Goal: Information Seeking & Learning: Learn about a topic

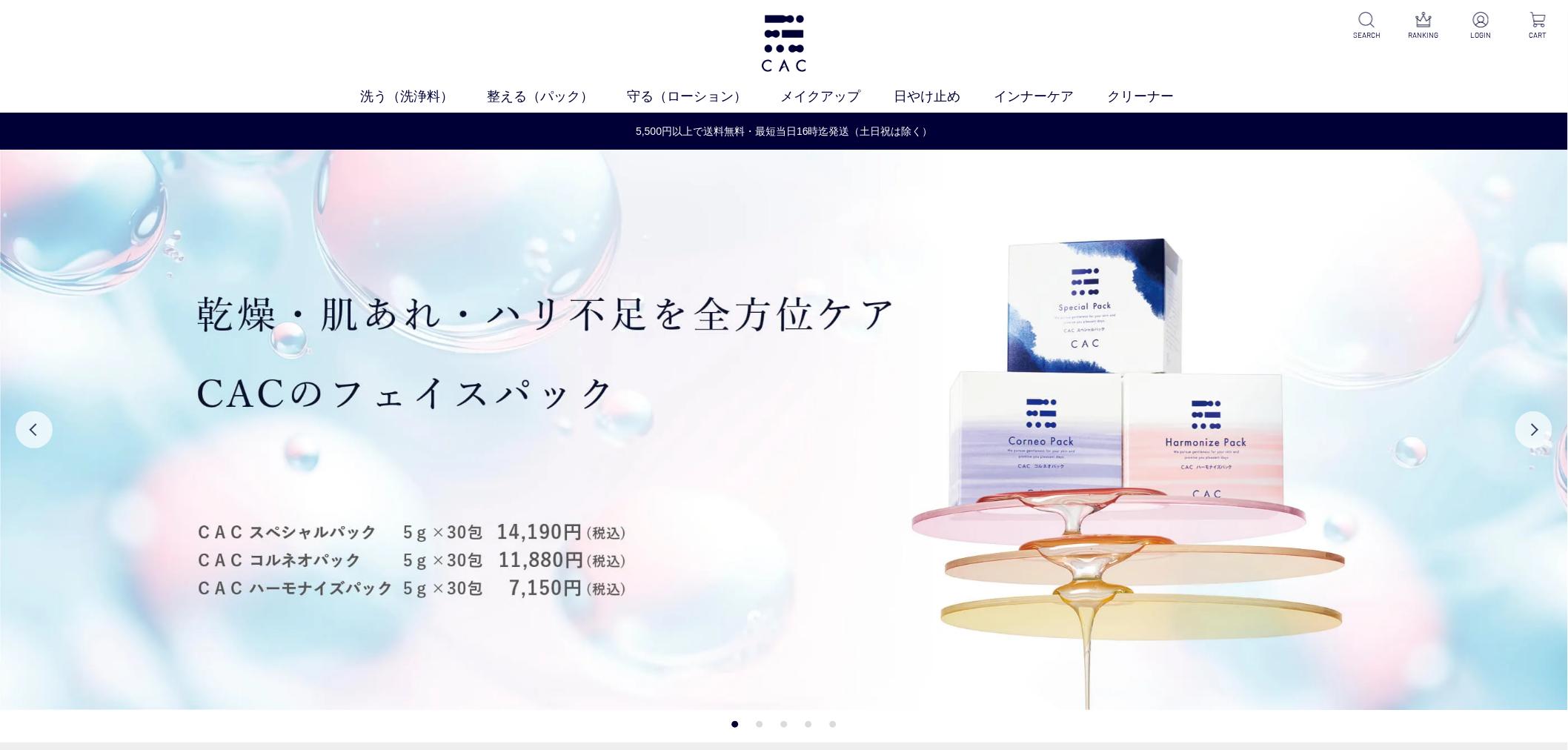
click at [801, 106] on ul "洗う（洗浄料） 液体洗浄料 パウダー洗浄料 泡洗顔料 グッズ 整える（パック） フェイスパック ヘアパック 守る（ローション） 保湿化粧水 柔軟化粧水 美容液…" at bounding box center [784, 99] width 1568 height 26
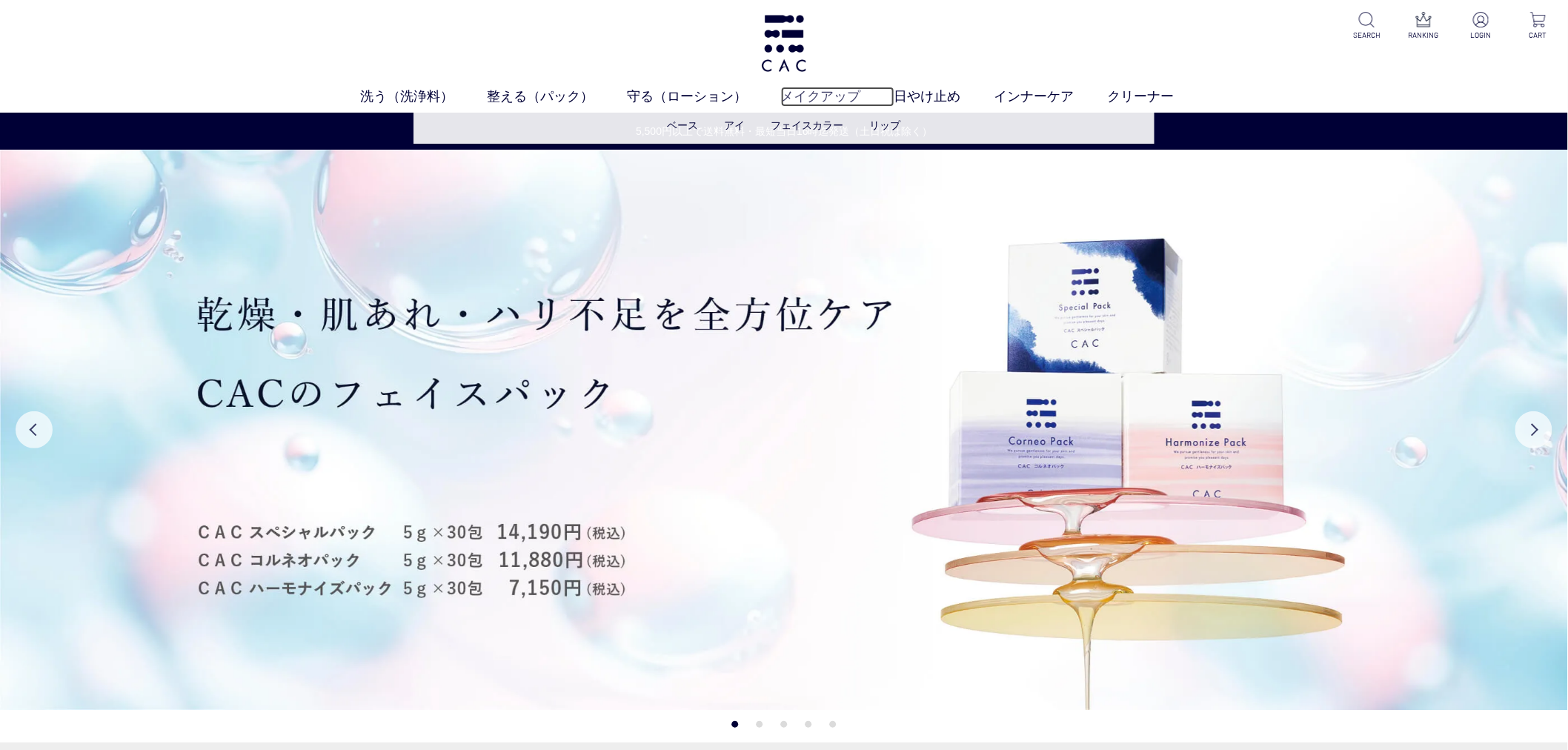
click at [804, 96] on link "メイクアップ" at bounding box center [837, 96] width 113 height 20
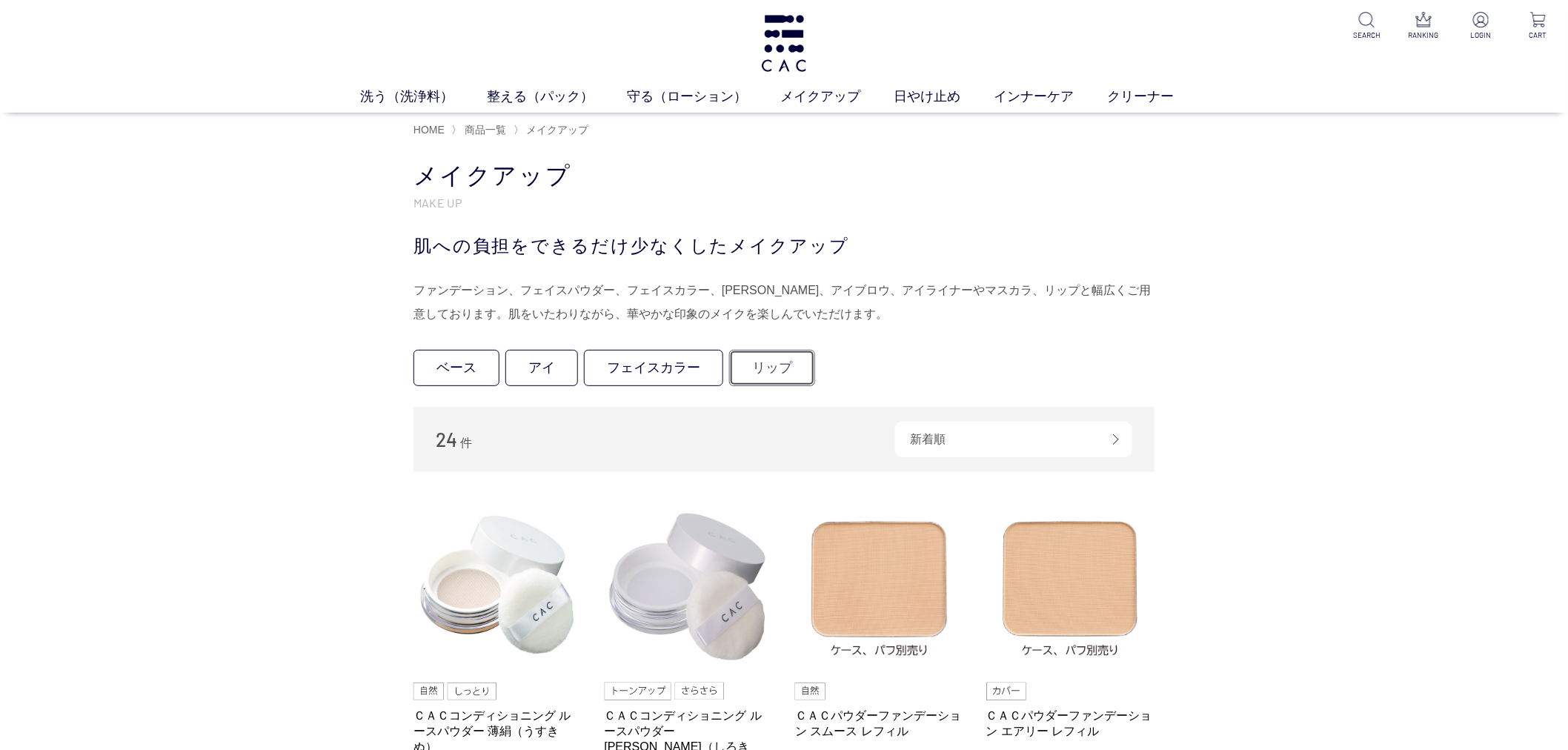
click at [761, 369] on link "リップ" at bounding box center [771, 367] width 86 height 36
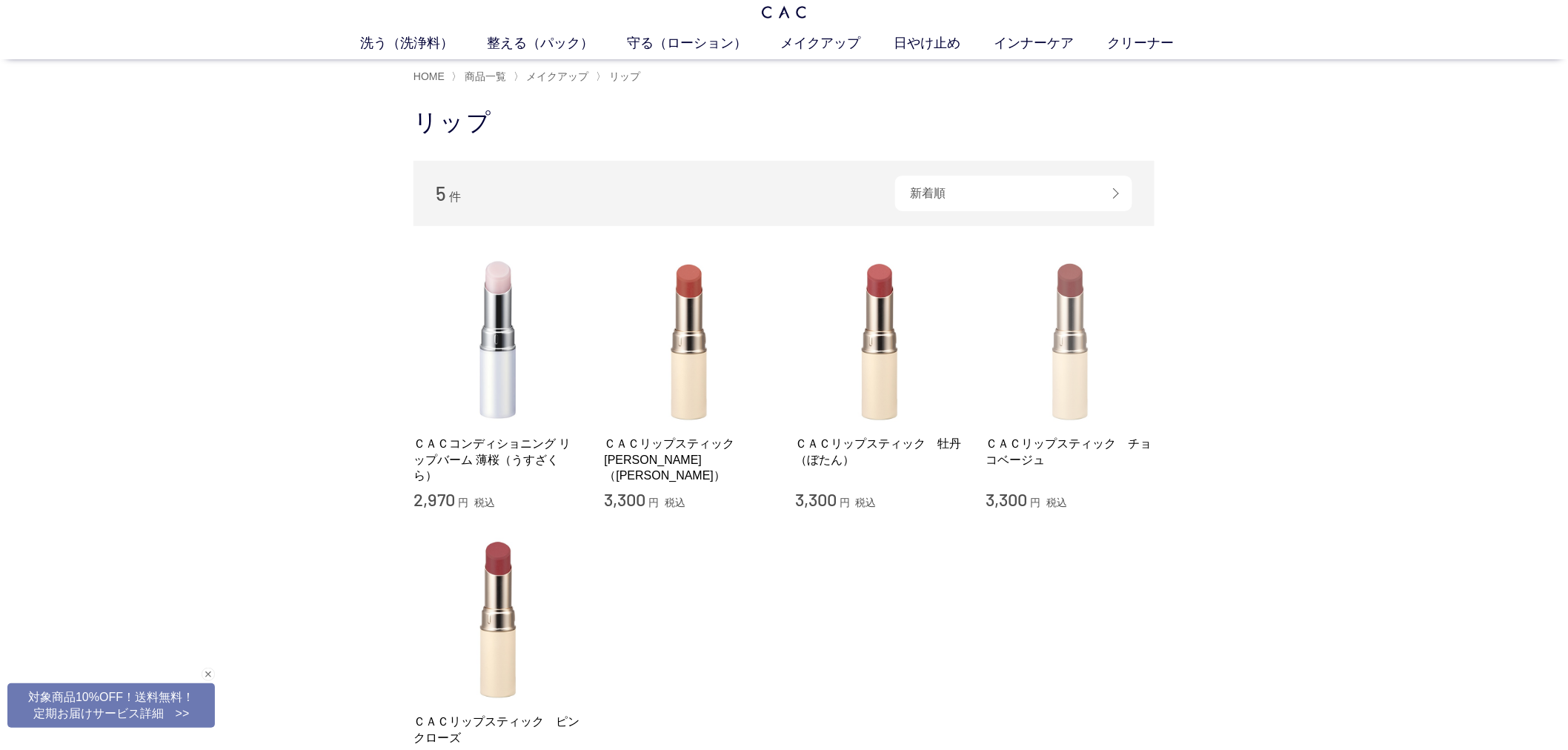
scroll to position [82, 0]
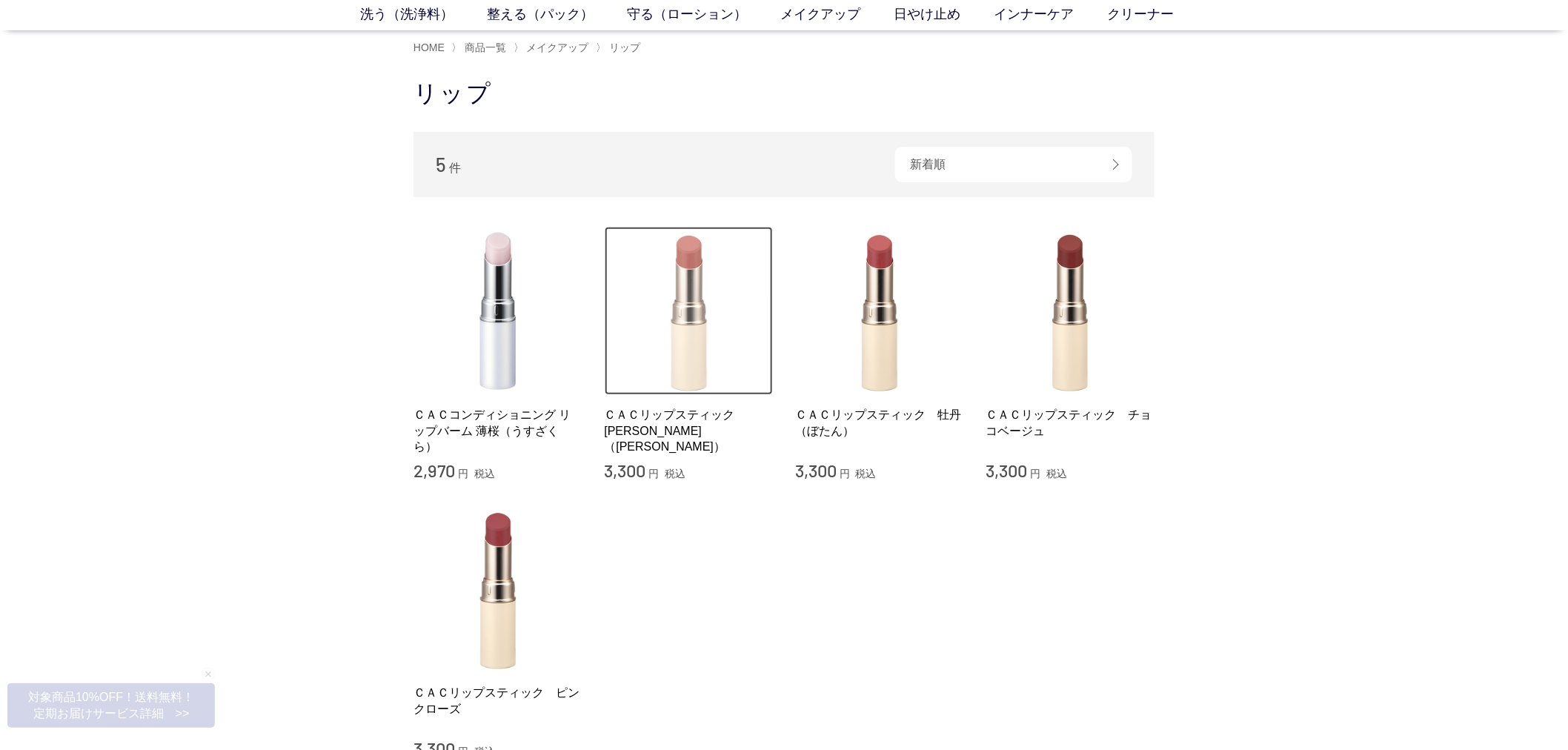
click at [720, 331] on img at bounding box center [689, 312] width 169 height 169
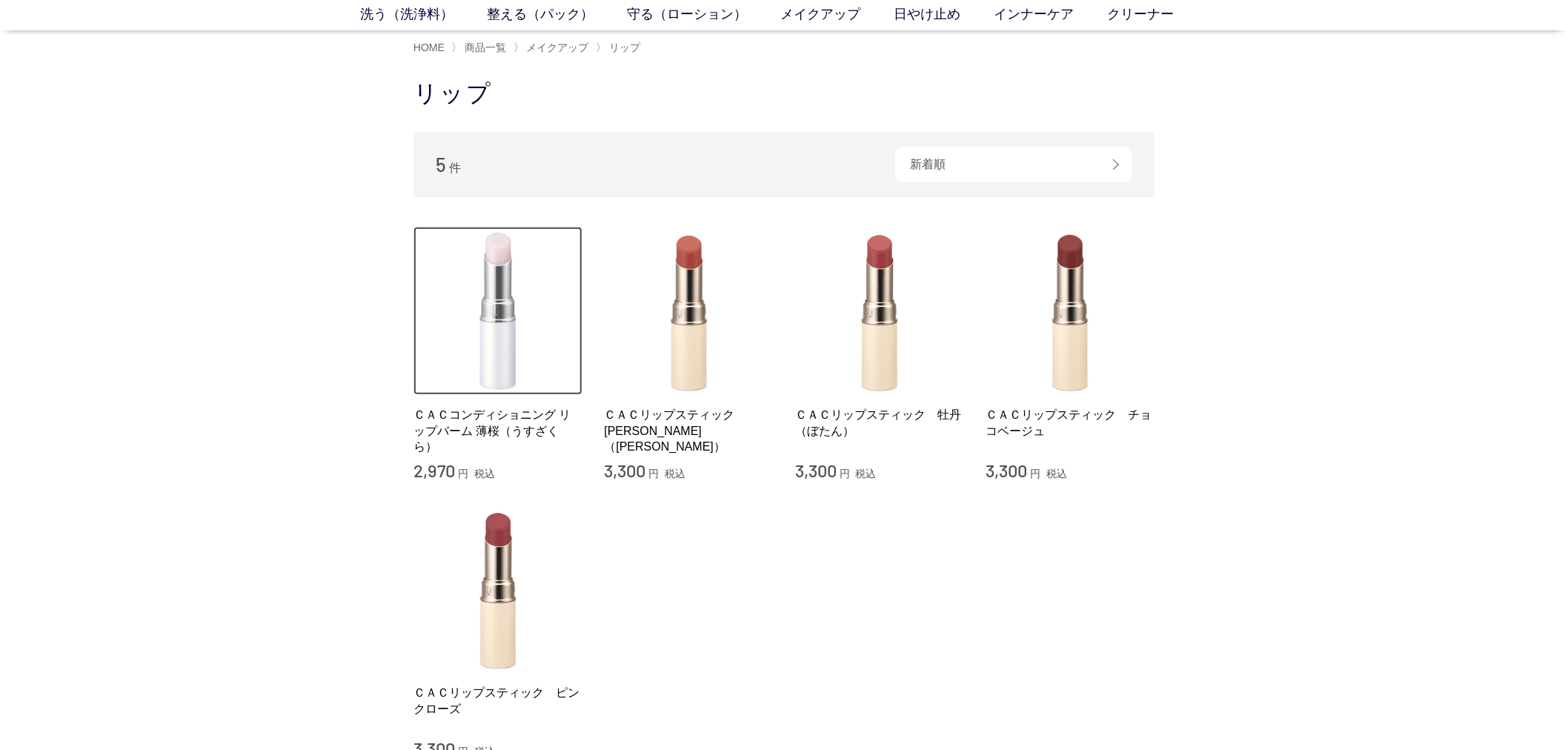
click at [510, 384] on img at bounding box center [498, 312] width 169 height 169
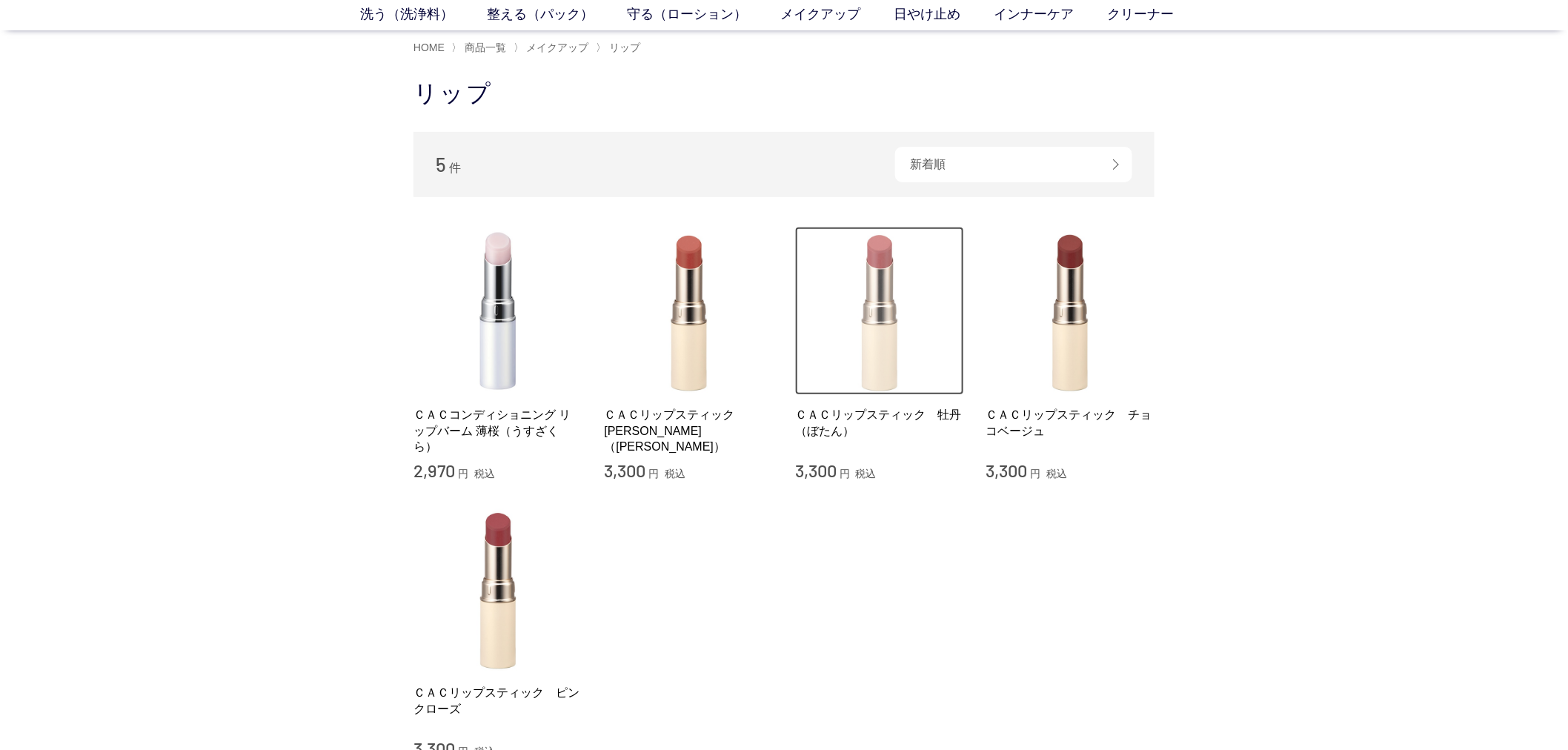
click at [857, 346] on img at bounding box center [879, 312] width 169 height 169
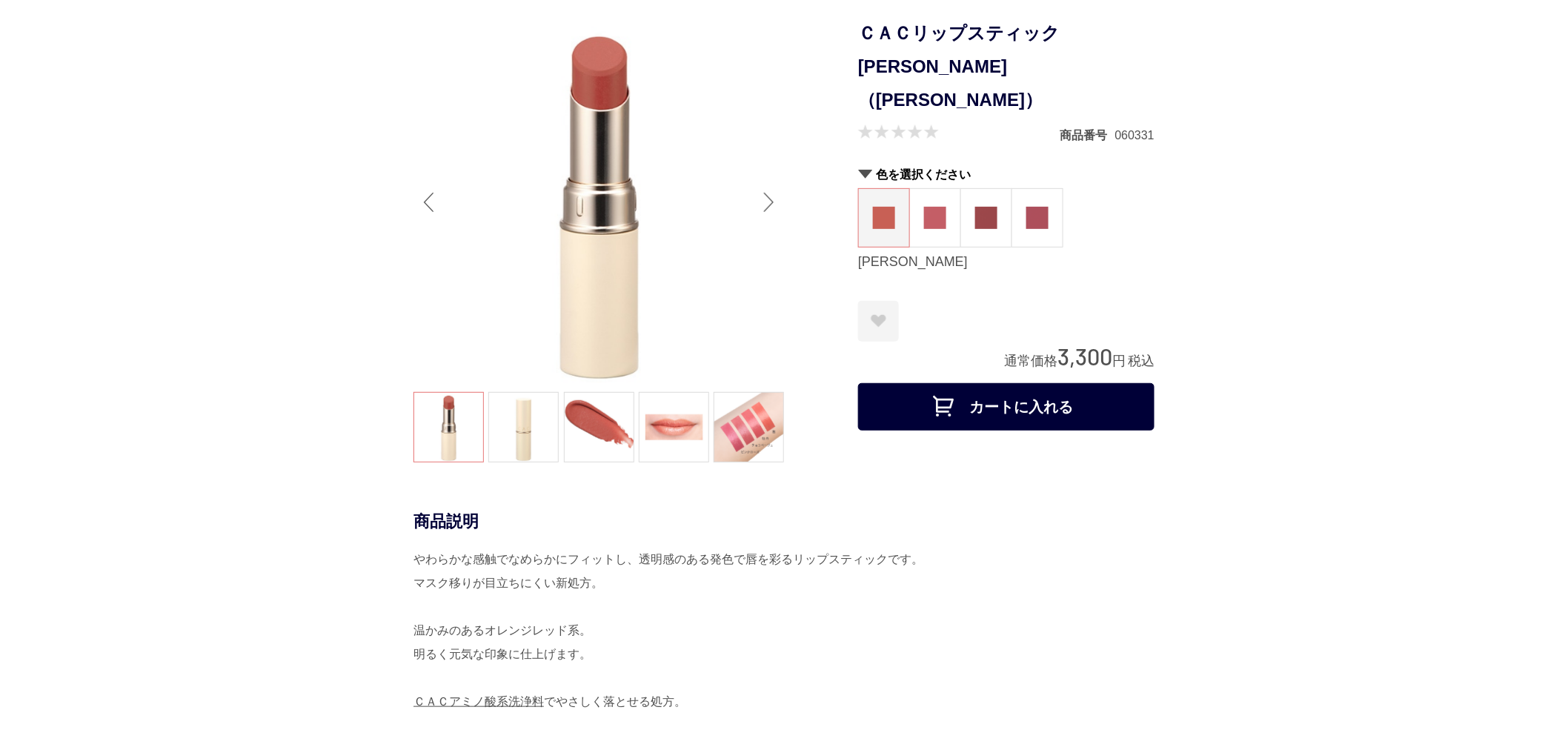
scroll to position [329, 0]
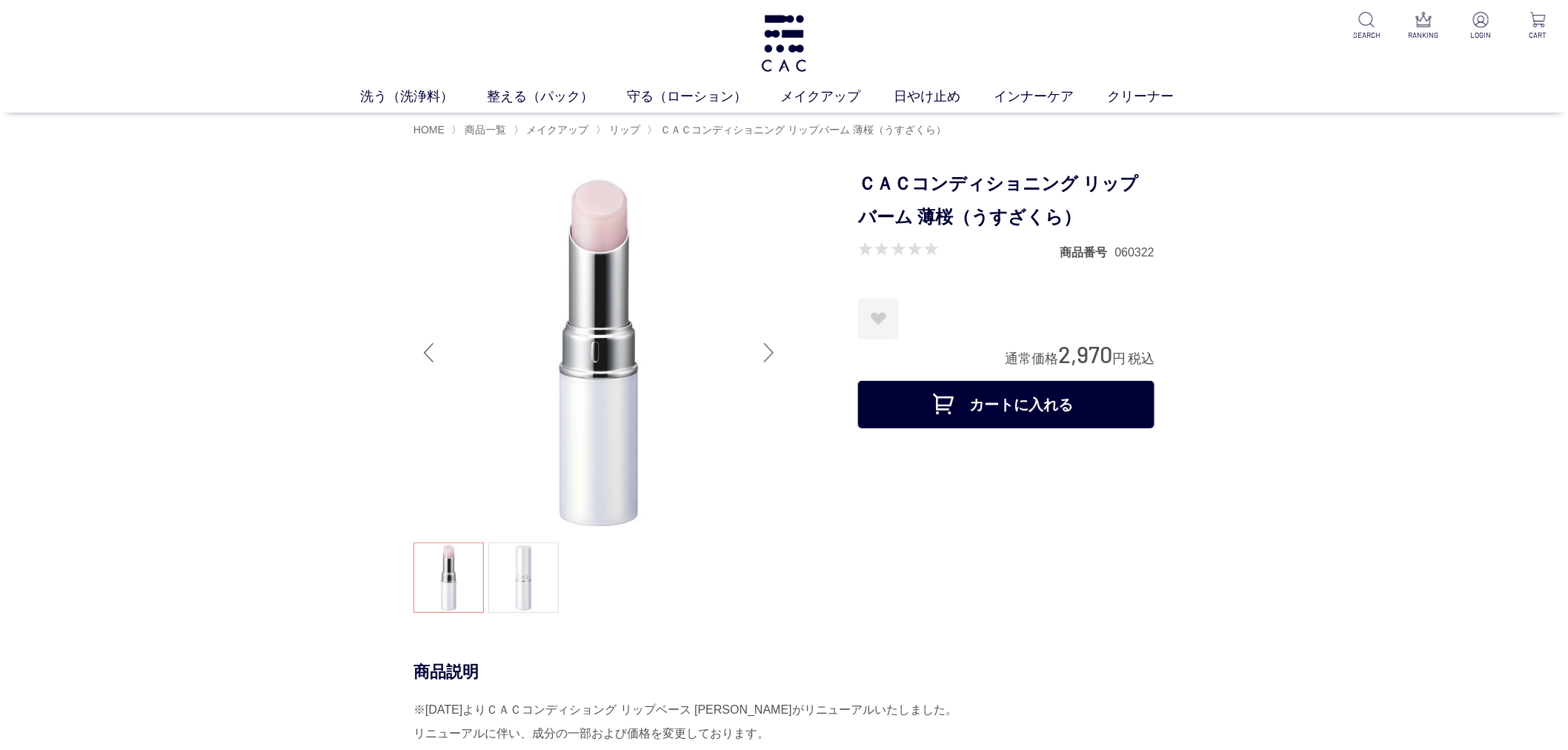
scroll to position [247, 0]
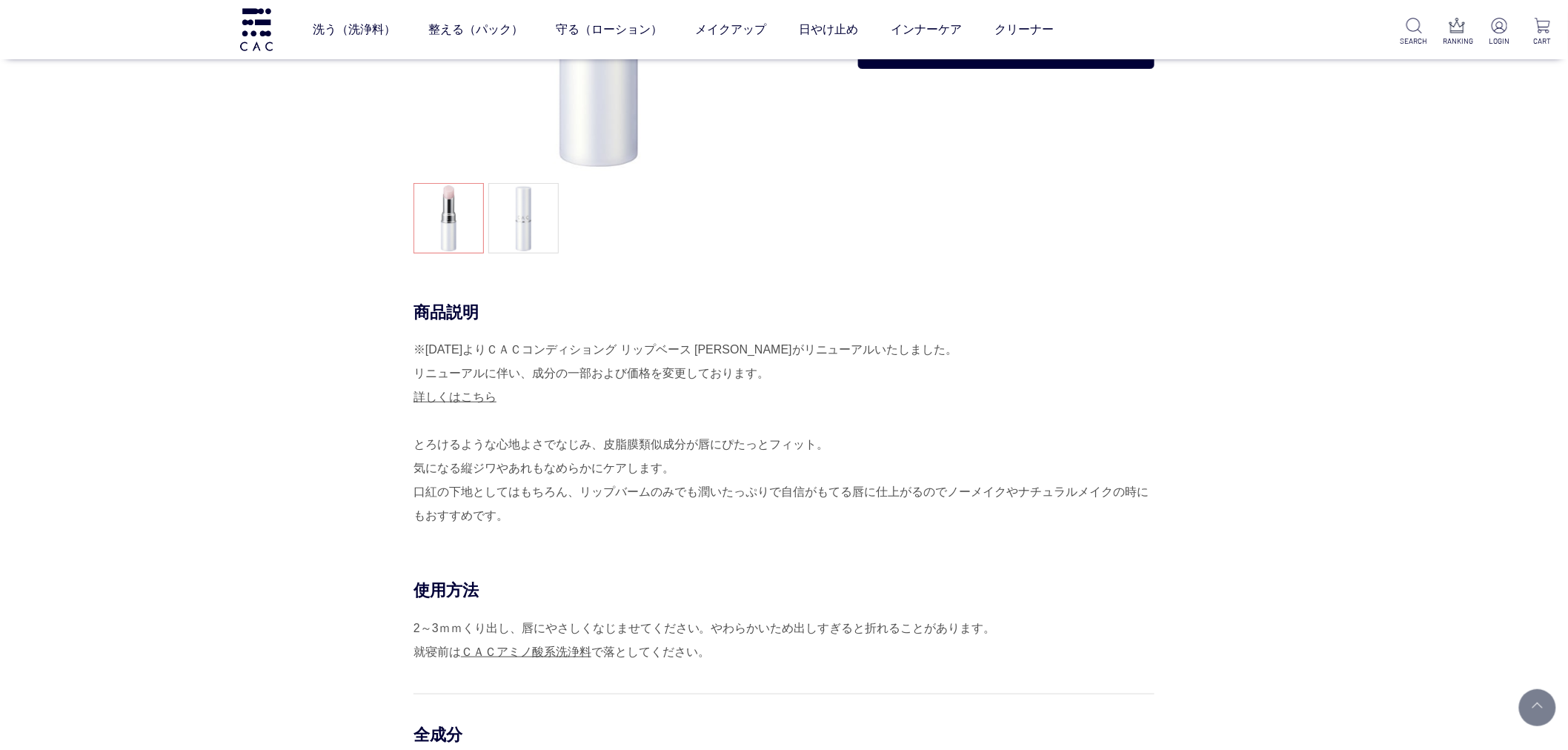
click at [1154, 320] on div "商品説明 ※[DATE]よりＣＡＣコンディショング リップベース [PERSON_NAME]がリニューアルいたしました。 リニューアルに伴い、成分の一部および…" at bounding box center [784, 441] width 741 height 278
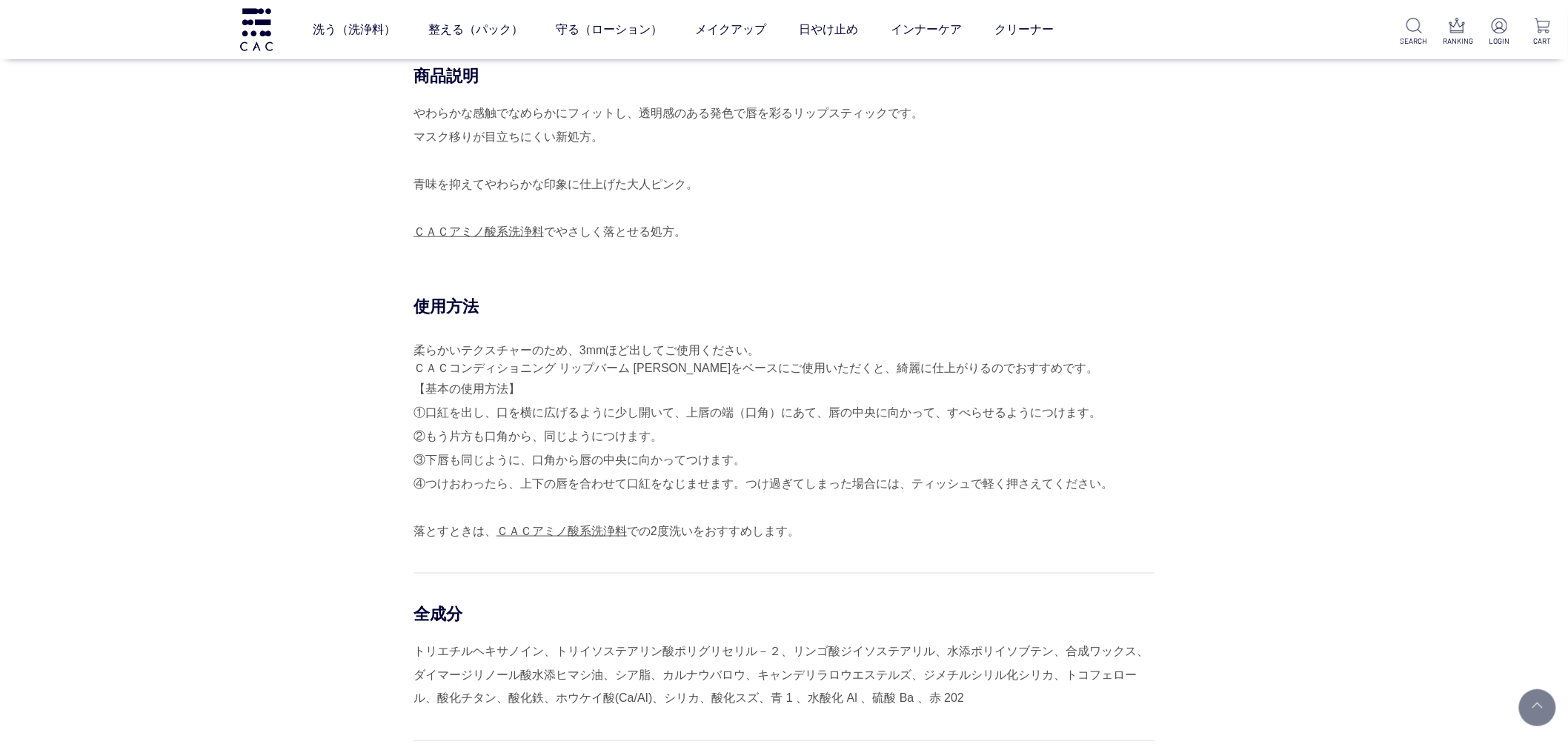
scroll to position [494, 0]
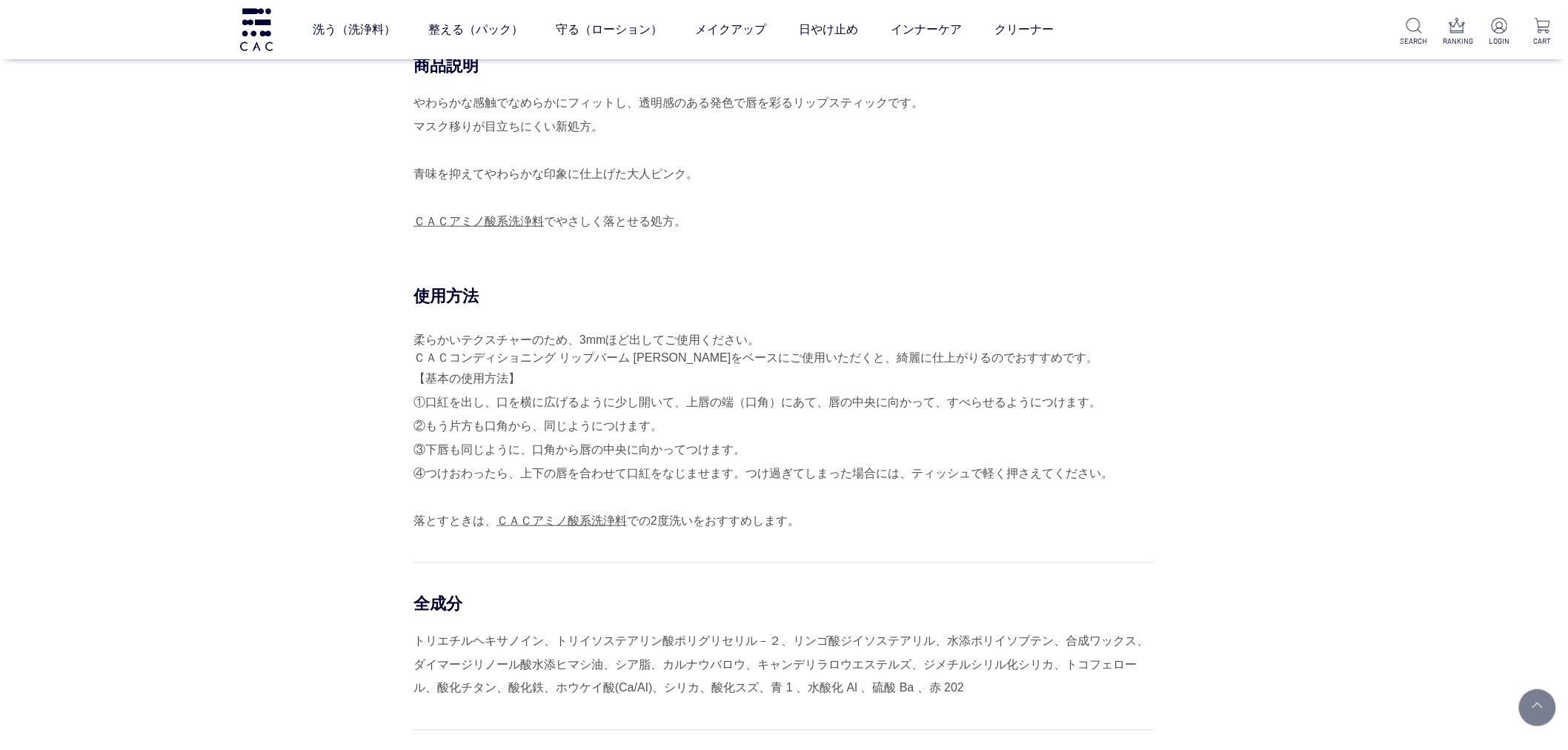
click at [1134, 380] on div "【基本の使用方法】 ①口紅を出し、口を横に広げるように少し開いて、上唇の端（口角）にあて、唇の中央に向かって、すべらせるようにつけます。 ②もう片方も口角から…" at bounding box center [784, 450] width 741 height 166
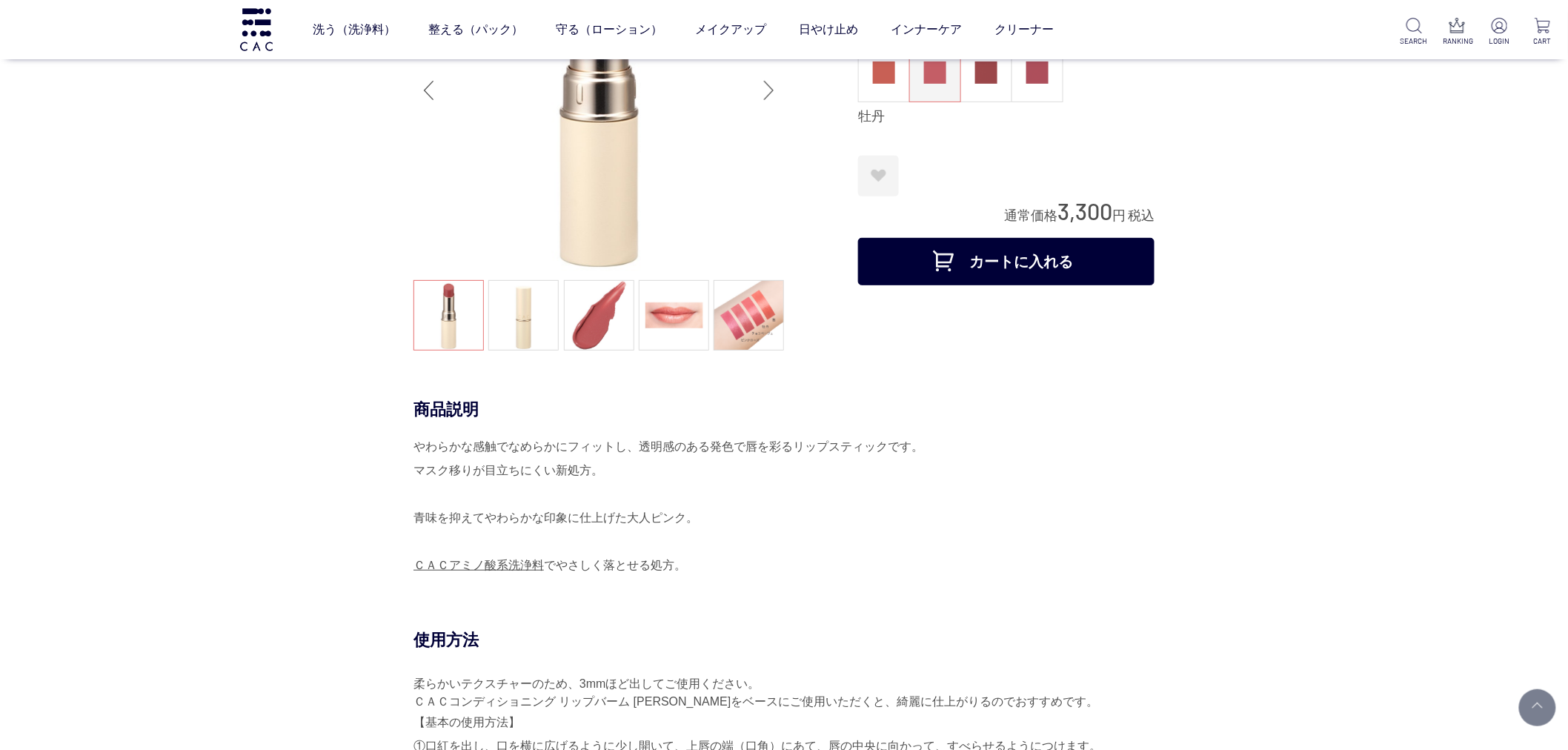
scroll to position [0, 0]
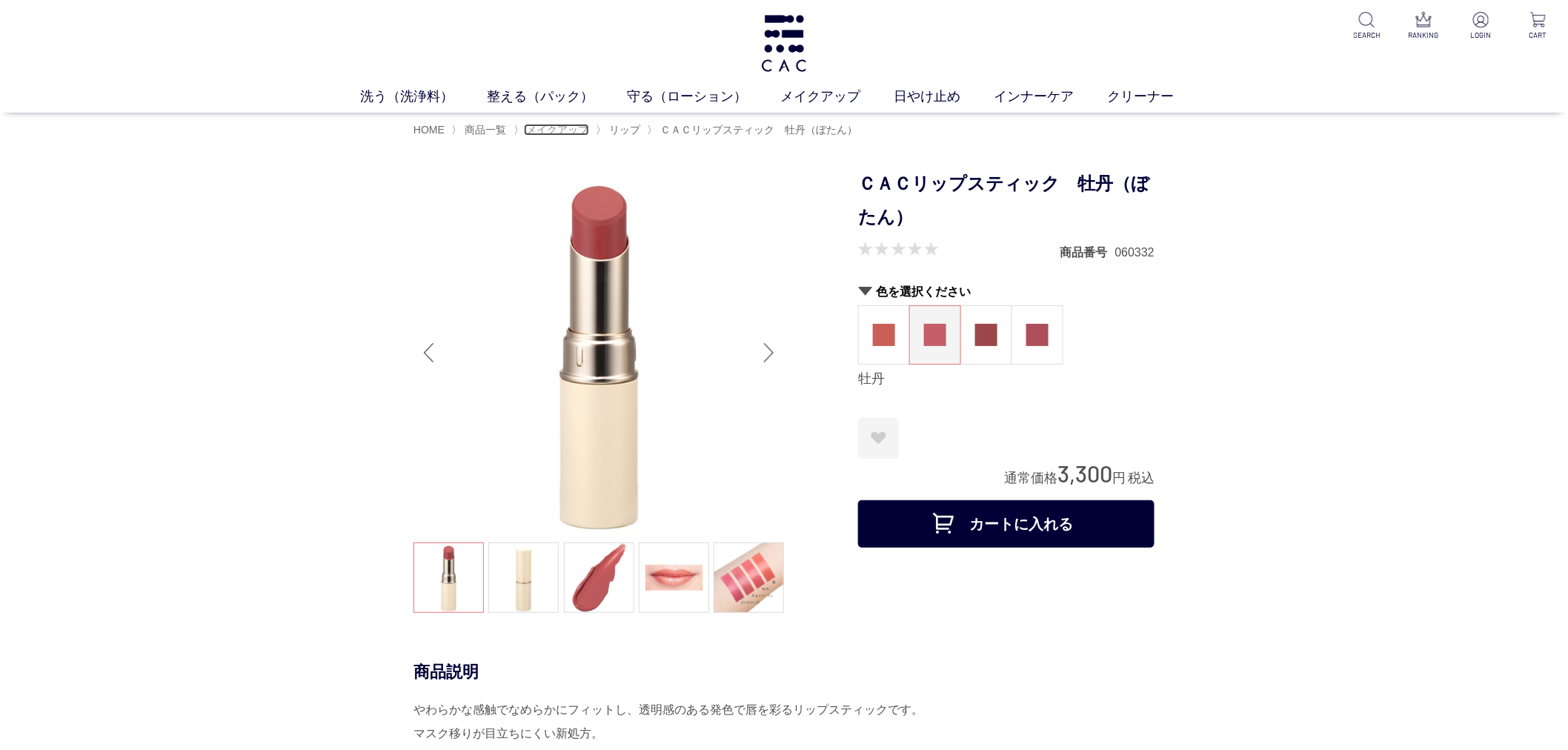
click at [559, 124] on span "メイクアップ" at bounding box center [558, 130] width 62 height 12
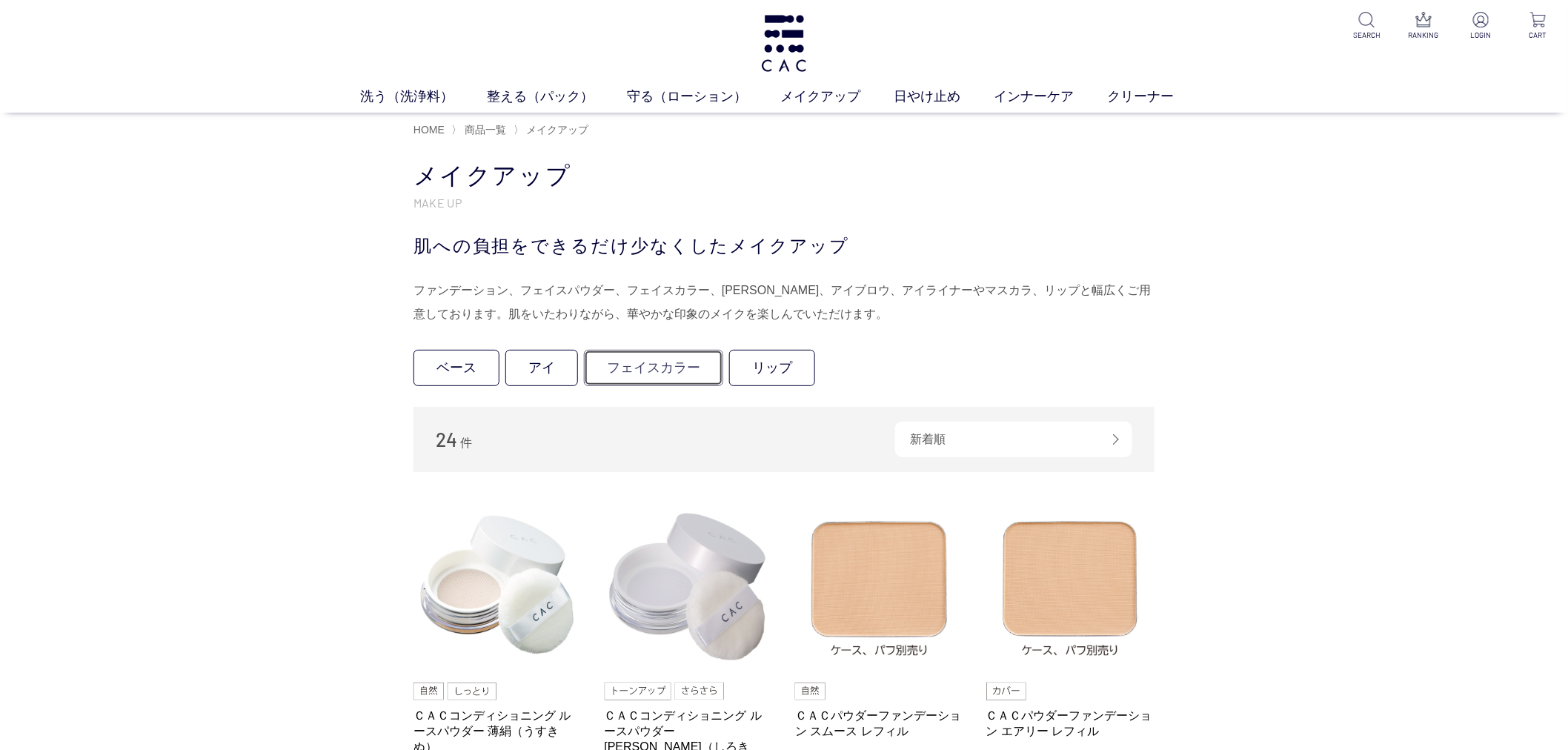
click at [656, 367] on link "フェイスカラー" at bounding box center [653, 367] width 139 height 36
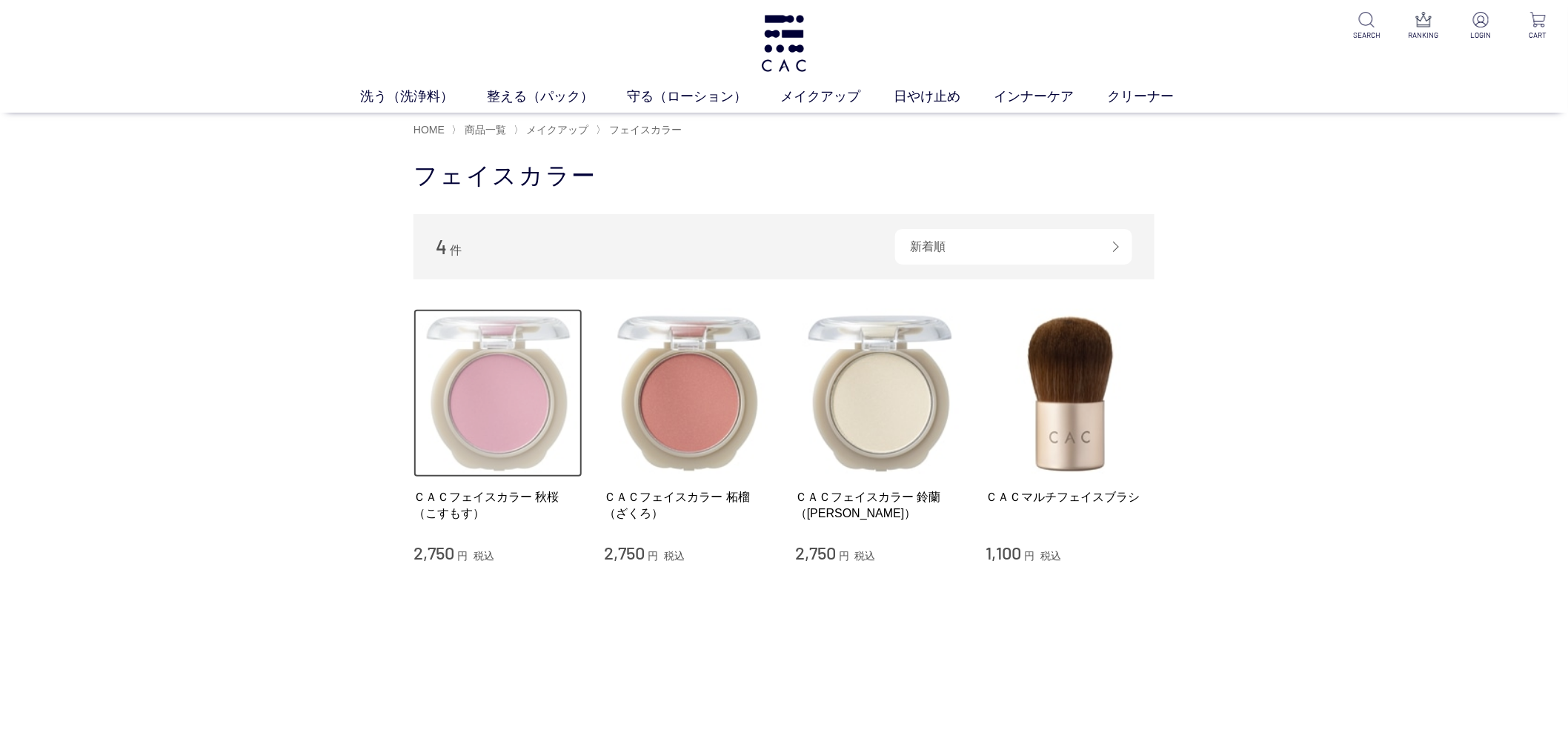
click at [524, 411] on img at bounding box center [498, 394] width 169 height 169
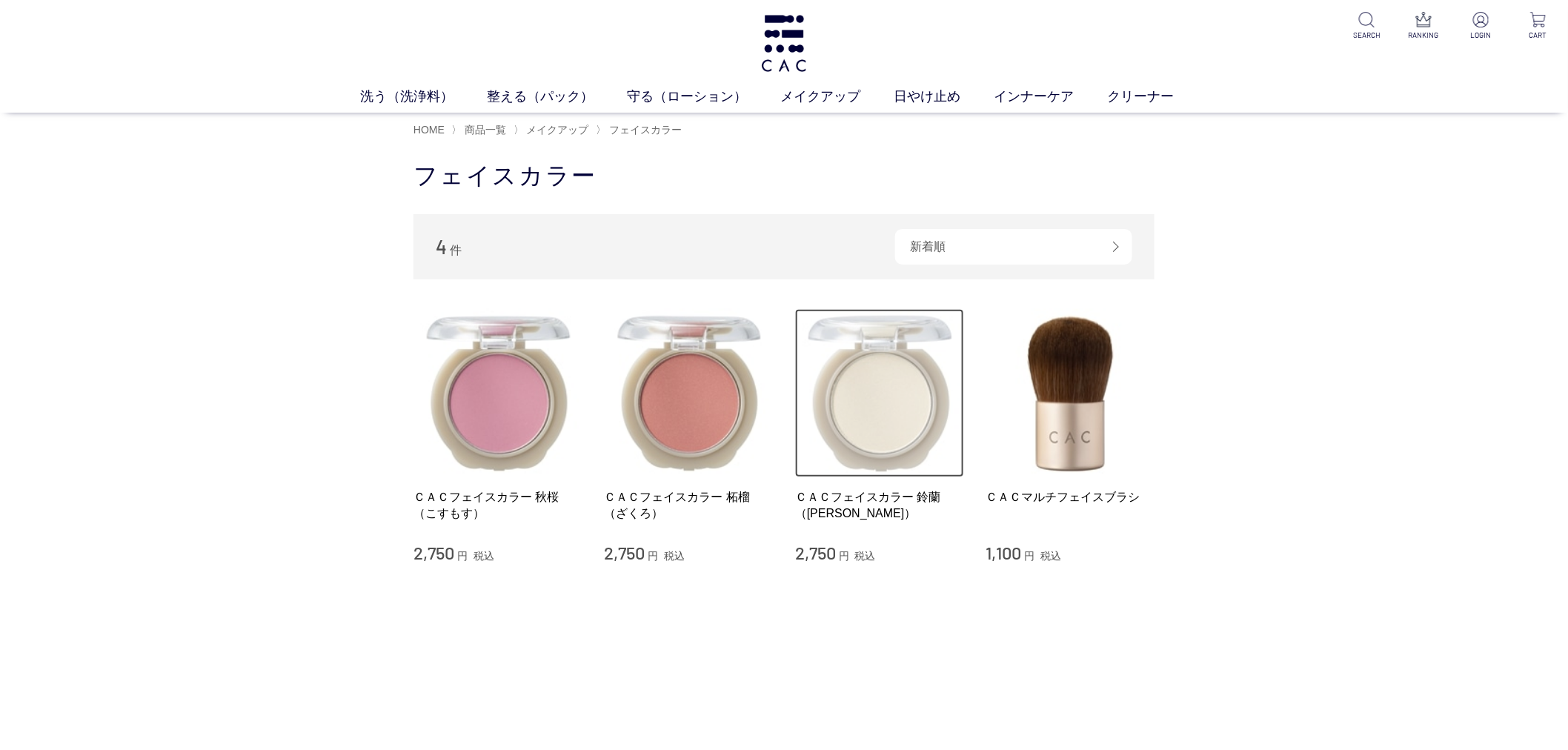
click at [902, 384] on img at bounding box center [879, 394] width 169 height 169
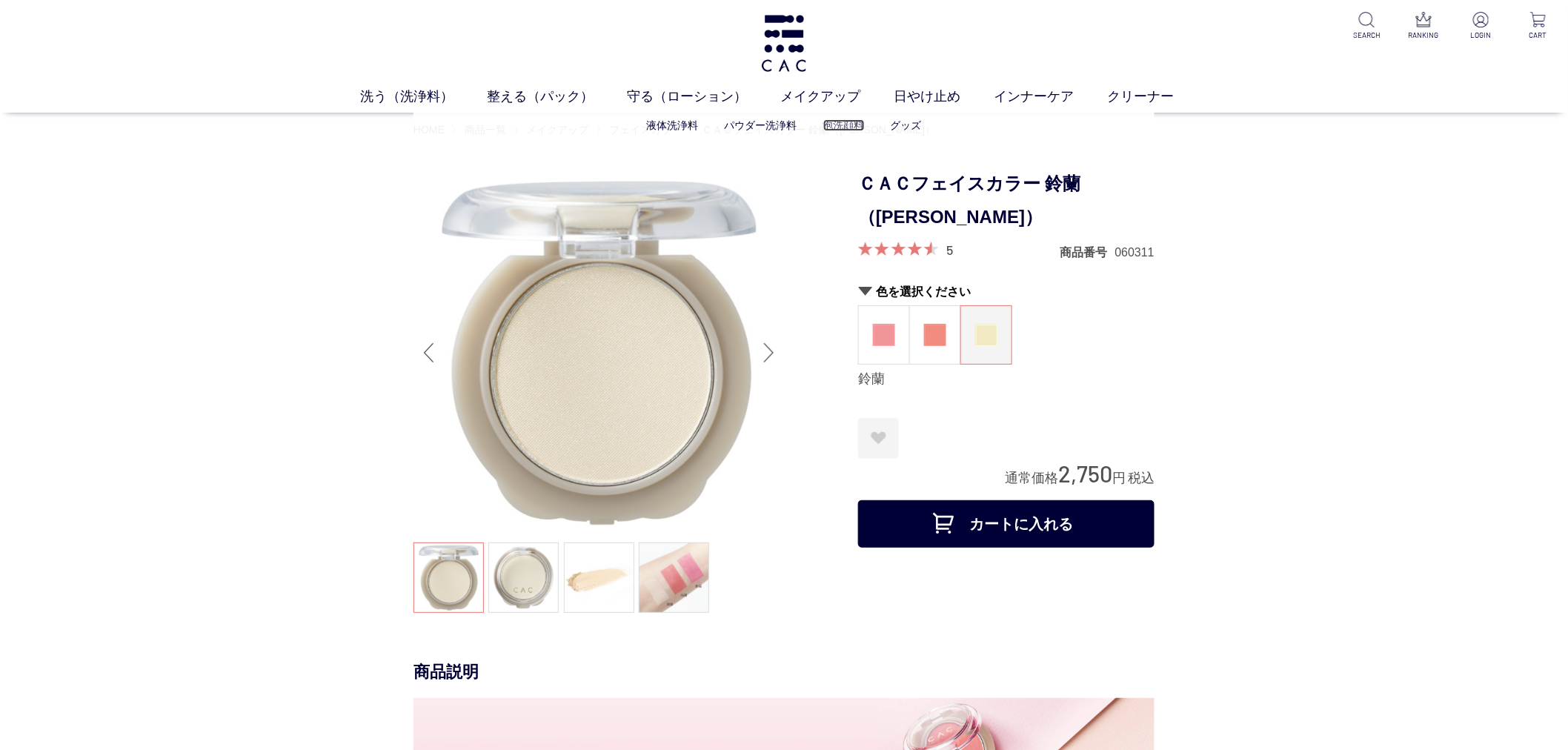
click at [847, 128] on link "泡洗顔料" at bounding box center [844, 125] width 42 height 12
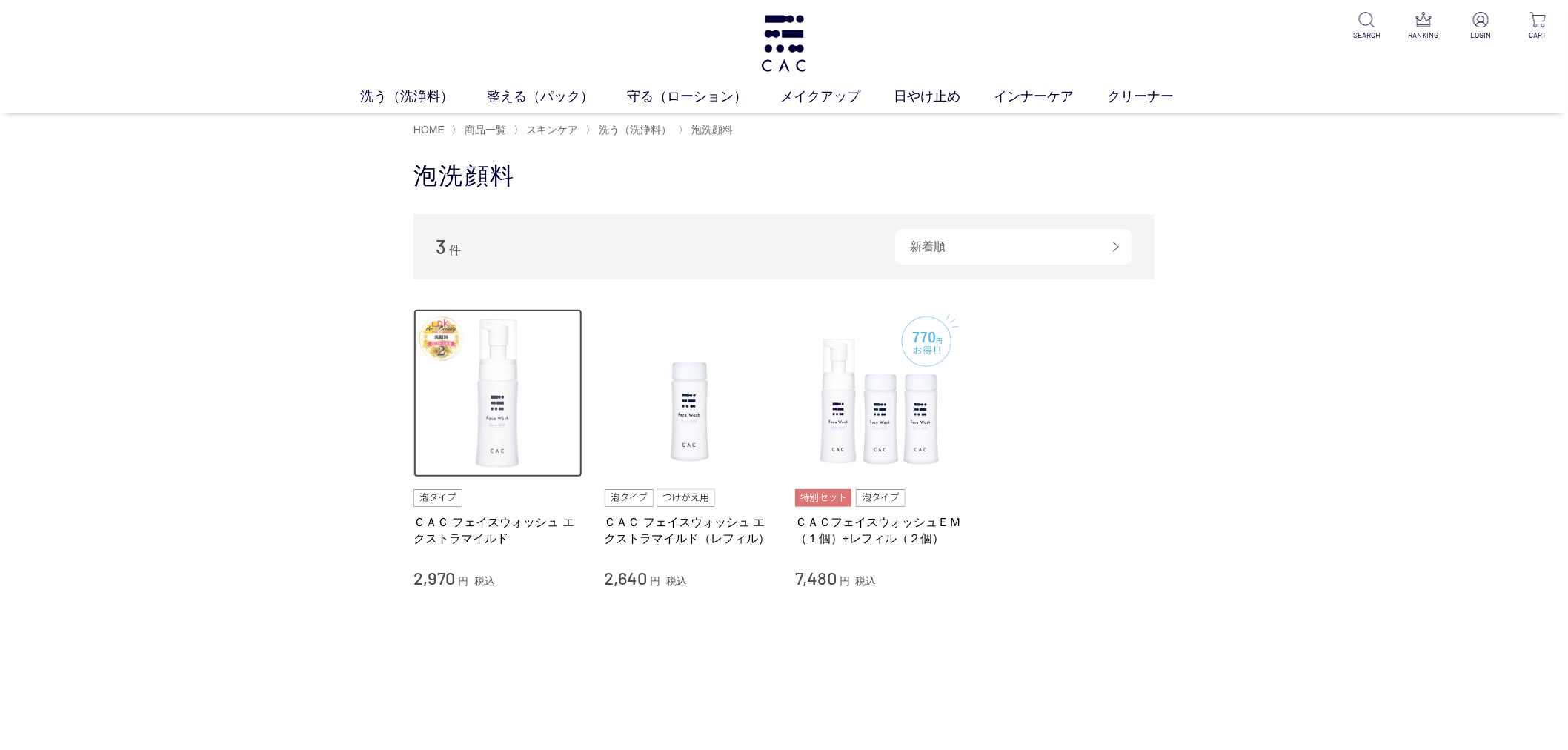
click at [510, 446] on img at bounding box center [498, 394] width 169 height 169
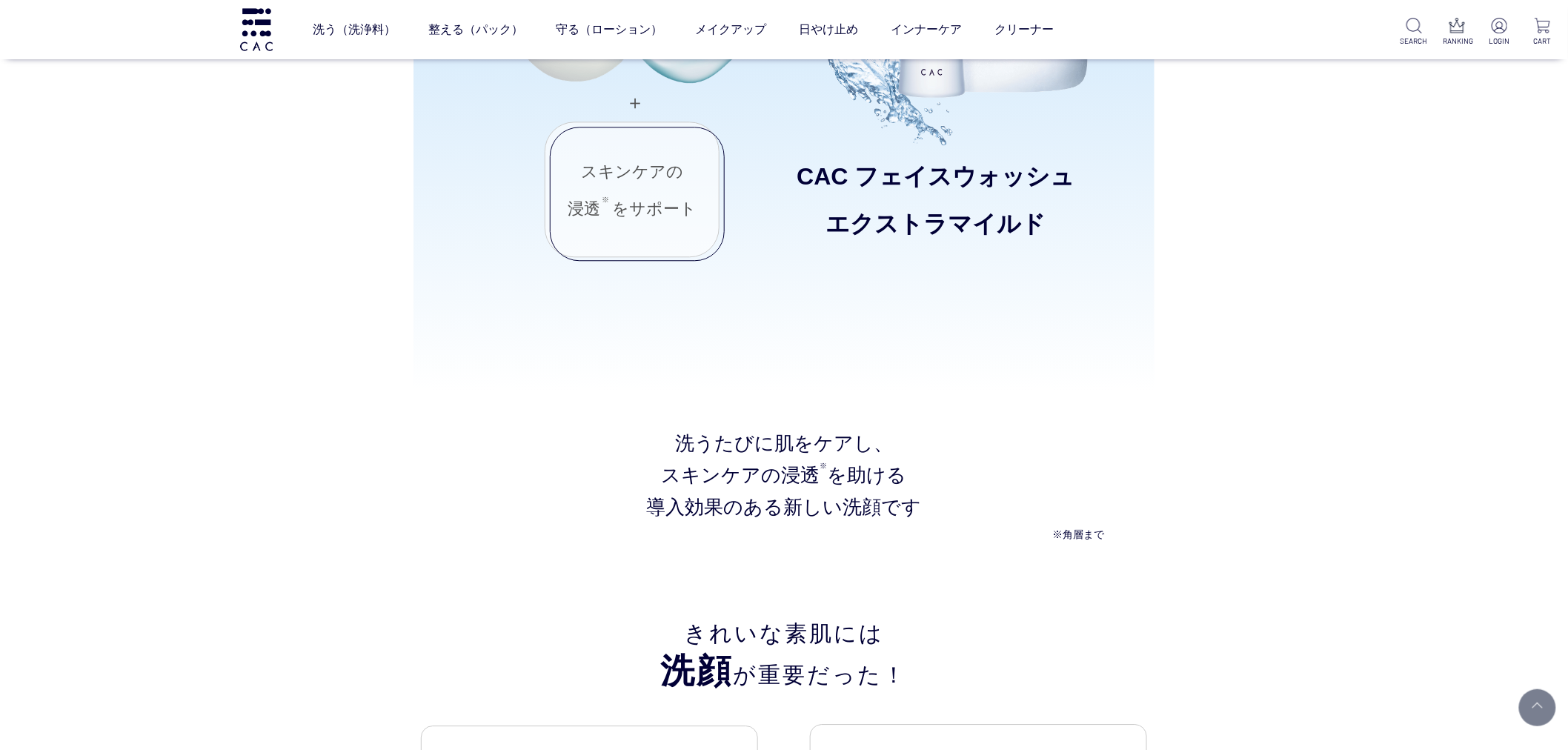
scroll to position [1482, 0]
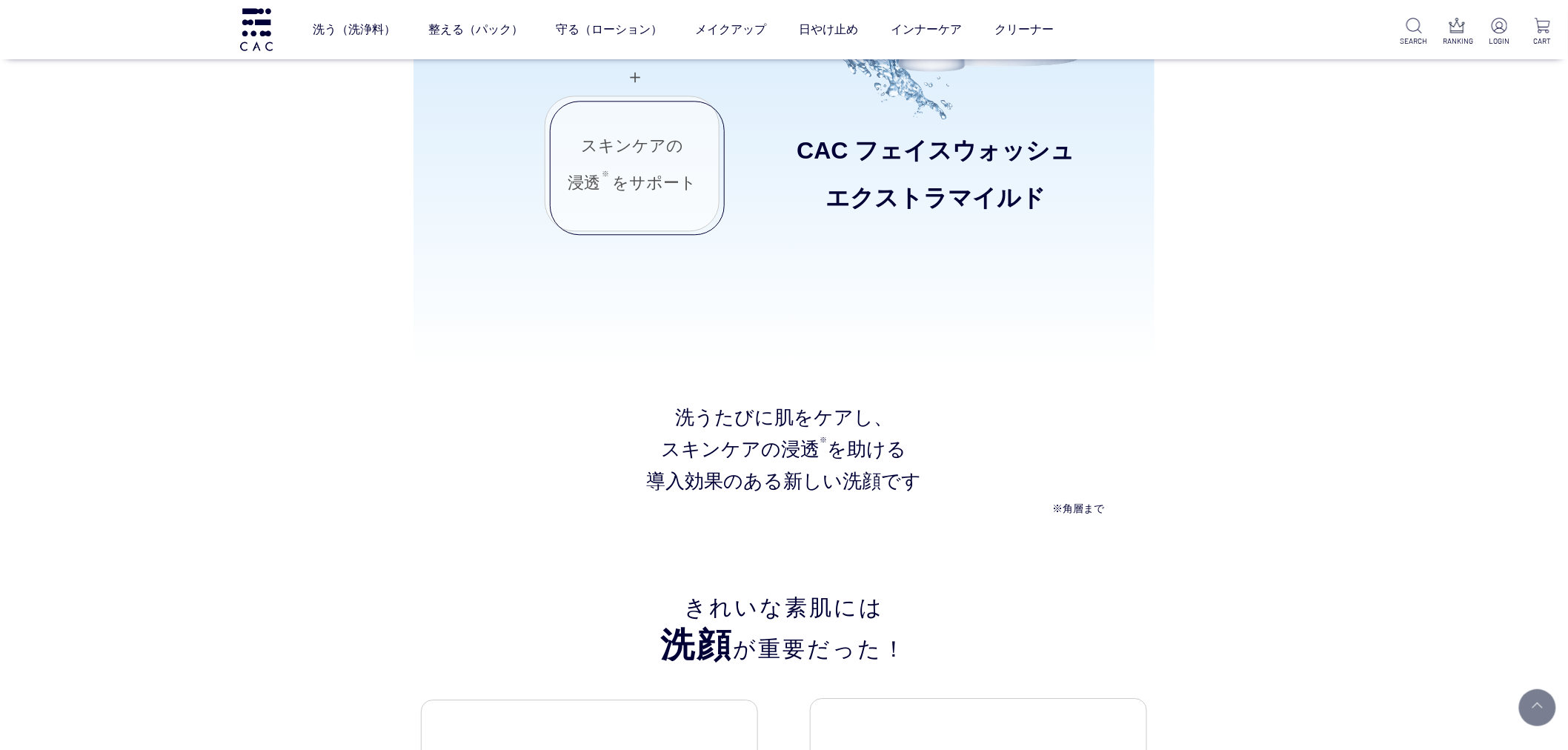
drag, startPoint x: 407, startPoint y: 604, endPoint x: 420, endPoint y: 575, distance: 31.8
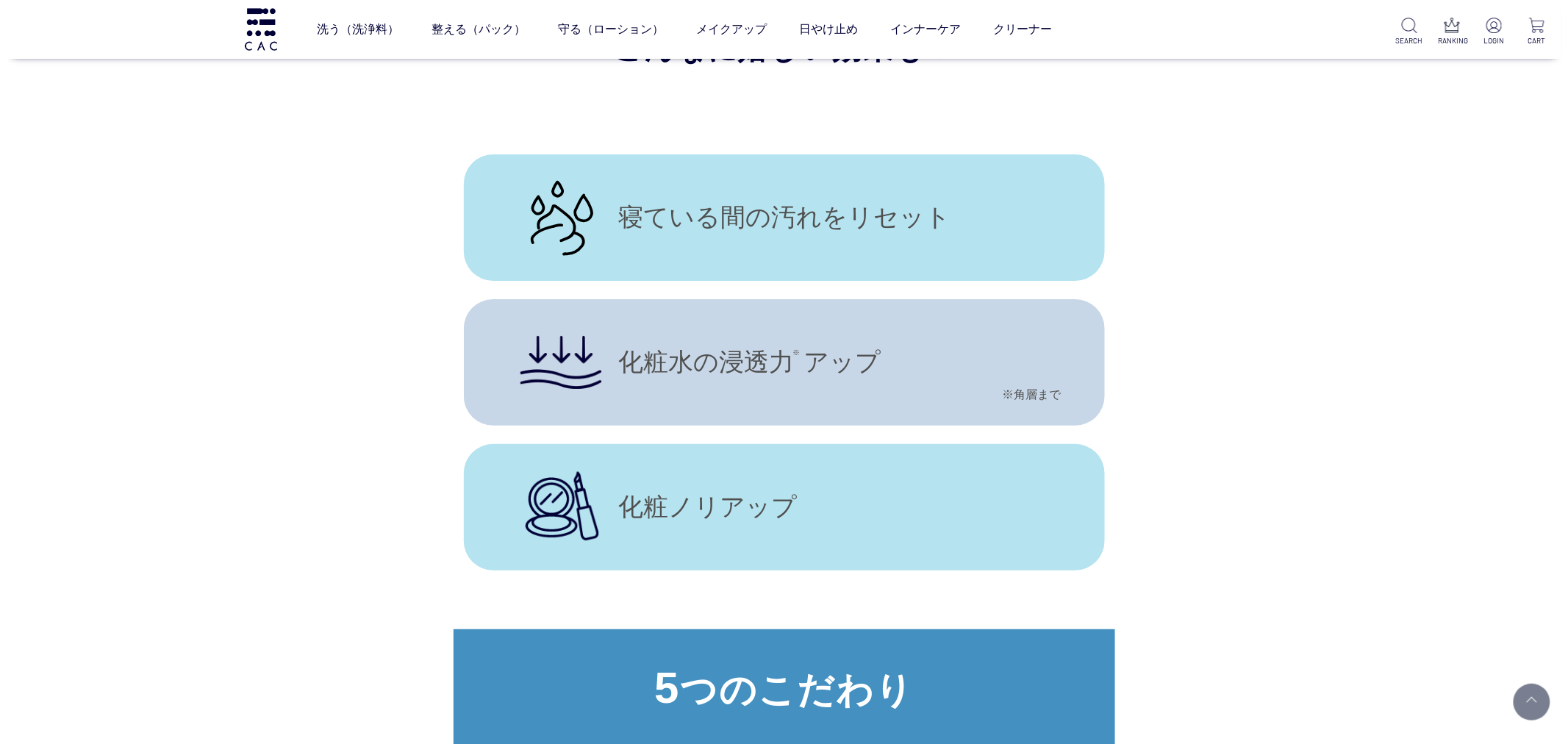
scroll to position [6862, 0]
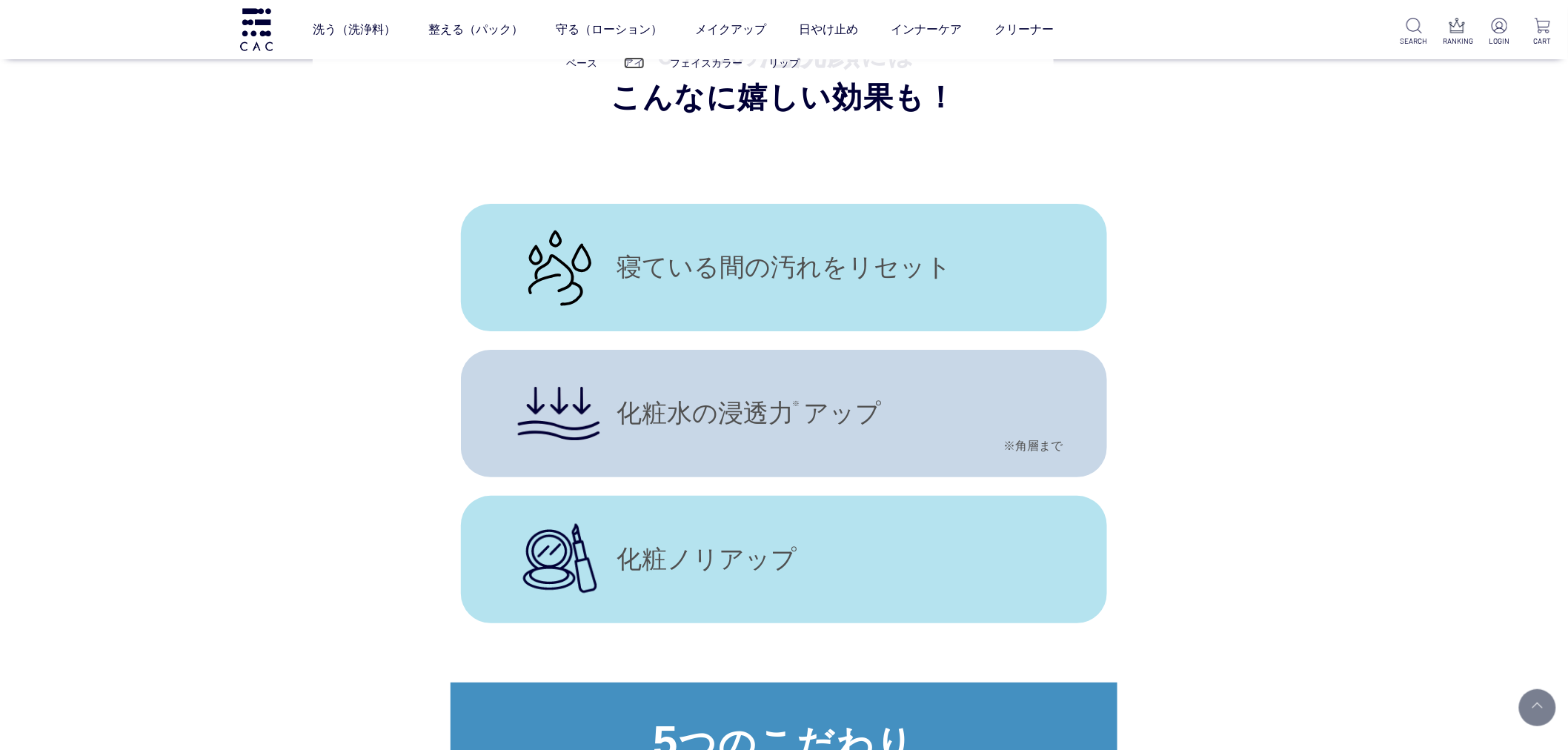
click at [637, 62] on link "アイ" at bounding box center [634, 63] width 21 height 12
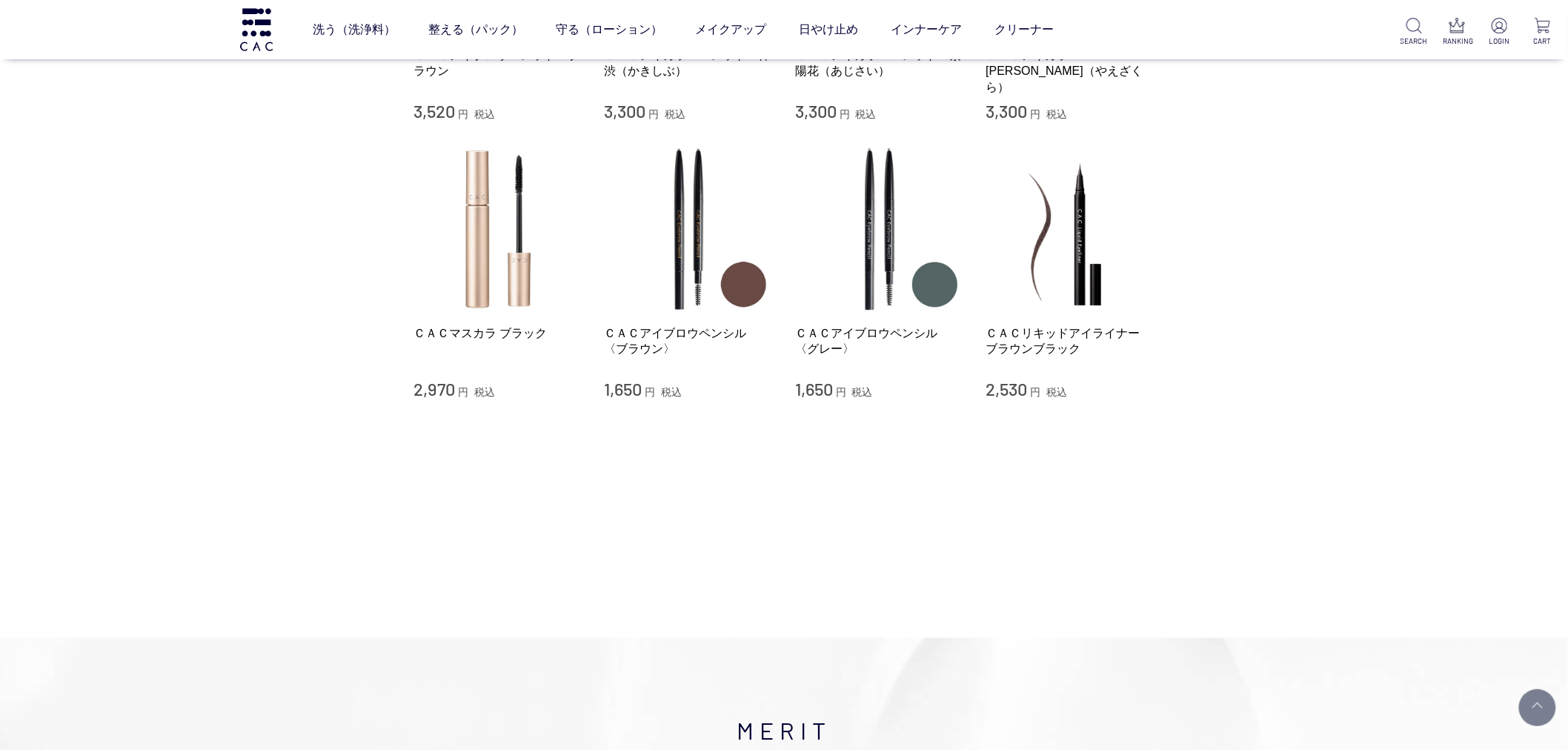
scroll to position [82, 0]
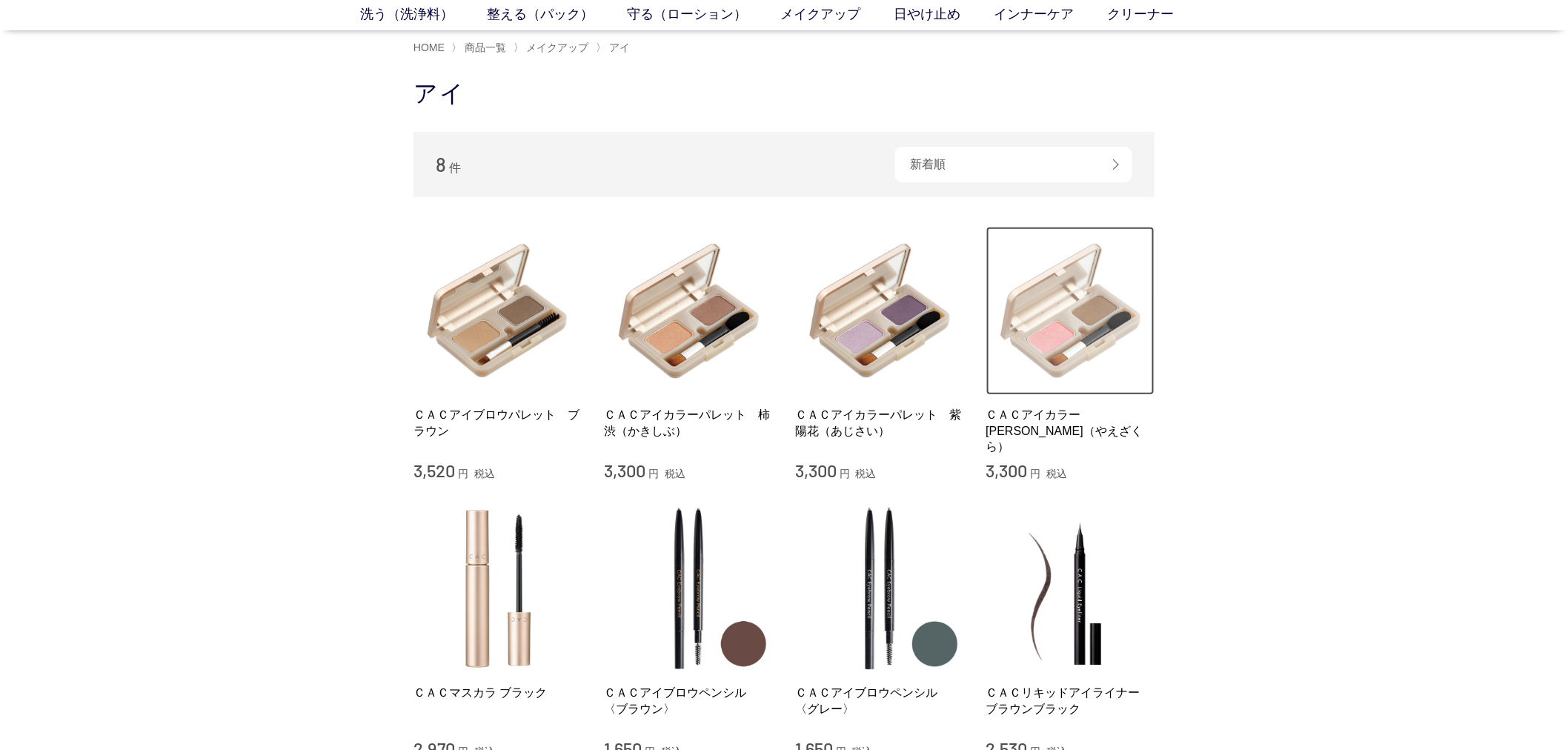
click at [1043, 326] on img at bounding box center [1070, 312] width 169 height 169
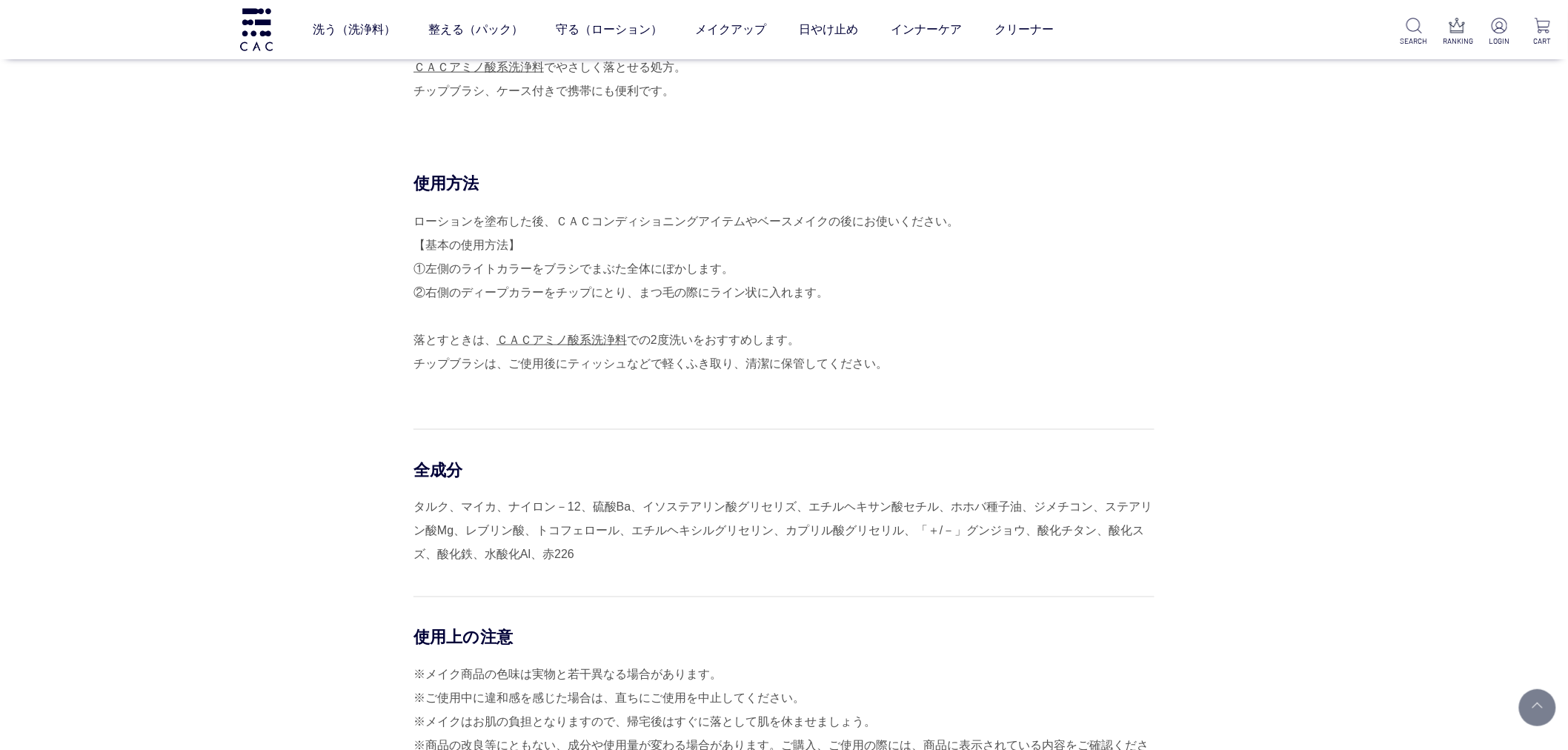
scroll to position [658, 0]
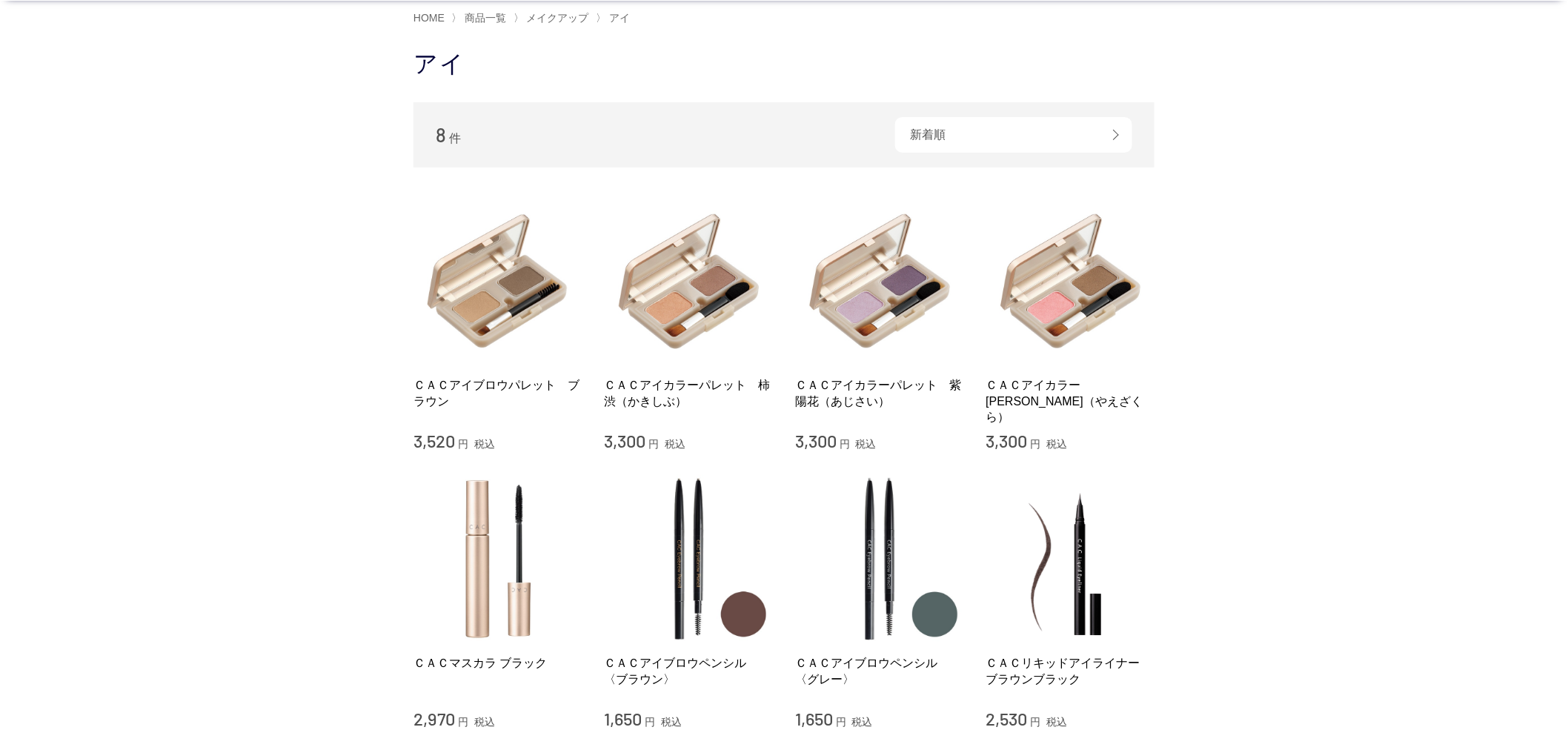
scroll to position [164, 0]
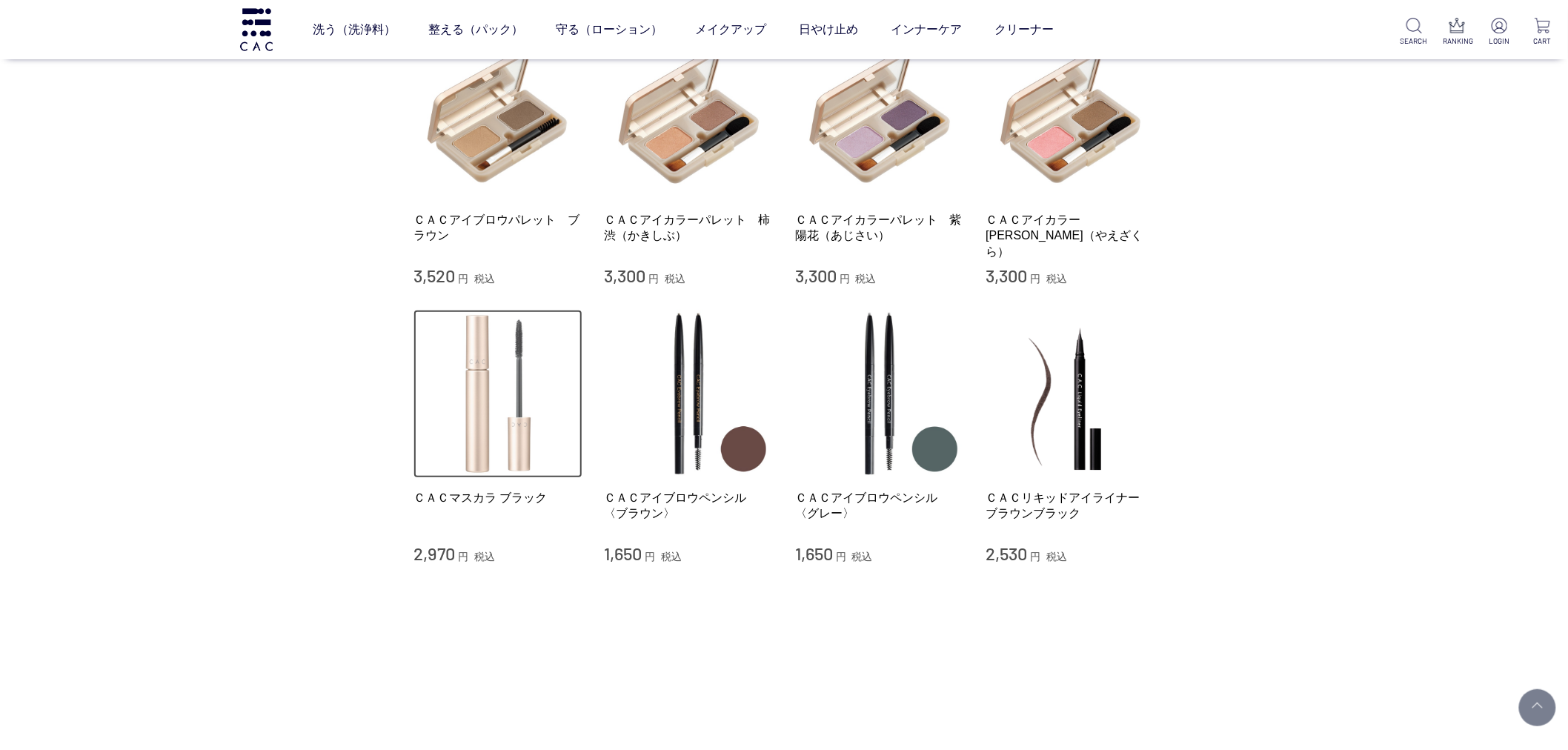
click at [457, 432] on img at bounding box center [498, 395] width 169 height 169
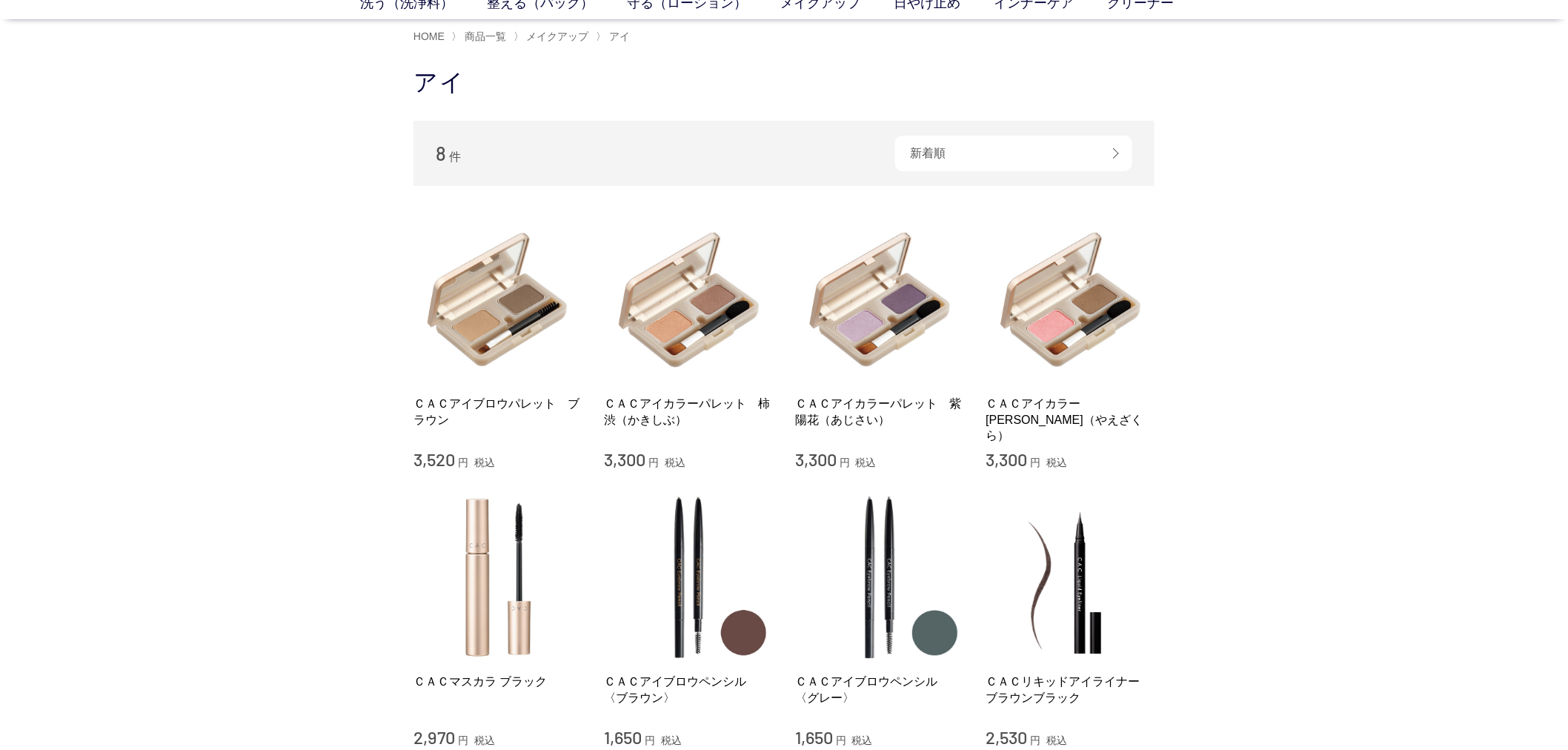
scroll to position [0, 0]
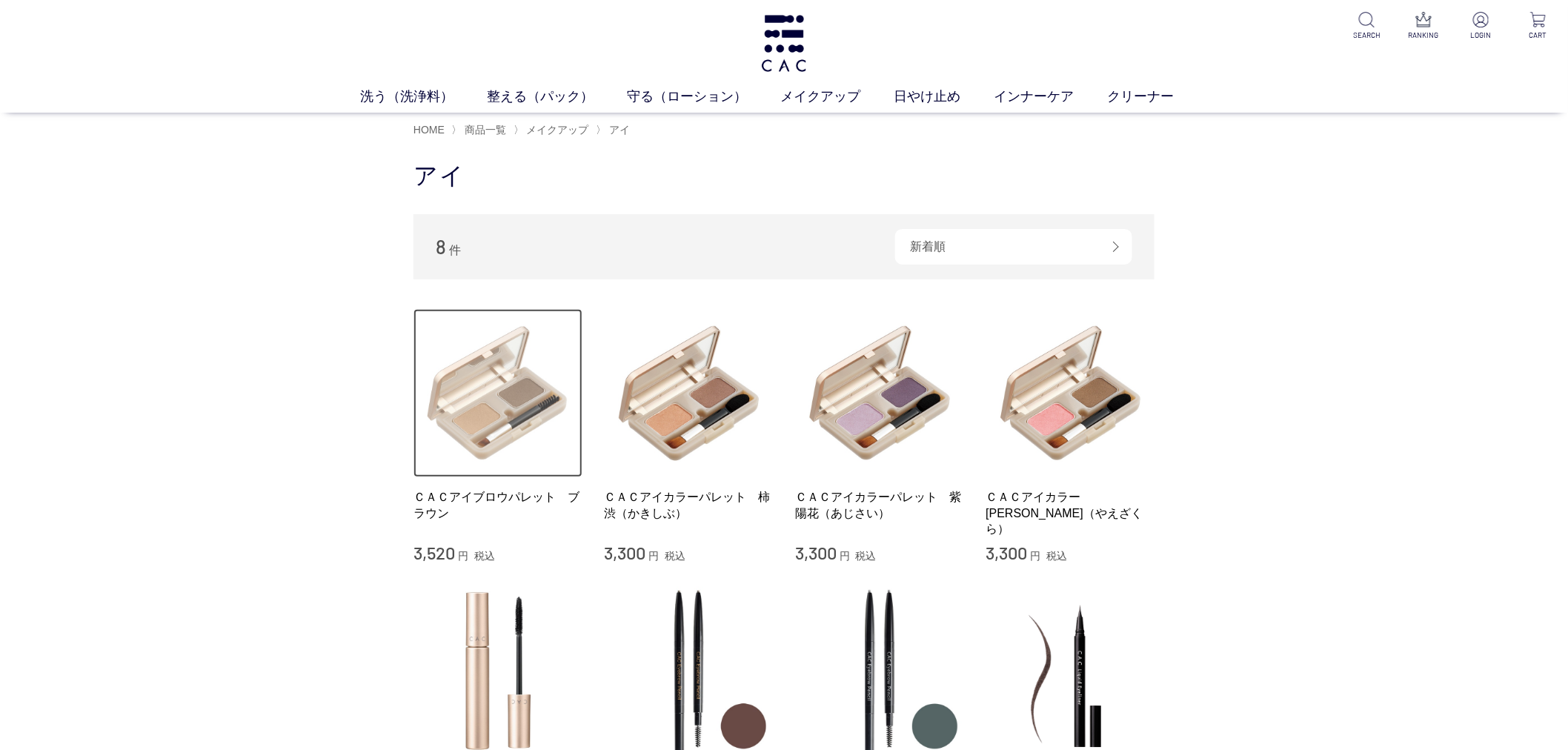
click at [516, 454] on img at bounding box center [498, 394] width 169 height 169
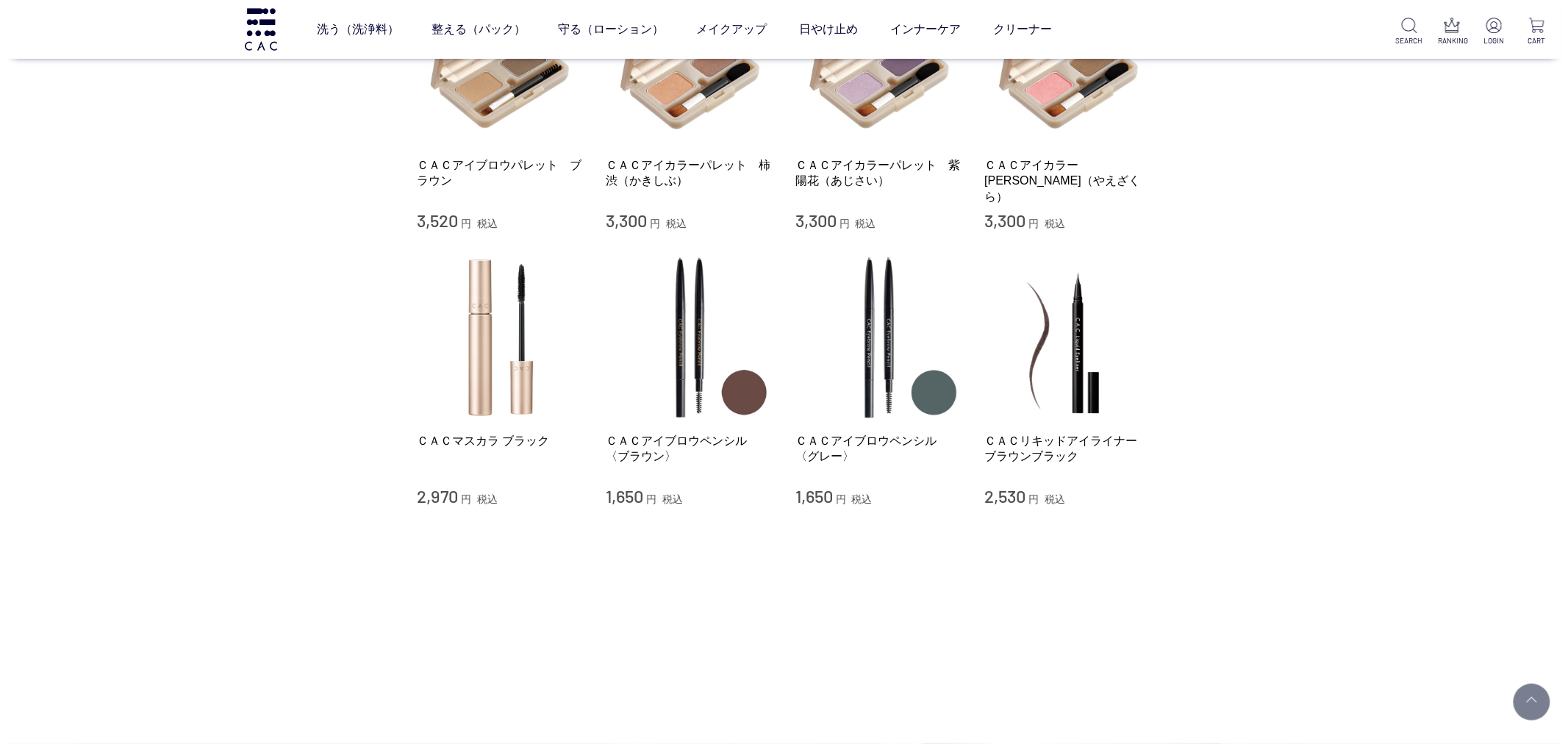
scroll to position [327, 0]
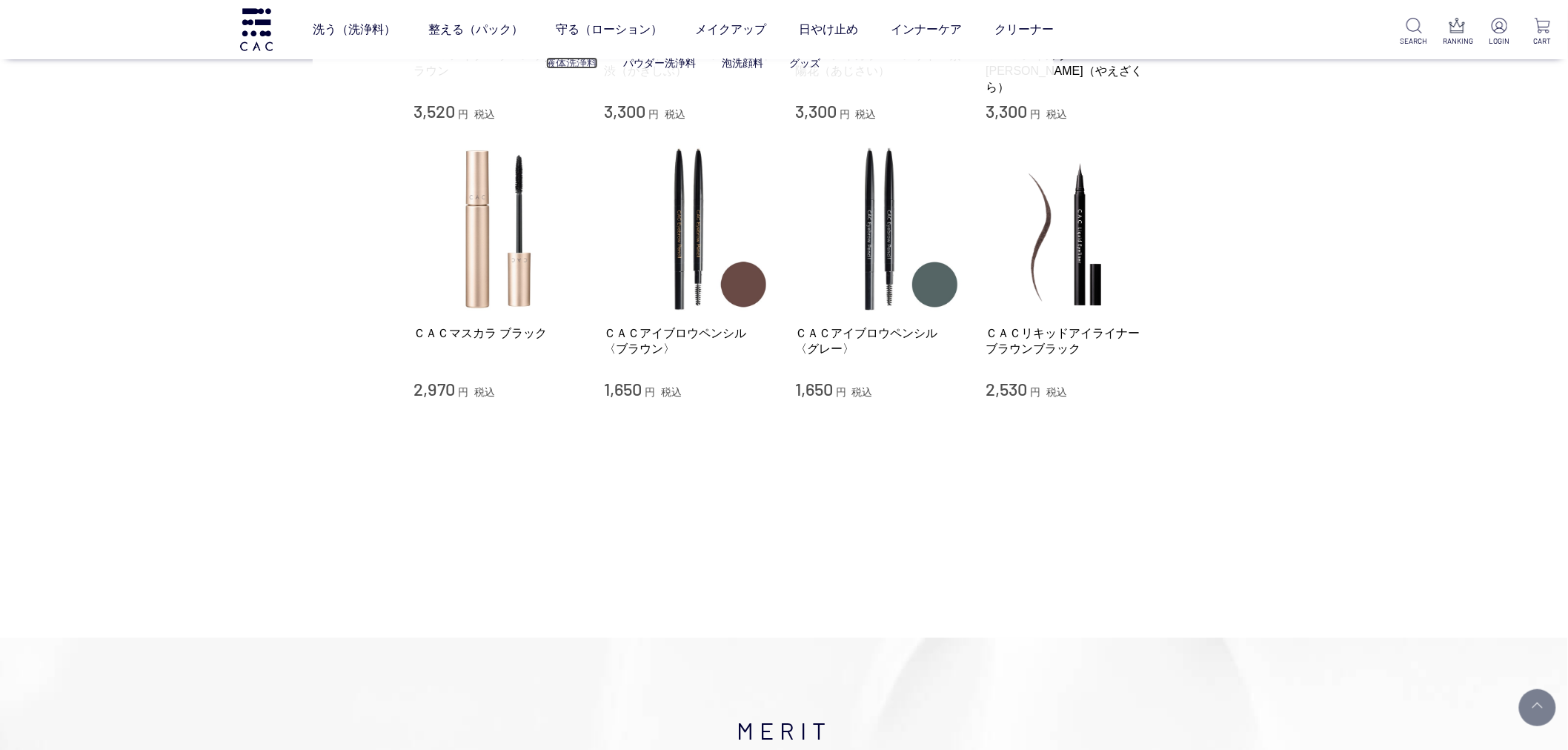
click at [588, 67] on link "液体洗浄料" at bounding box center [572, 63] width 52 height 12
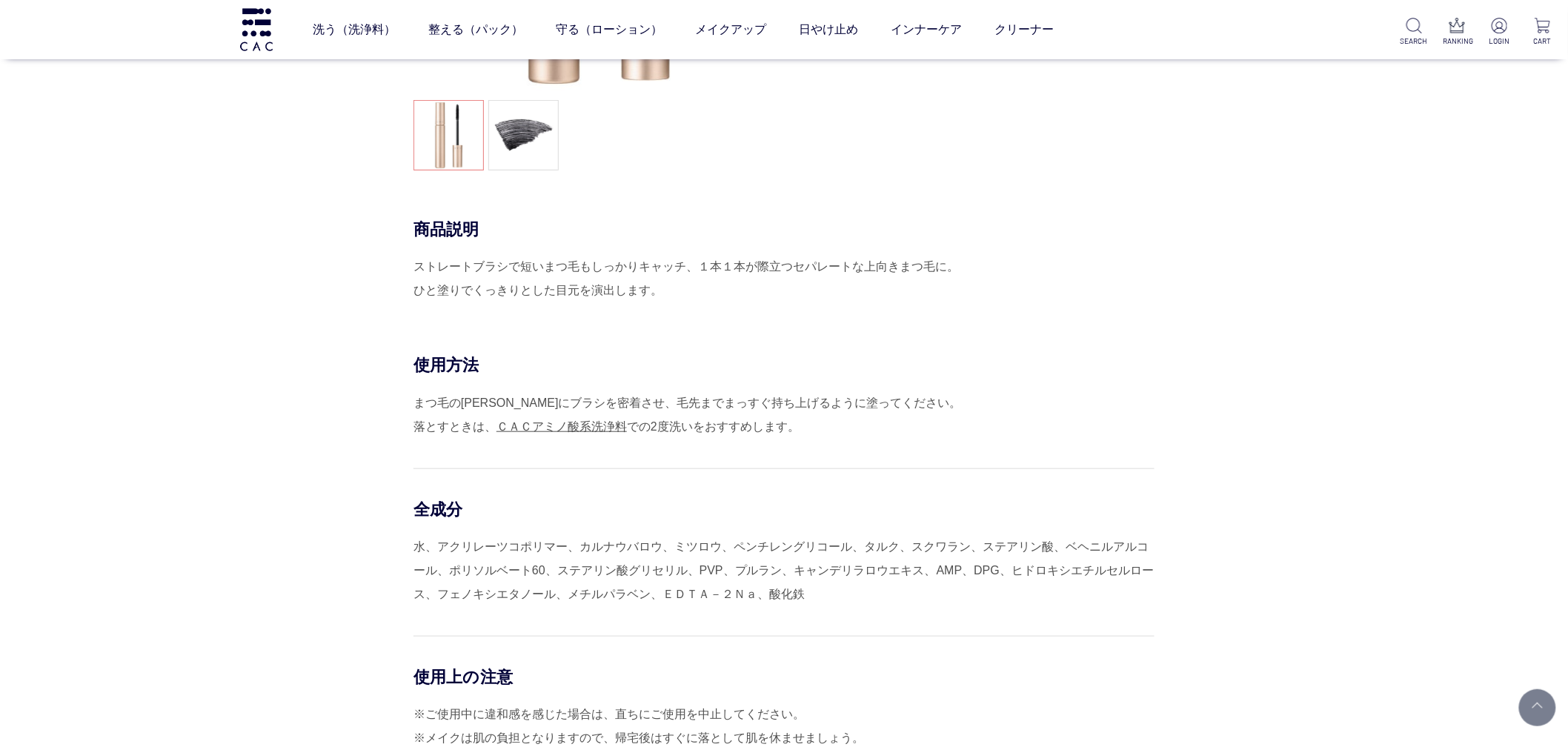
scroll to position [329, 0]
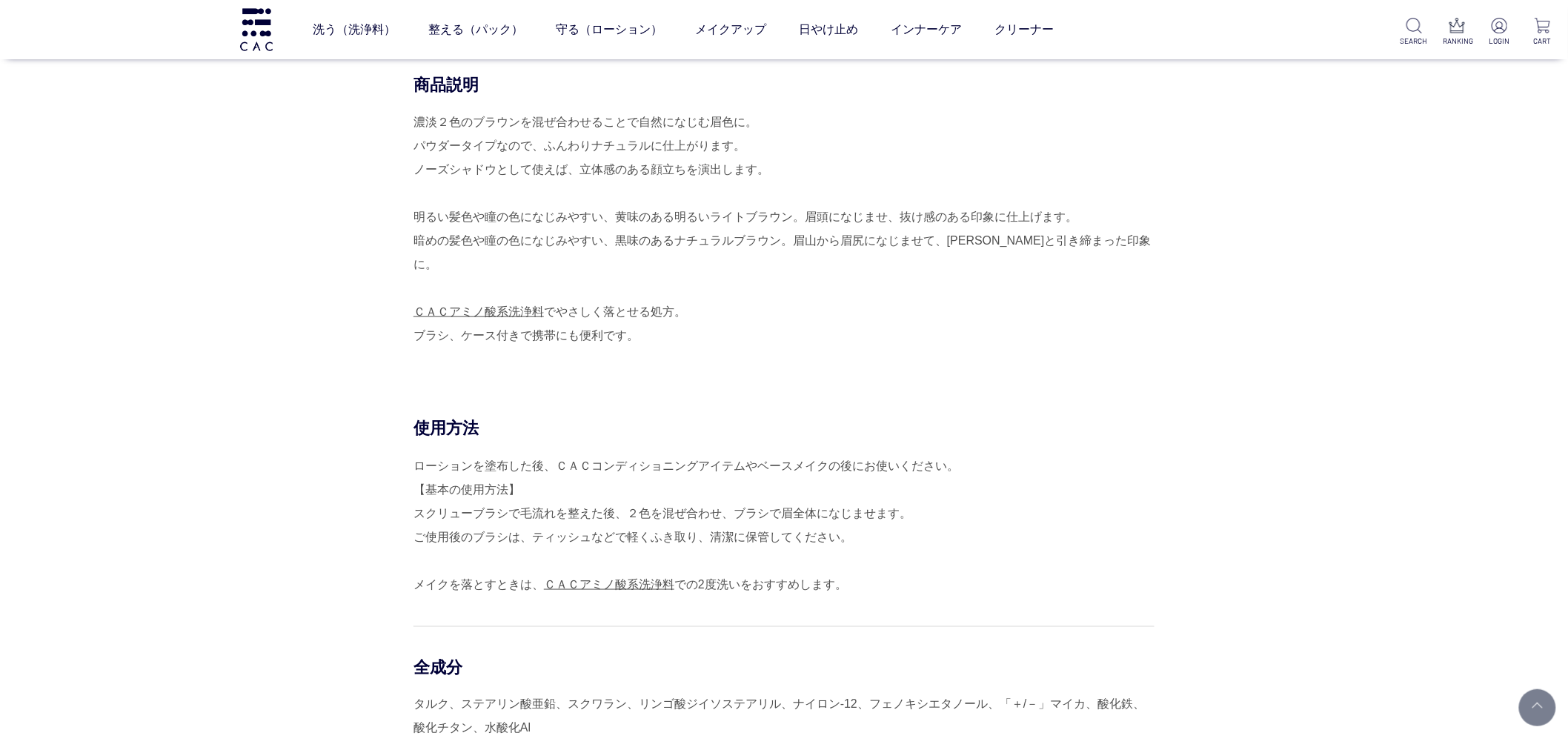
scroll to position [247, 0]
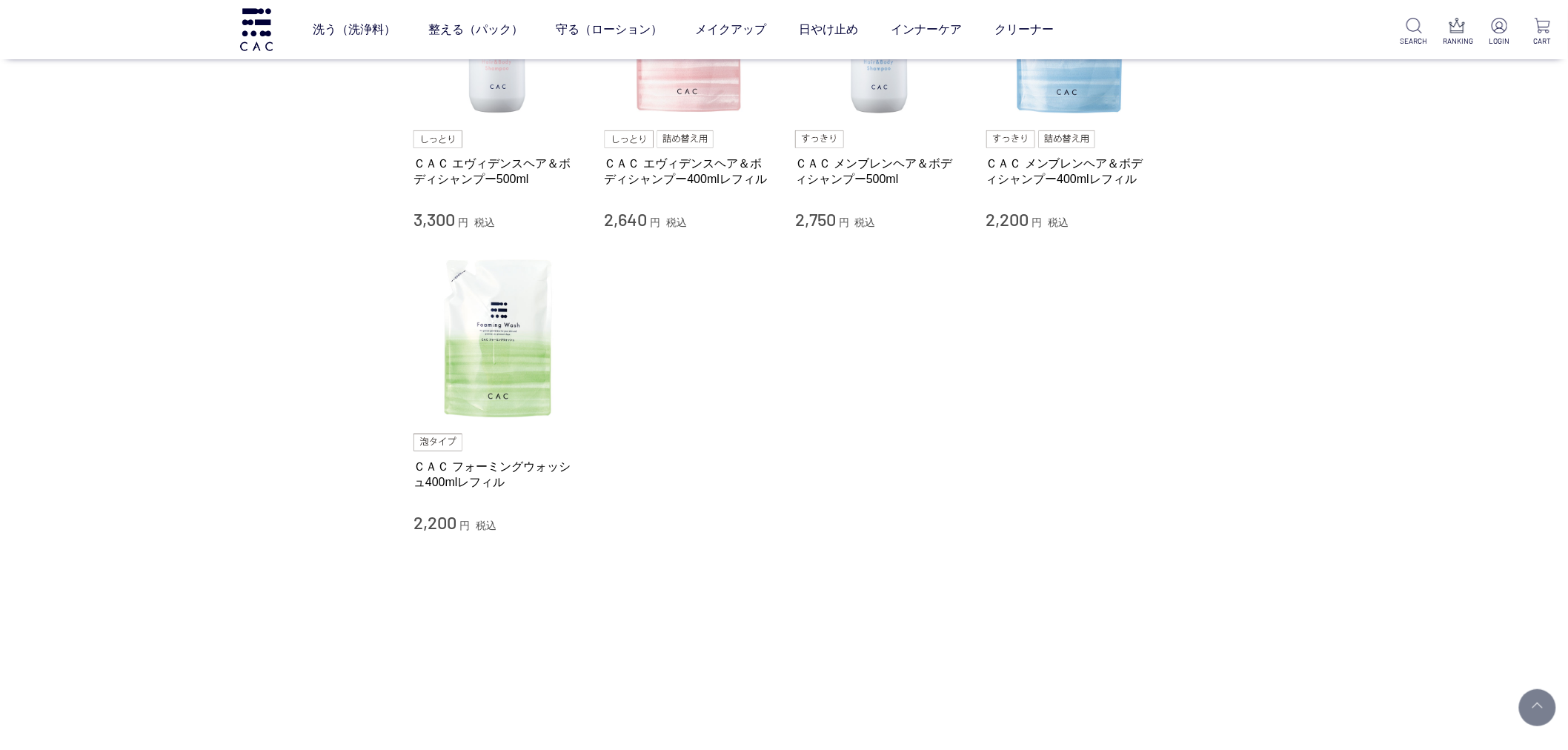
scroll to position [247, 0]
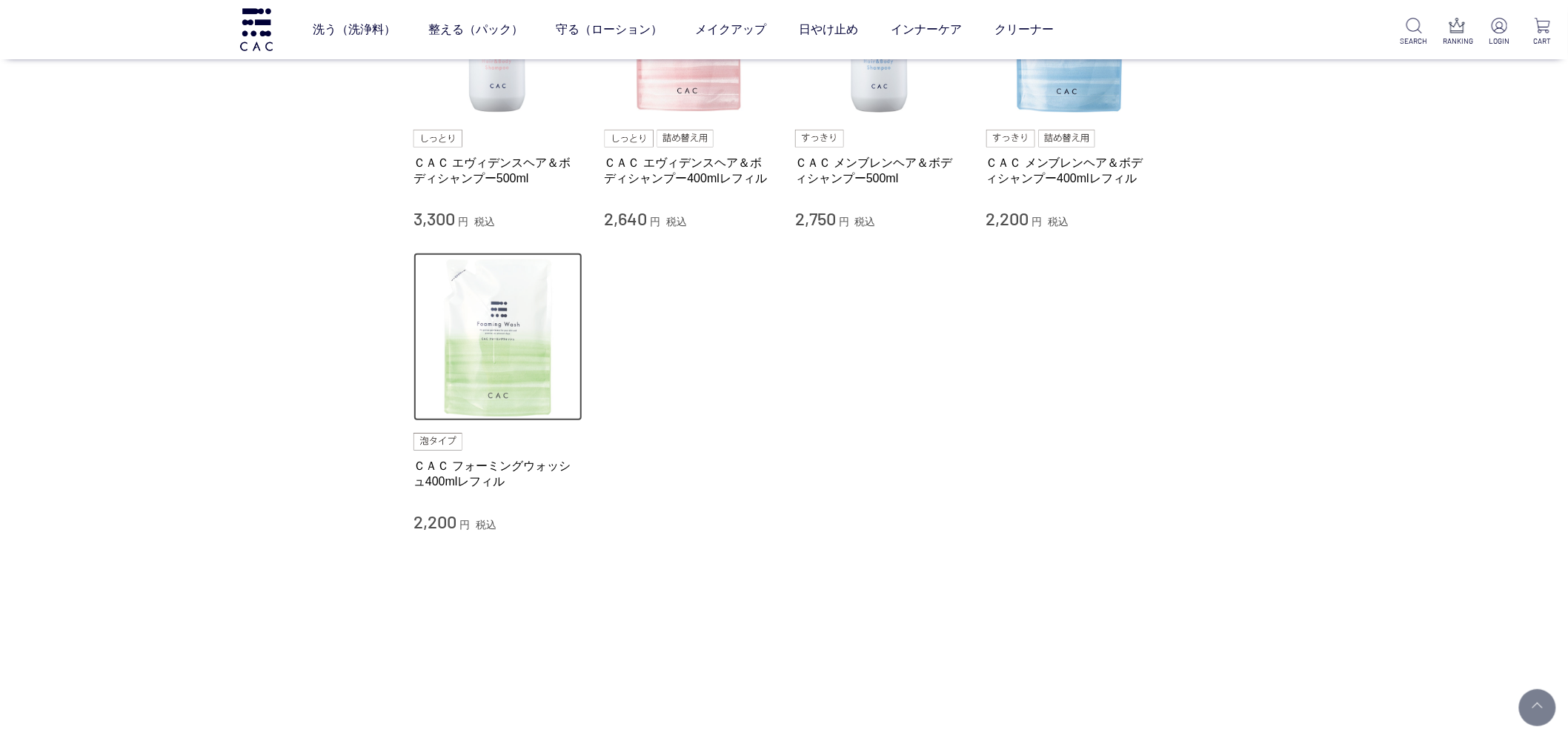
click at [505, 344] on img at bounding box center [498, 338] width 169 height 169
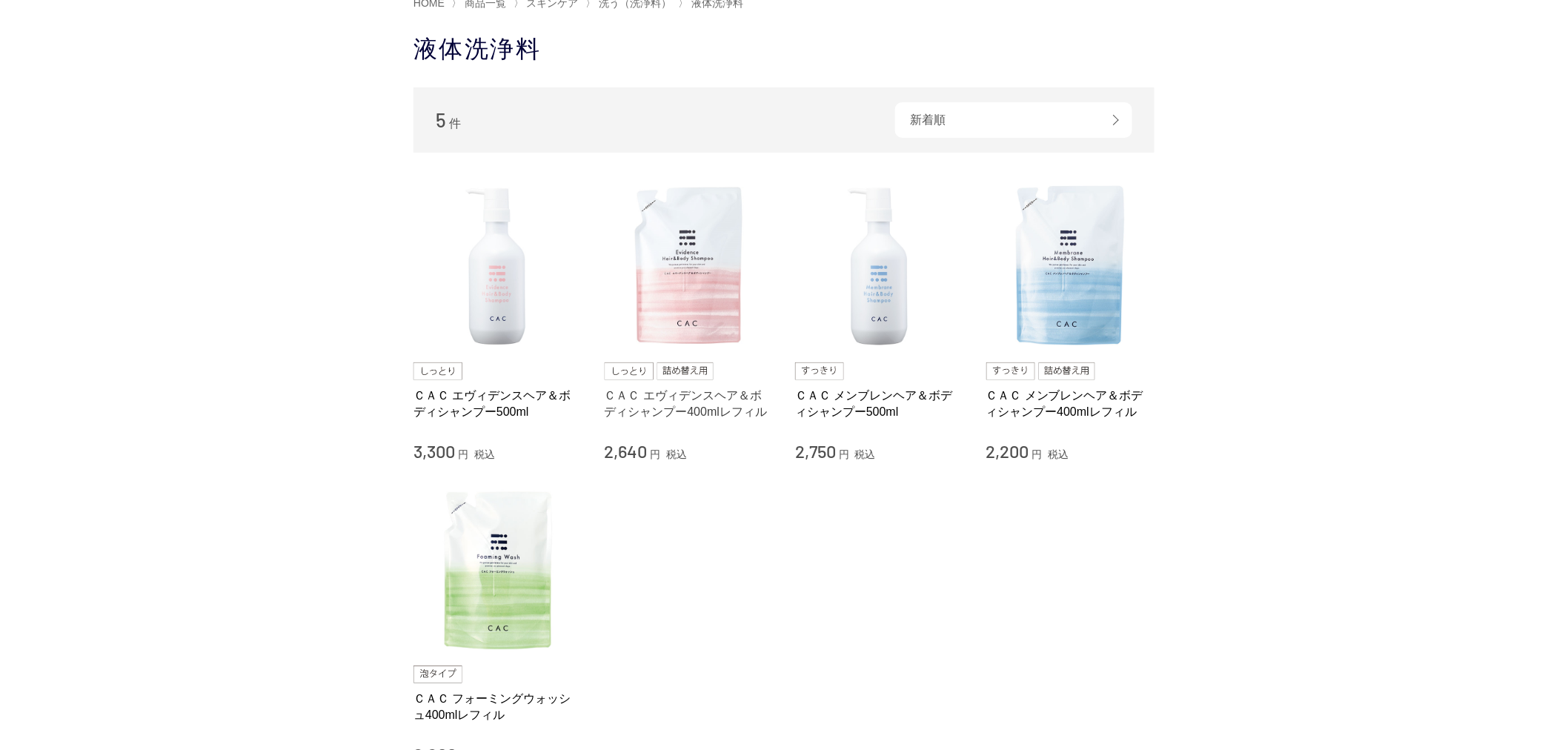
scroll to position [0, 0]
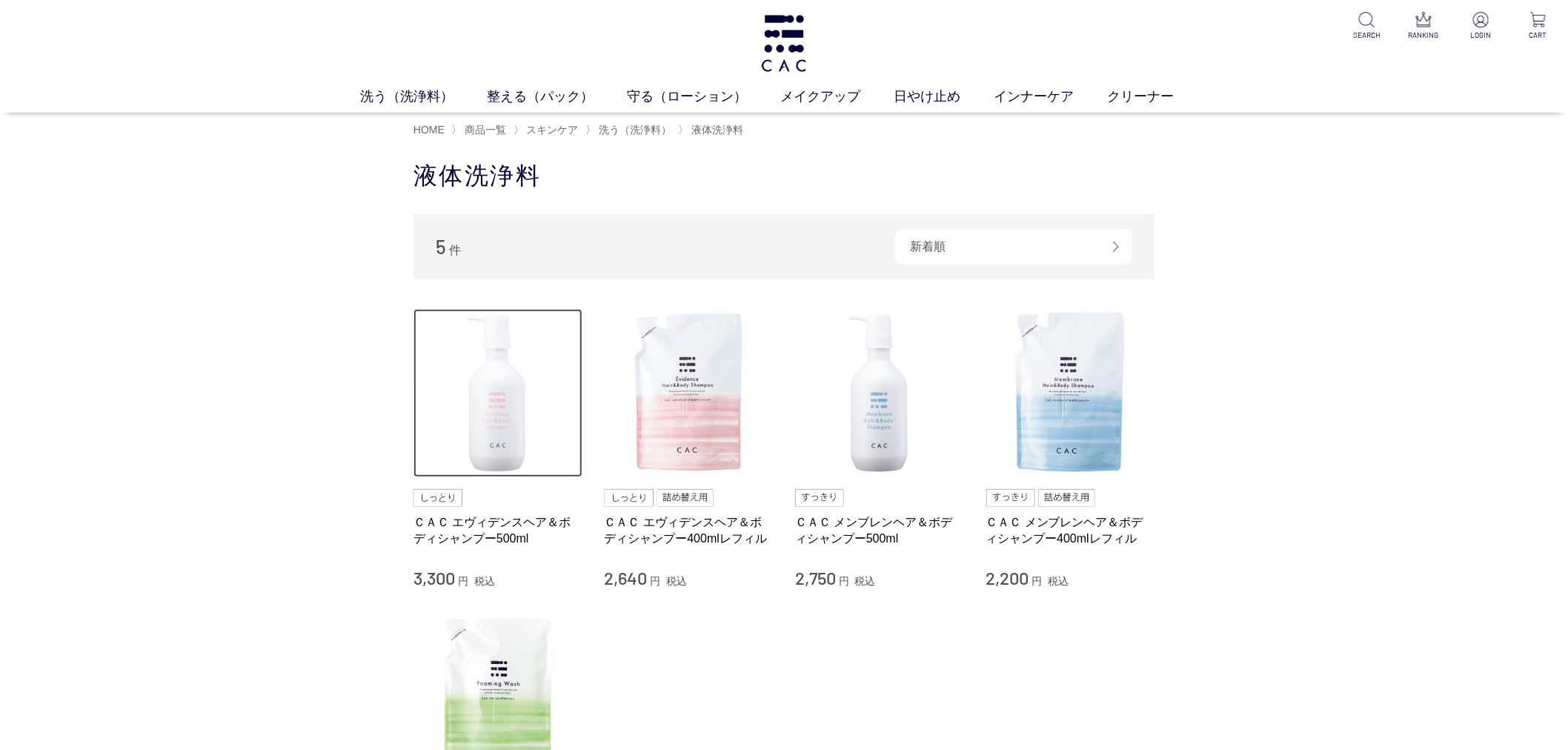
click at [483, 415] on img at bounding box center [498, 394] width 169 height 169
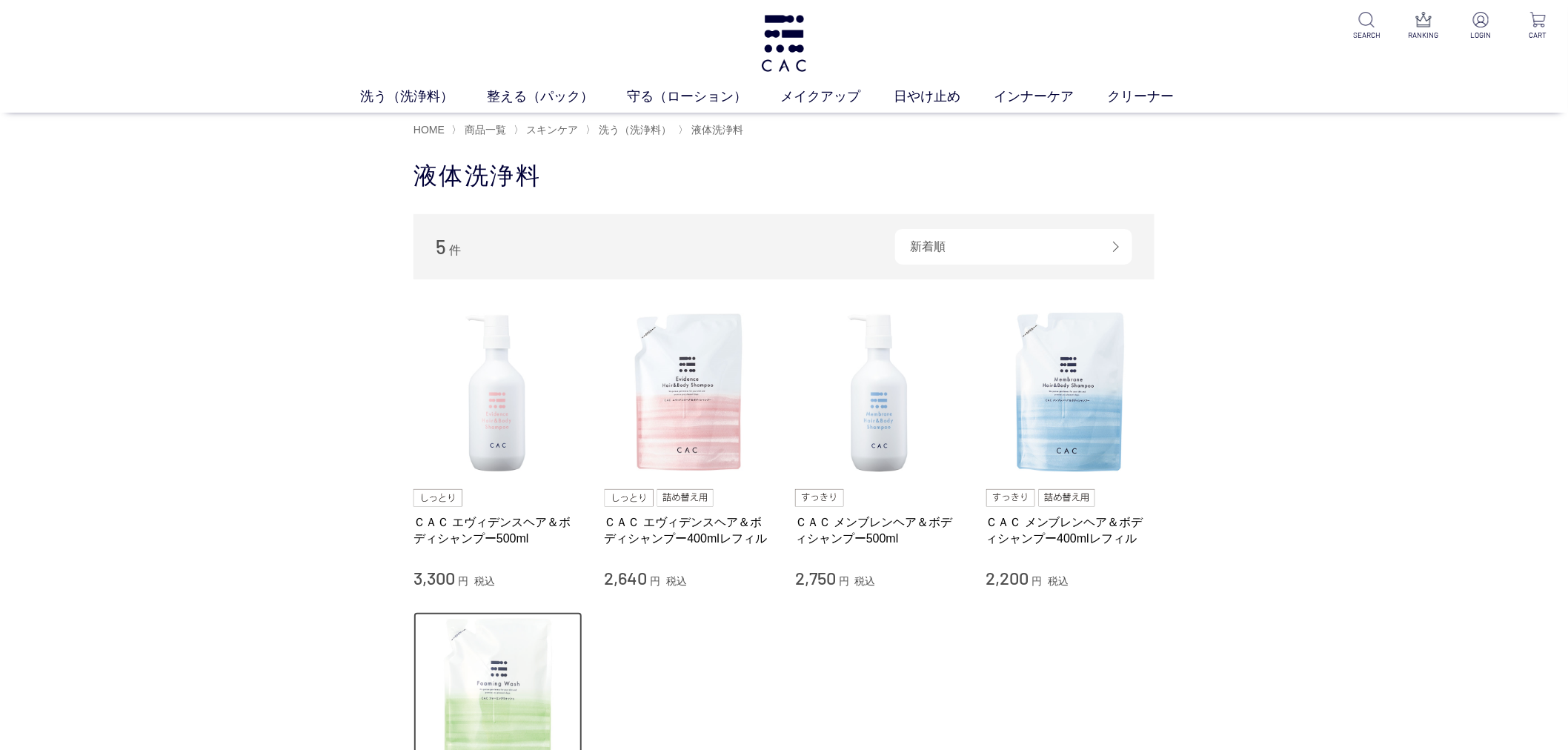
click at [552, 639] on img at bounding box center [498, 697] width 169 height 169
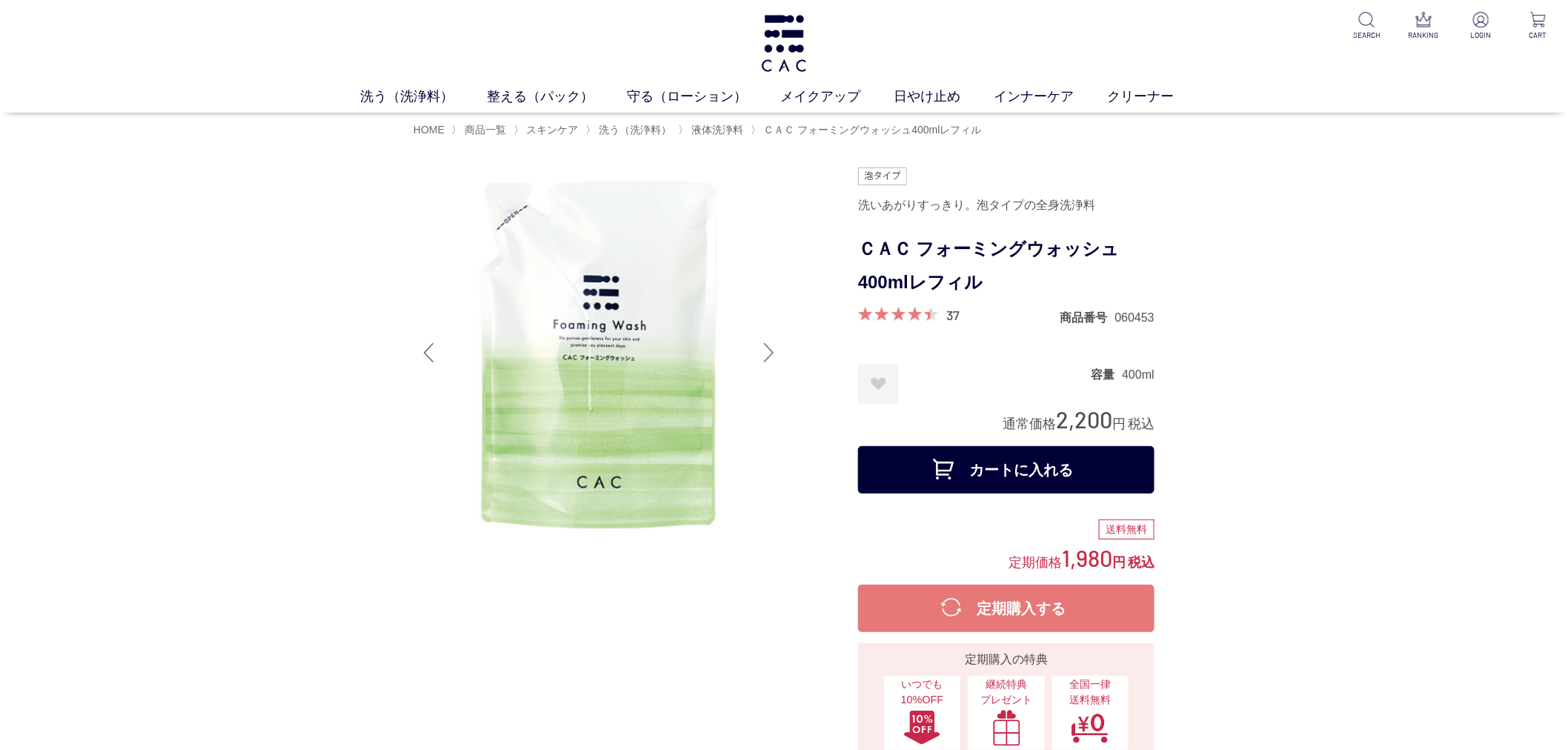
scroll to position [576, 0]
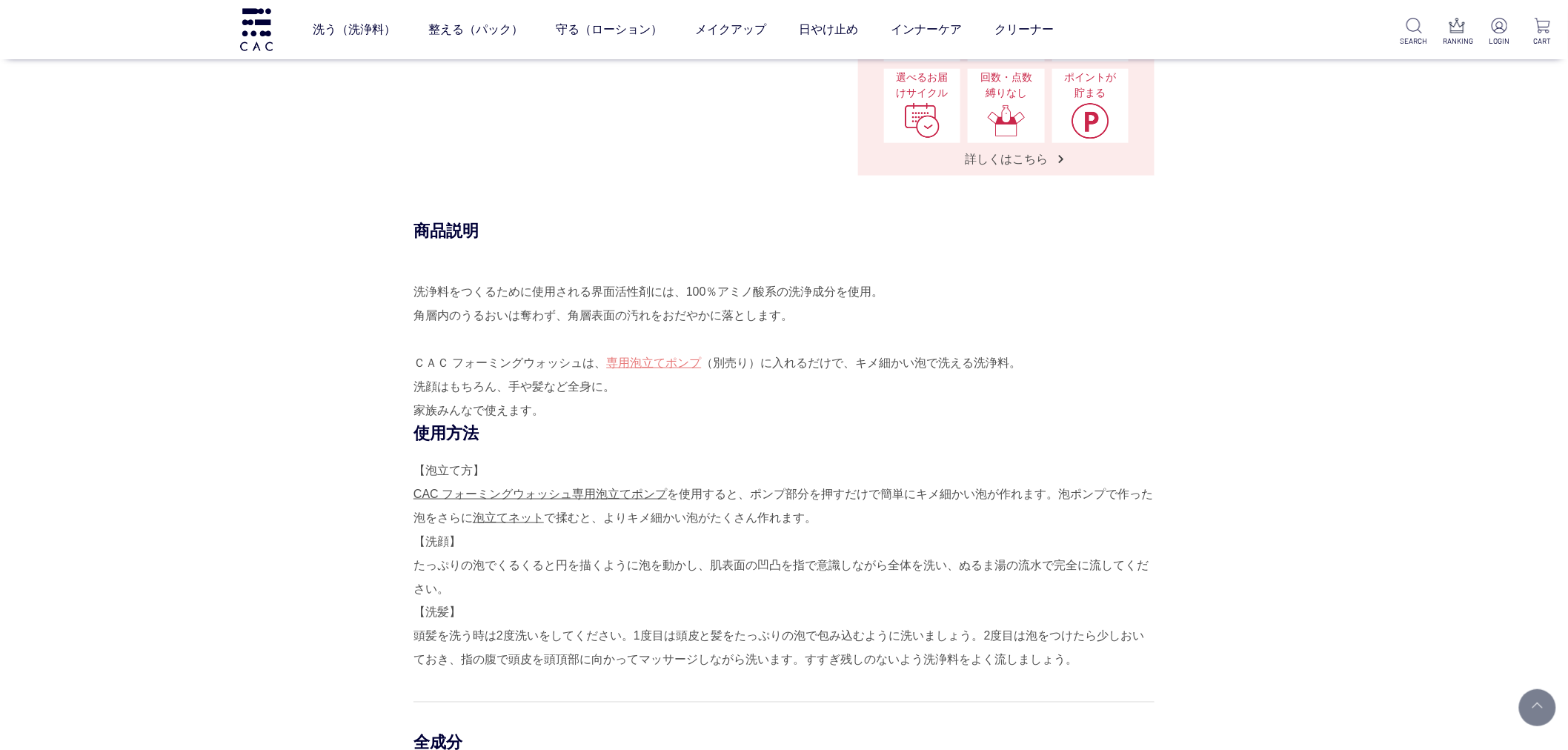
drag, startPoint x: 1542, startPoint y: 579, endPoint x: 1391, endPoint y: 639, distance: 162.5
drag, startPoint x: 1319, startPoint y: 653, endPoint x: 831, endPoint y: 549, distance: 499.0
click at [831, 549] on div "【泡立て方】 CAC フォーミングウォッシュ専用泡立てポンプ を使用すると、ポンプ部分を押すだけで簡単にキメ細かい泡が作れます。泡ポンプで作った泡をさらに 泡…" at bounding box center [784, 566] width 741 height 214
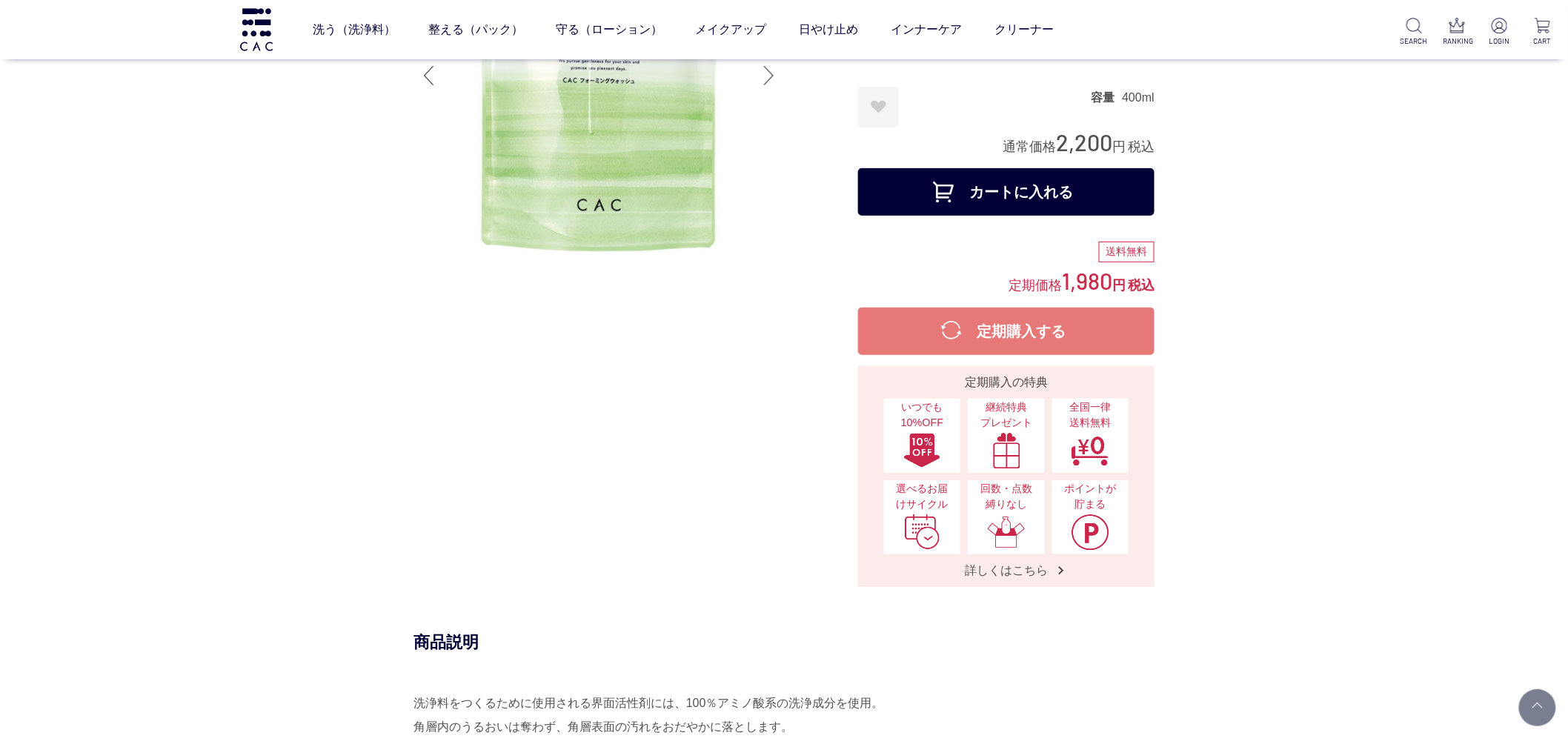
scroll to position [0, 0]
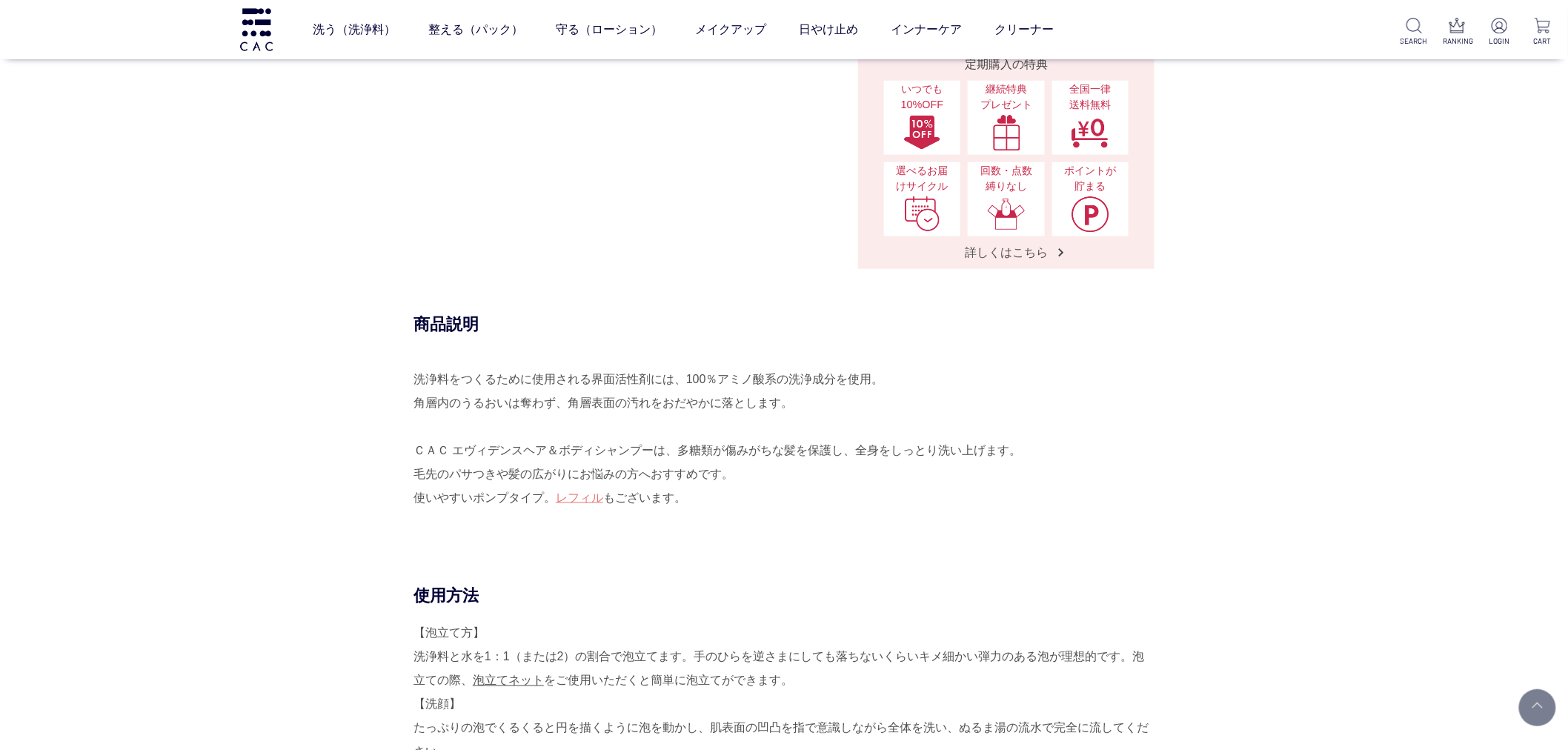
scroll to position [742, 0]
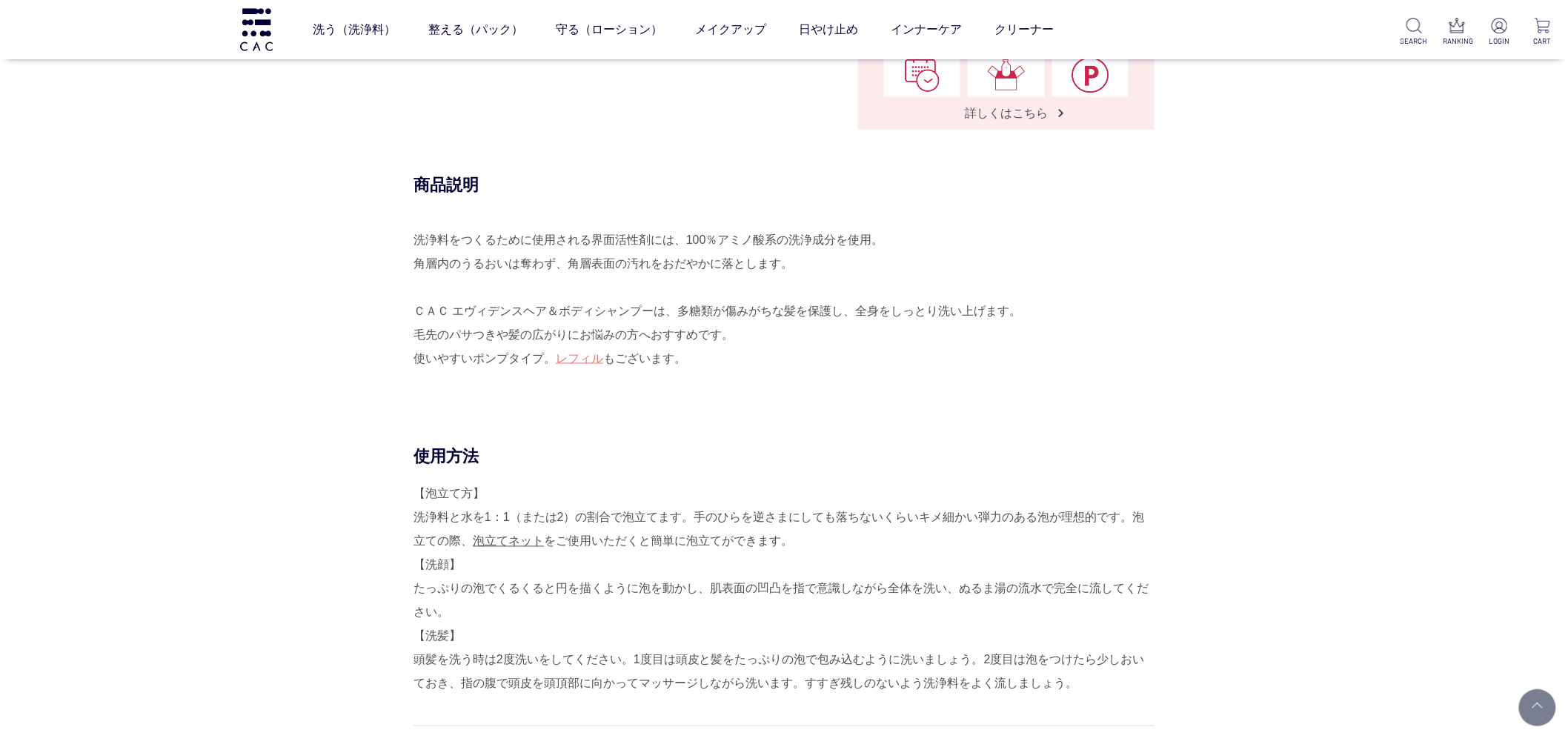
click at [909, 635] on div "【泡立て方】 洗浄料と水を1：1（または2）の割合で泡立てます。手のひらを逆さまにしても落ちないくらいキメ細かい弾力のある泡が理想的です。泡立ての際、 泡立て…" at bounding box center [784, 589] width 741 height 214
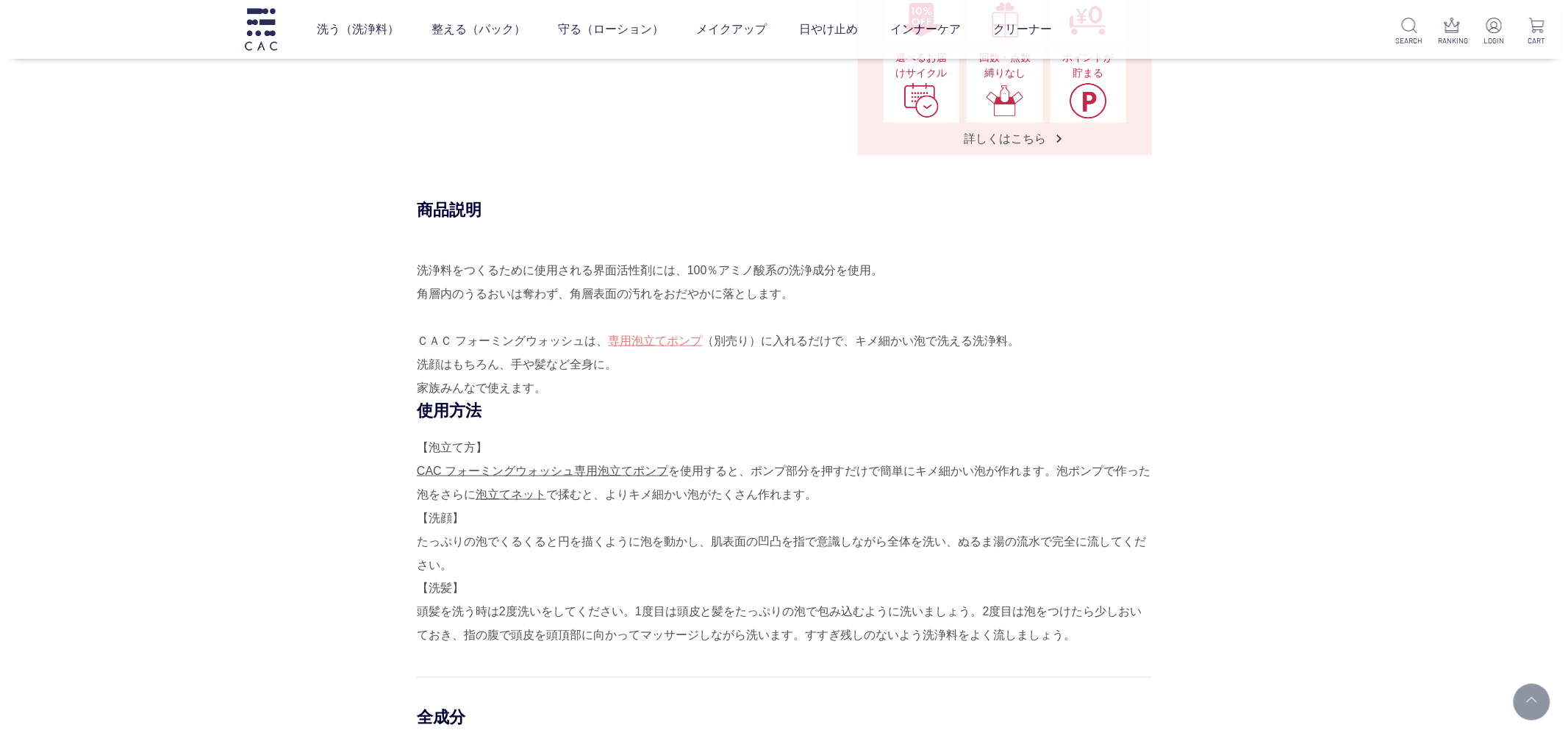
scroll to position [571, 0]
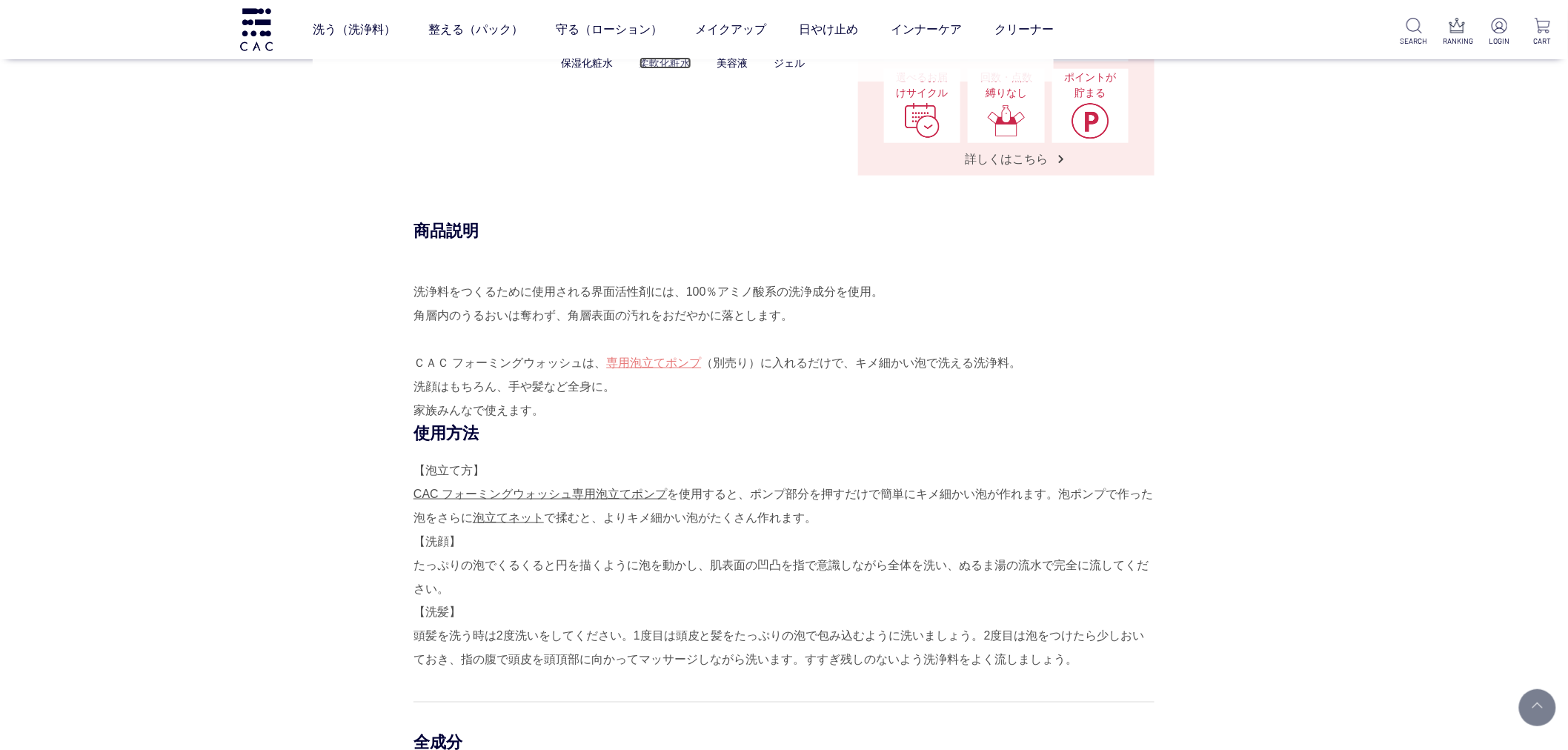
click at [663, 61] on link "柔軟化粧水" at bounding box center [665, 63] width 52 height 12
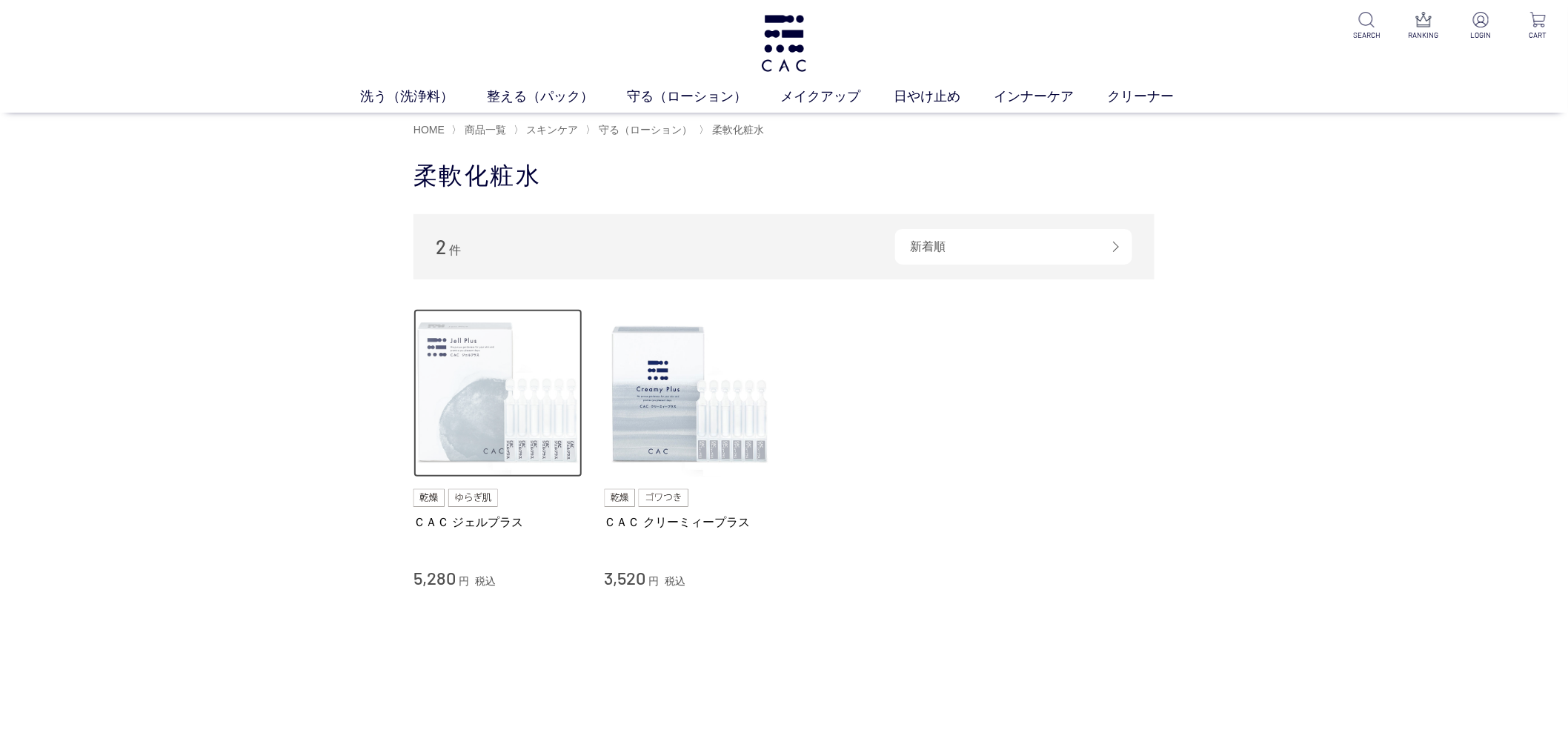
click at [426, 474] on img at bounding box center [498, 394] width 169 height 169
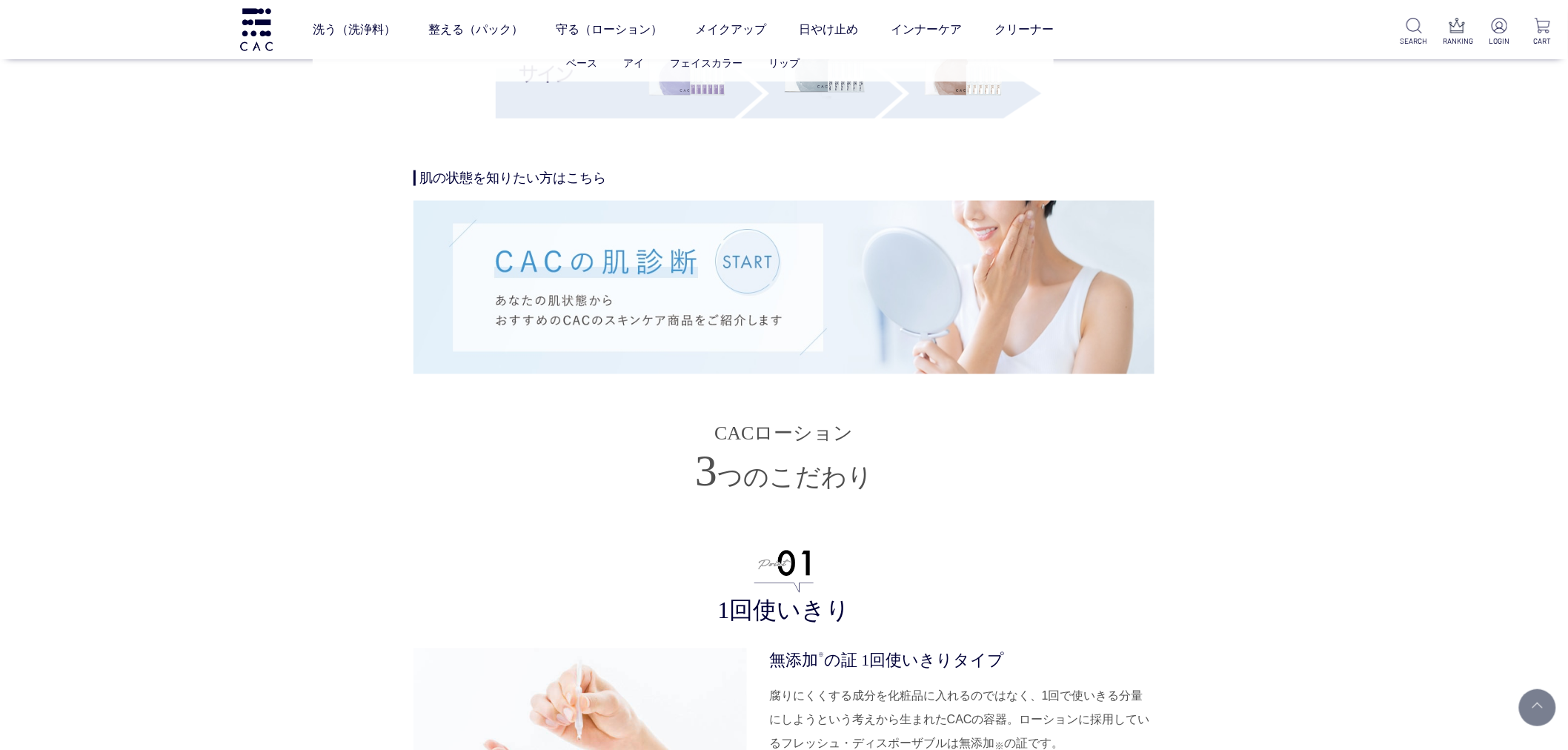
scroll to position [2882, 0]
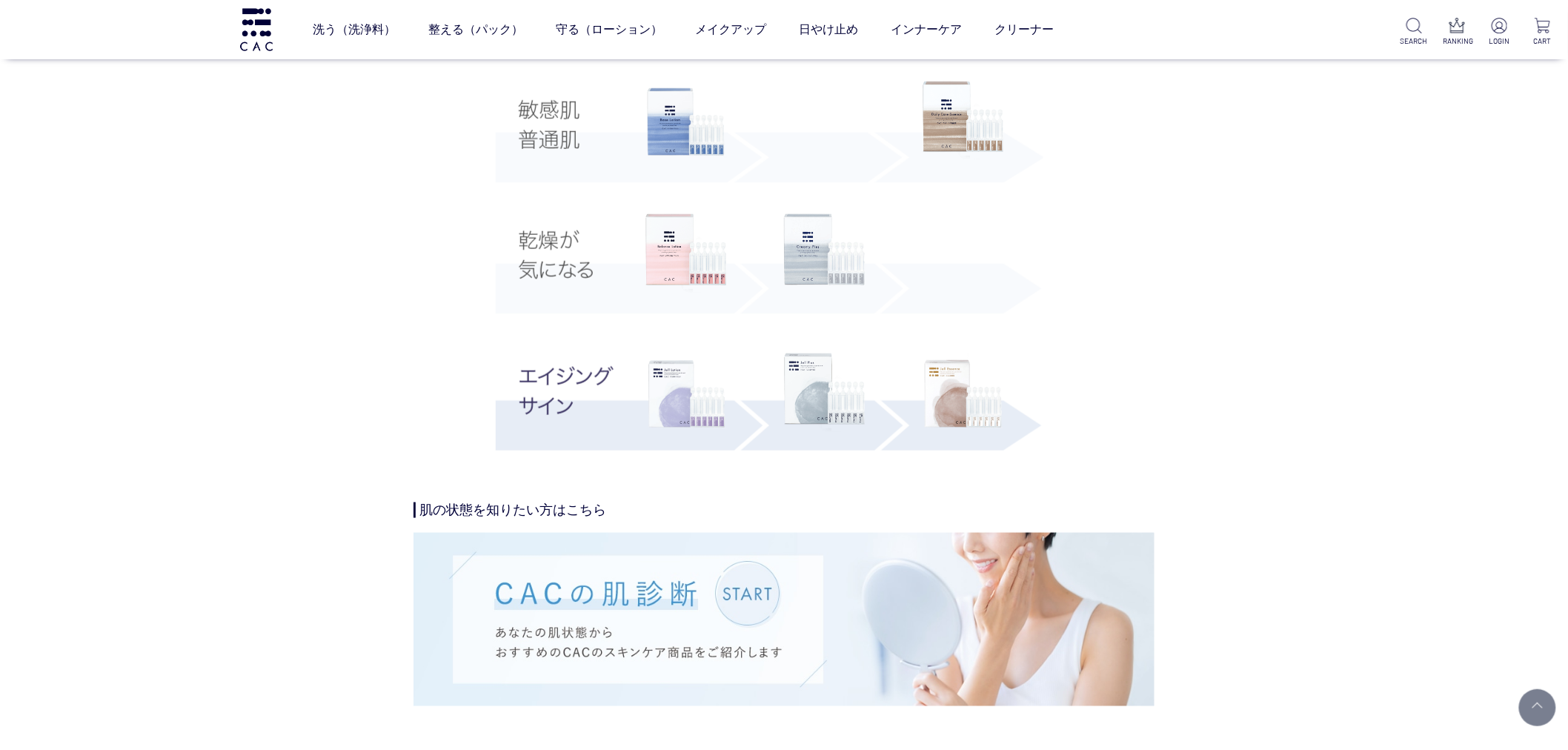
drag, startPoint x: 369, startPoint y: 558, endPoint x: 356, endPoint y: 557, distance: 13.0
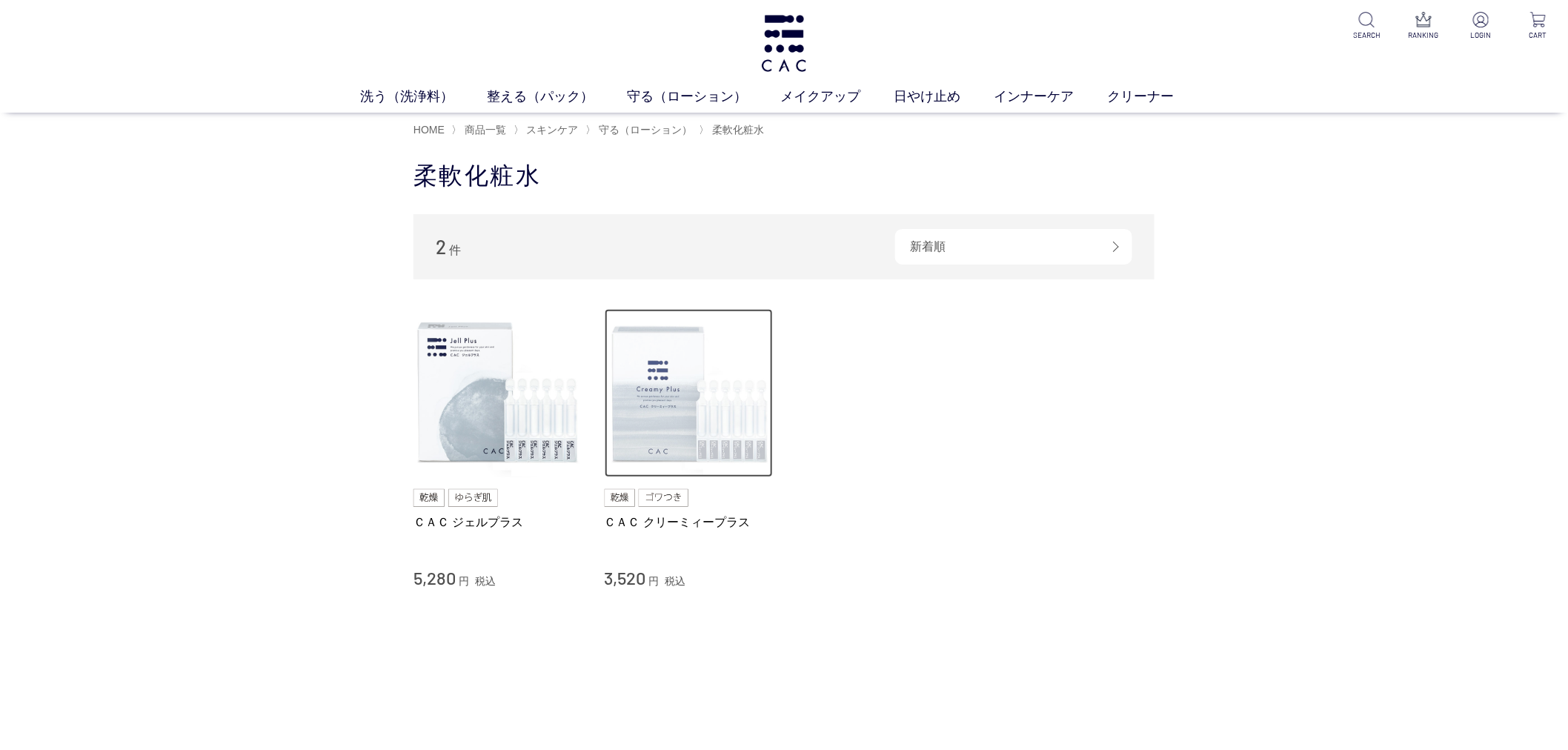
click at [663, 463] on img at bounding box center [689, 394] width 169 height 169
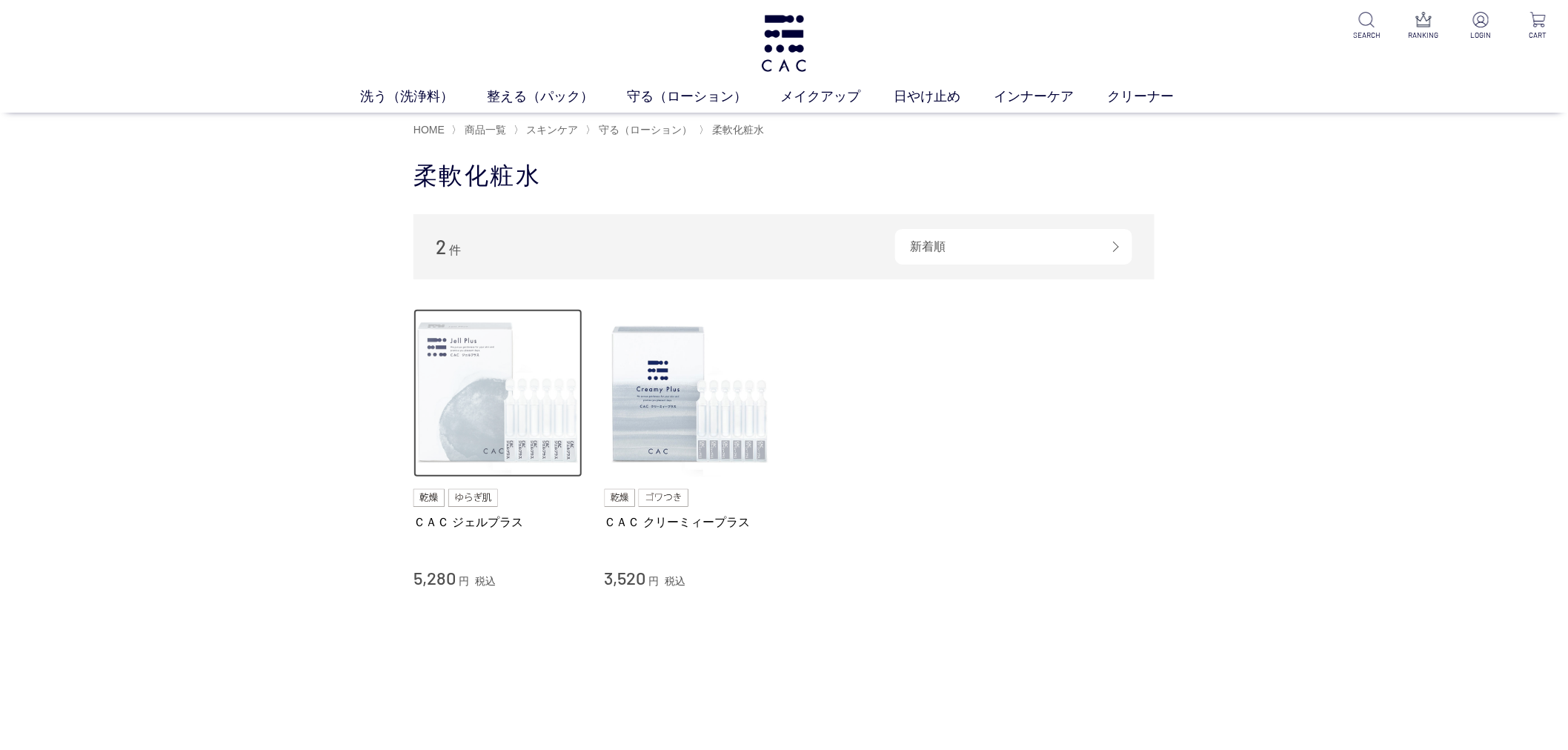
click at [489, 451] on img at bounding box center [498, 394] width 169 height 169
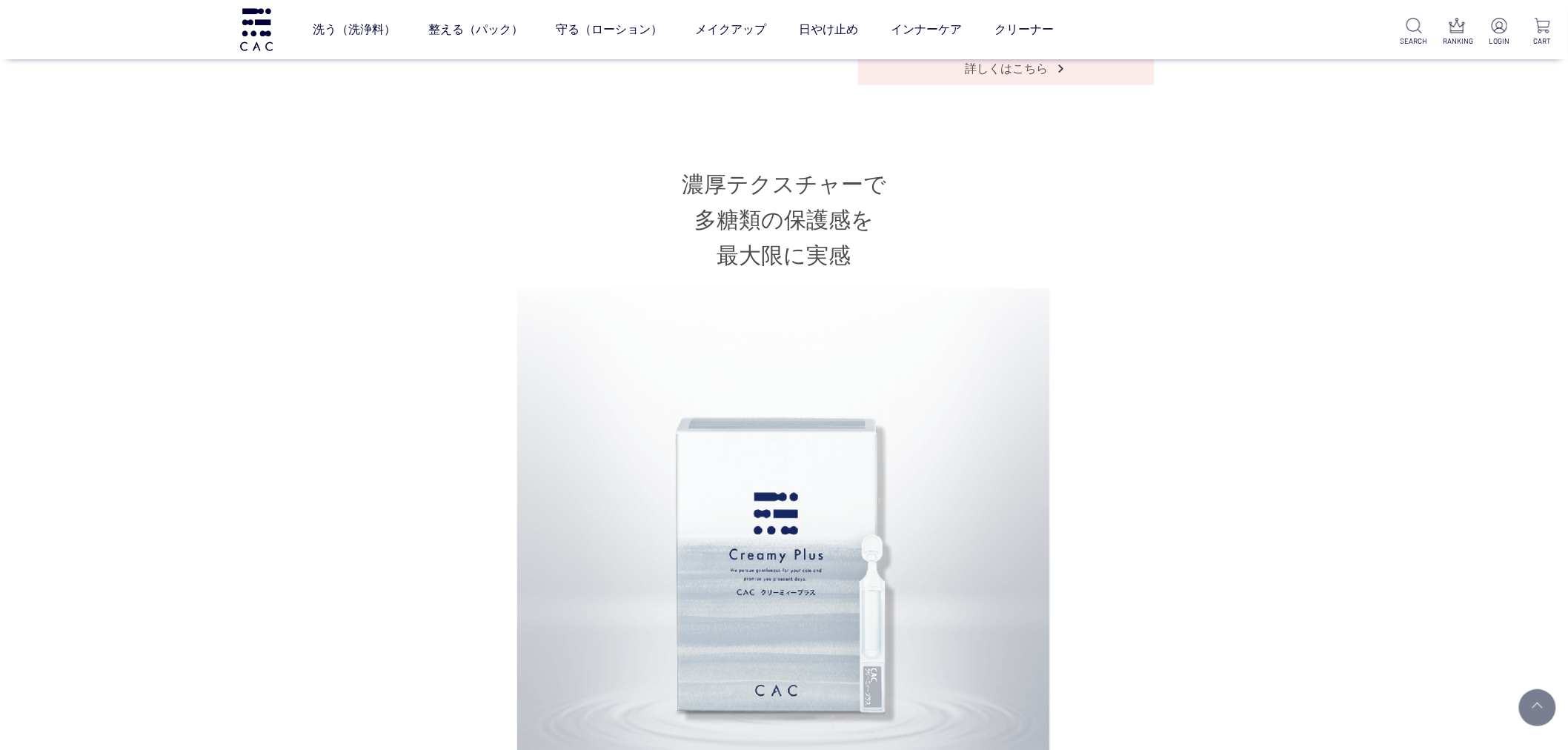
scroll to position [1152, 0]
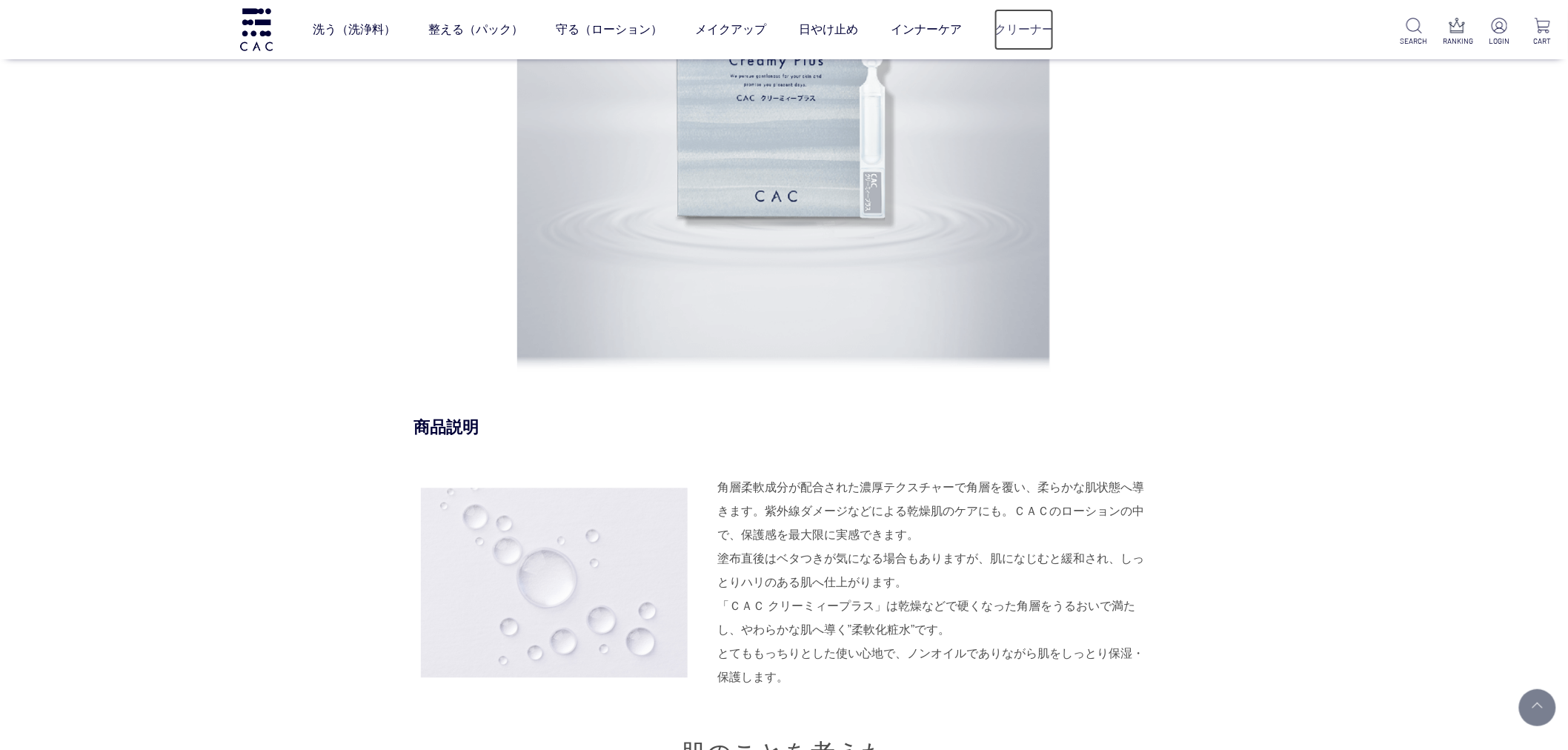
click at [1000, 25] on link "クリーナー" at bounding box center [1024, 30] width 59 height 42
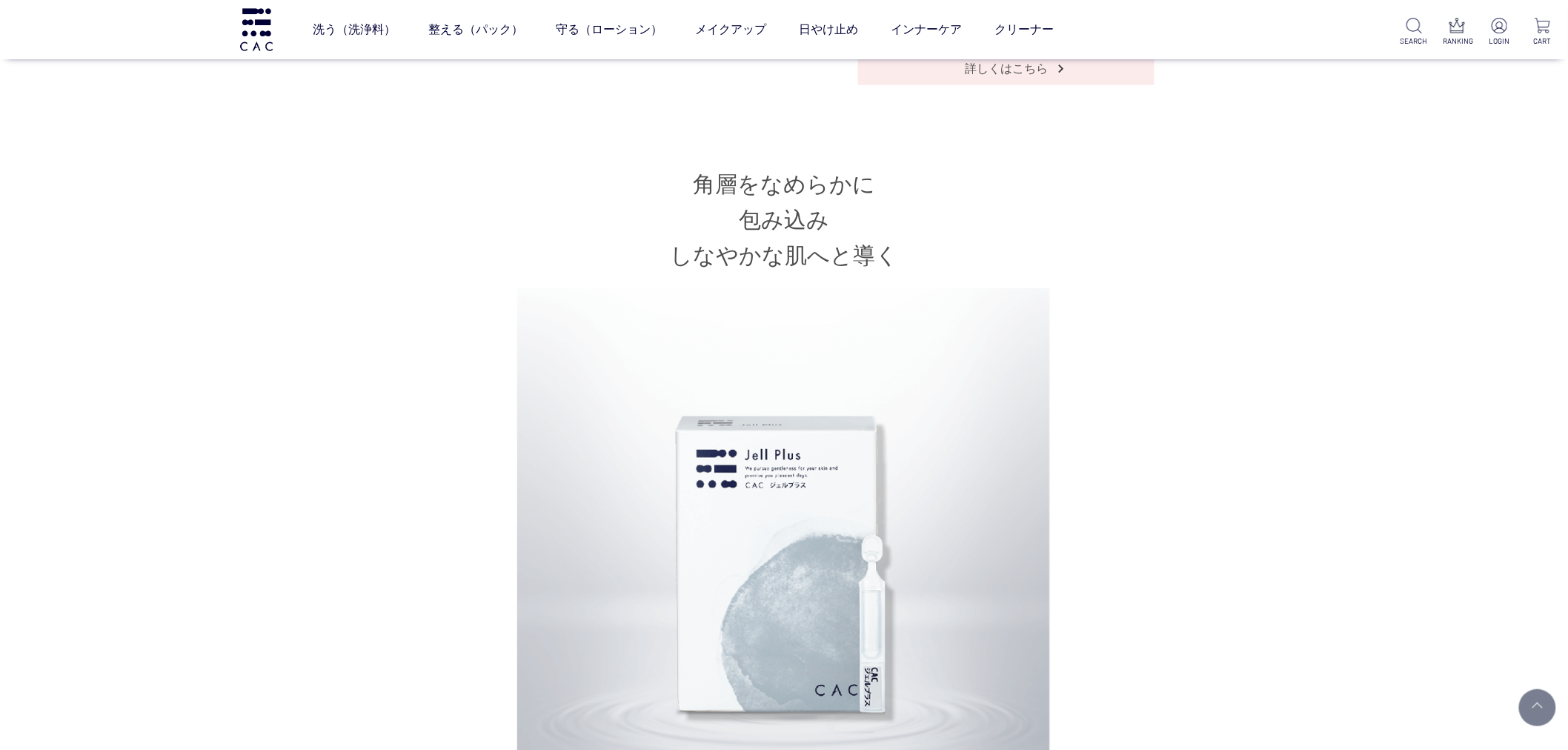
scroll to position [1152, 0]
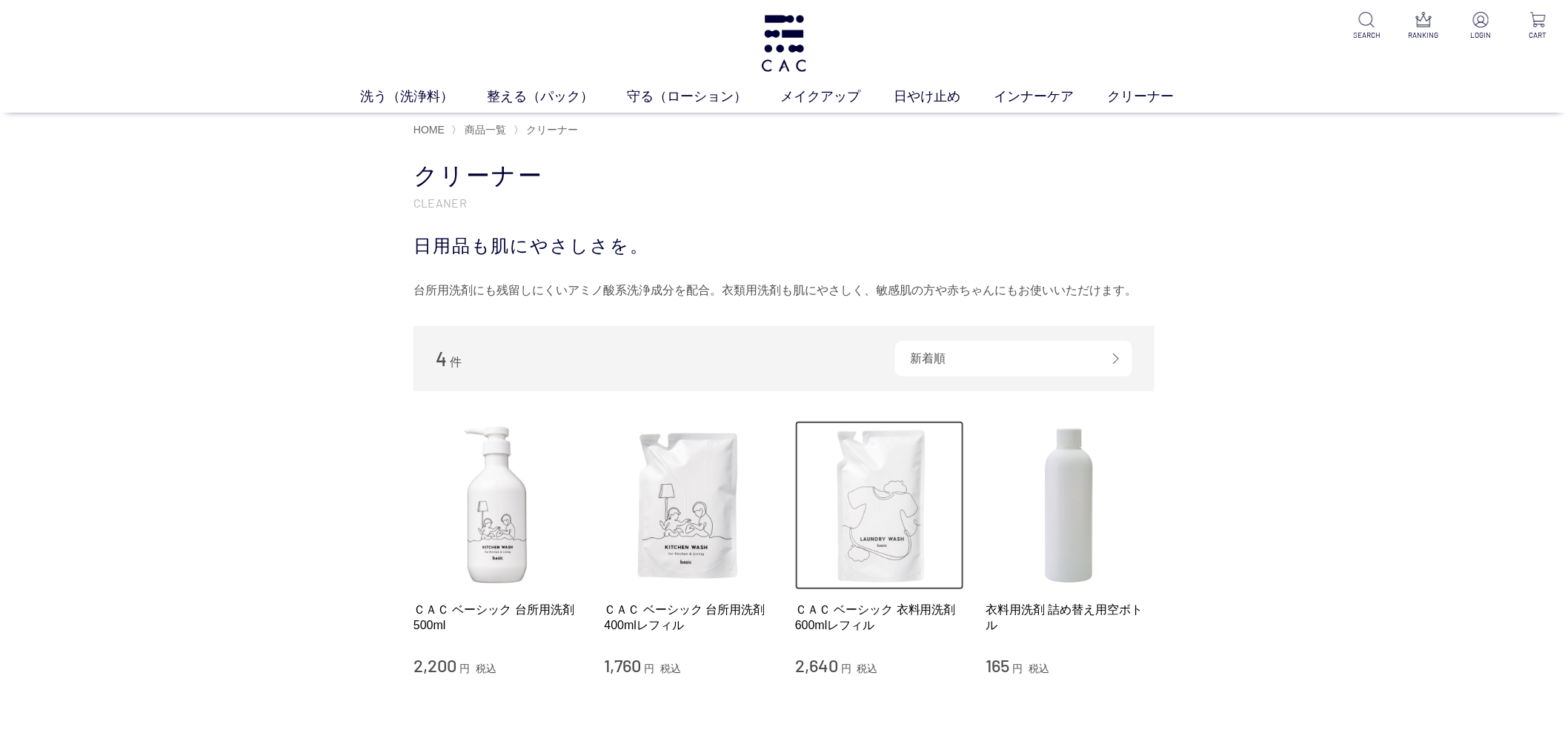
click at [852, 517] on img at bounding box center [879, 505] width 169 height 169
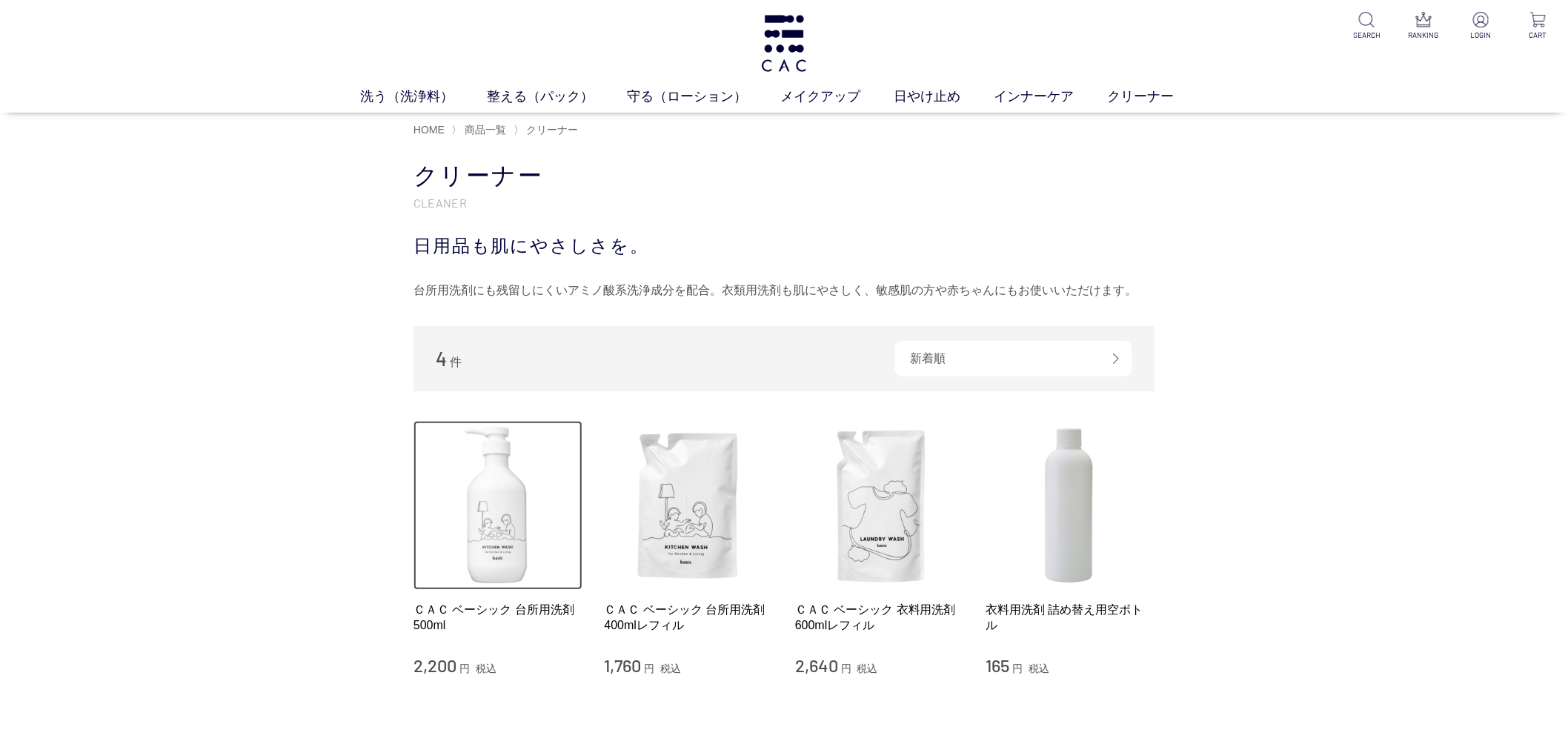
click at [477, 531] on img at bounding box center [498, 505] width 169 height 169
drag, startPoint x: 498, startPoint y: 597, endPoint x: 506, endPoint y: 587, distance: 12.8
click at [498, 597] on div "ＣＡＣ ベーシック 台所用洗剤 500ml 2,200 円 税込" at bounding box center [498, 548] width 169 height 256
click at [507, 510] on img at bounding box center [498, 505] width 169 height 169
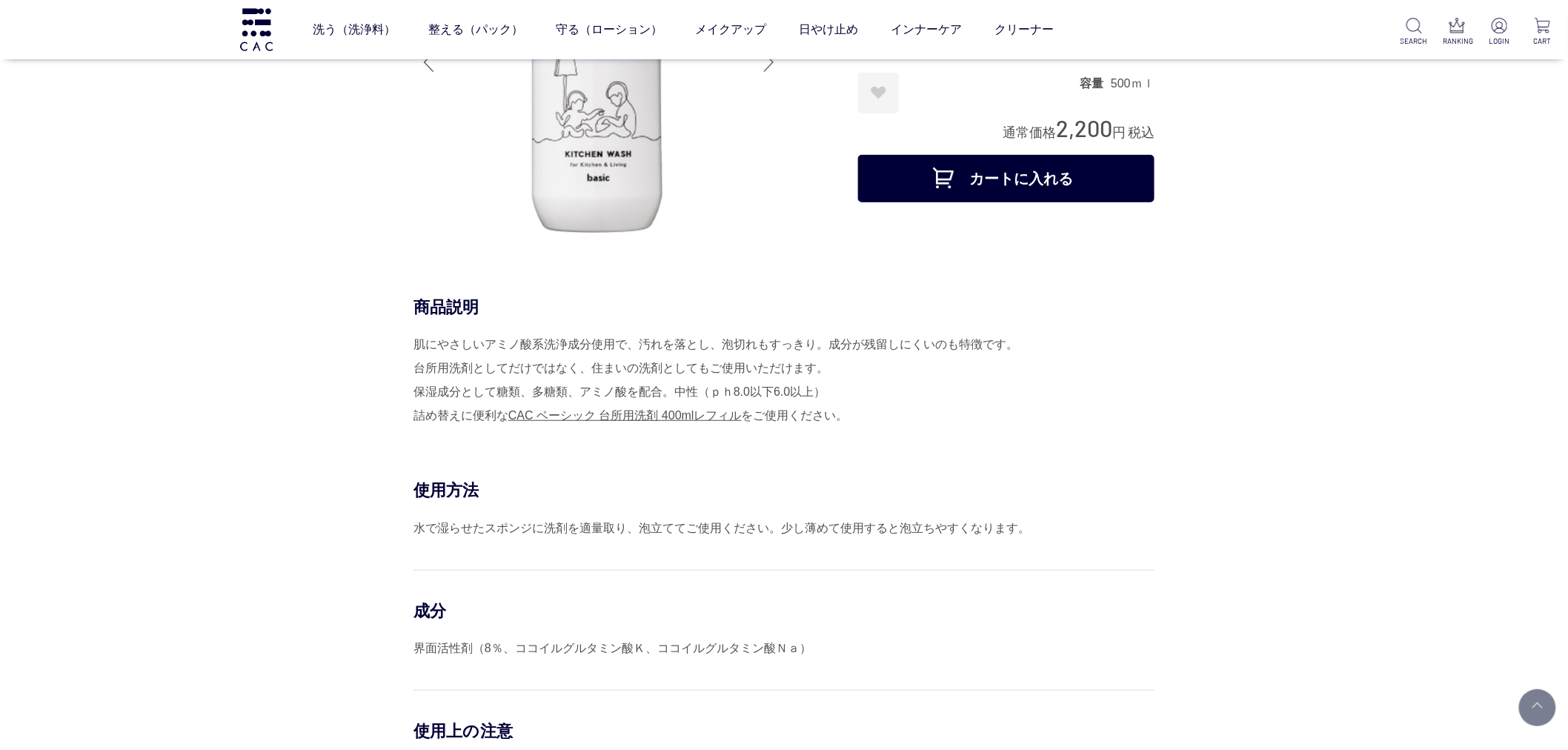
scroll to position [164, 0]
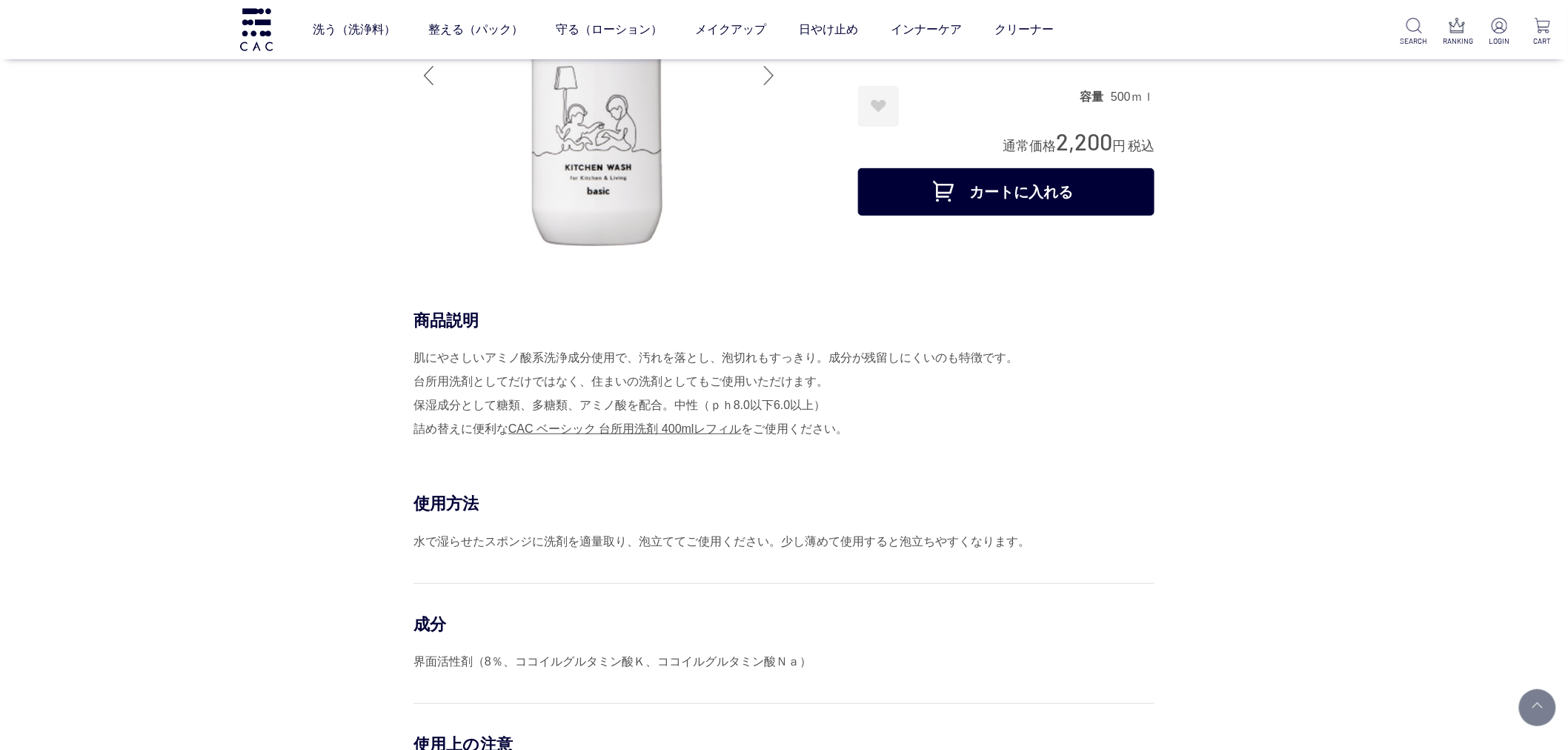
drag, startPoint x: 0, startPoint y: 0, endPoint x: 566, endPoint y: 594, distance: 820.5
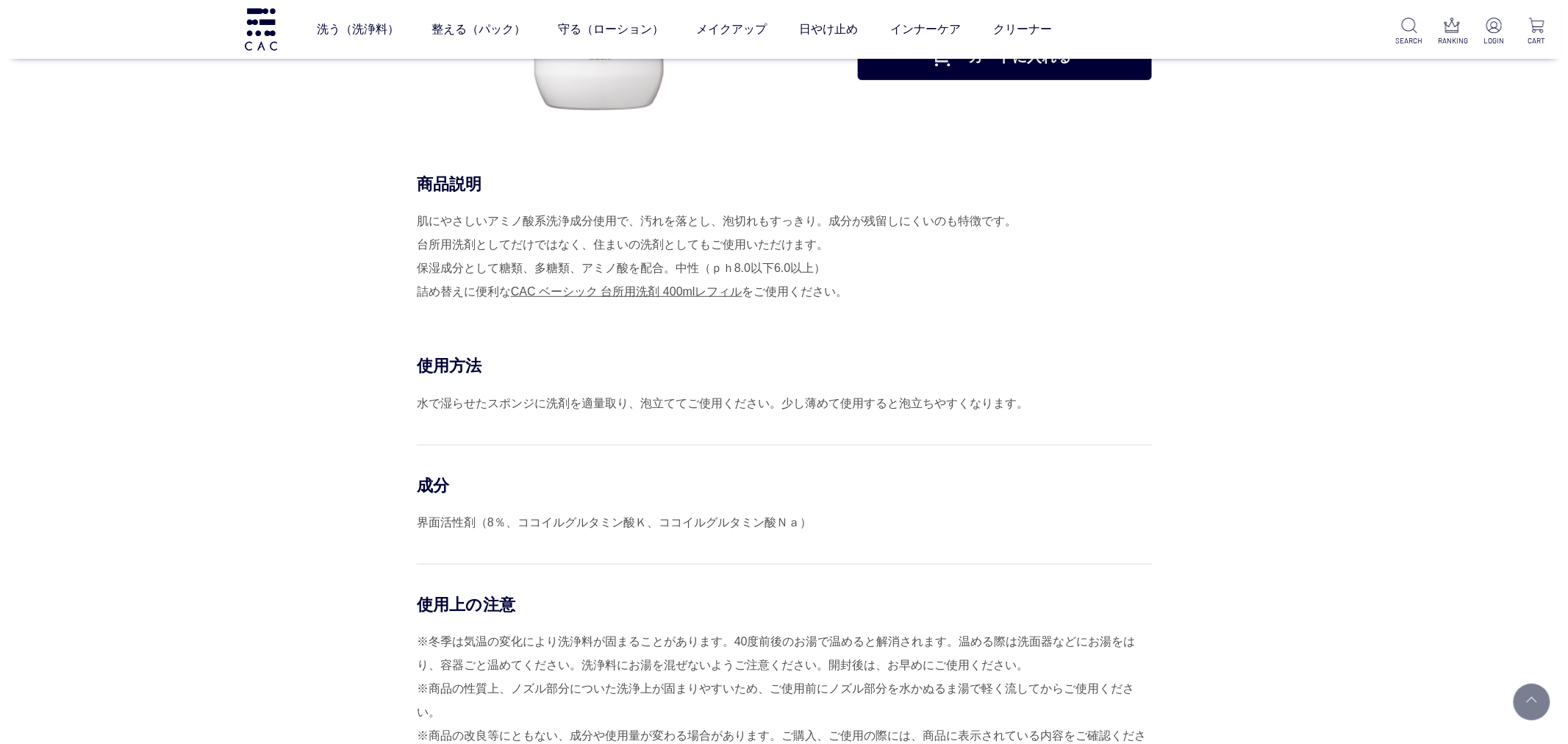
scroll to position [245, 0]
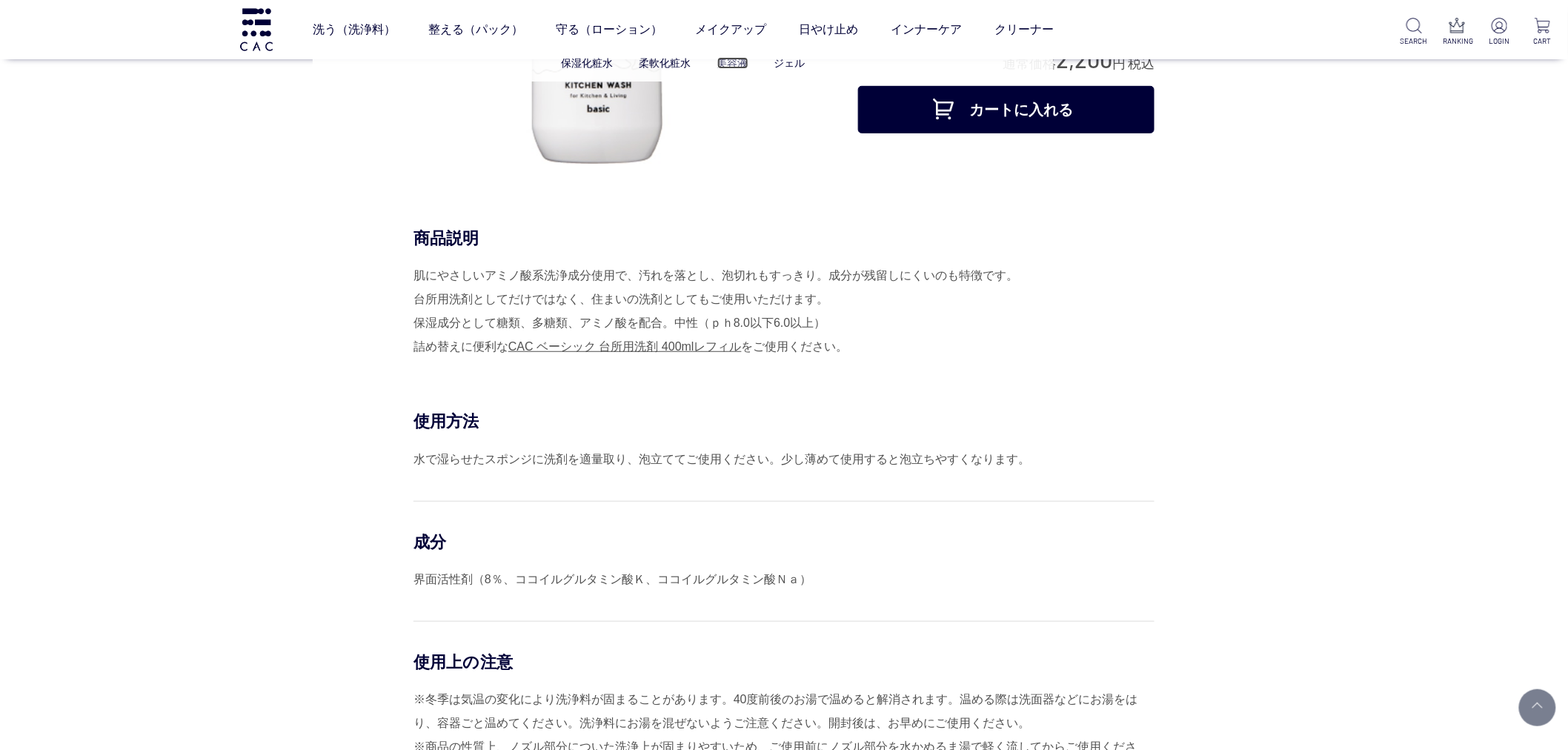
click at [725, 61] on link "美容液" at bounding box center [732, 63] width 31 height 12
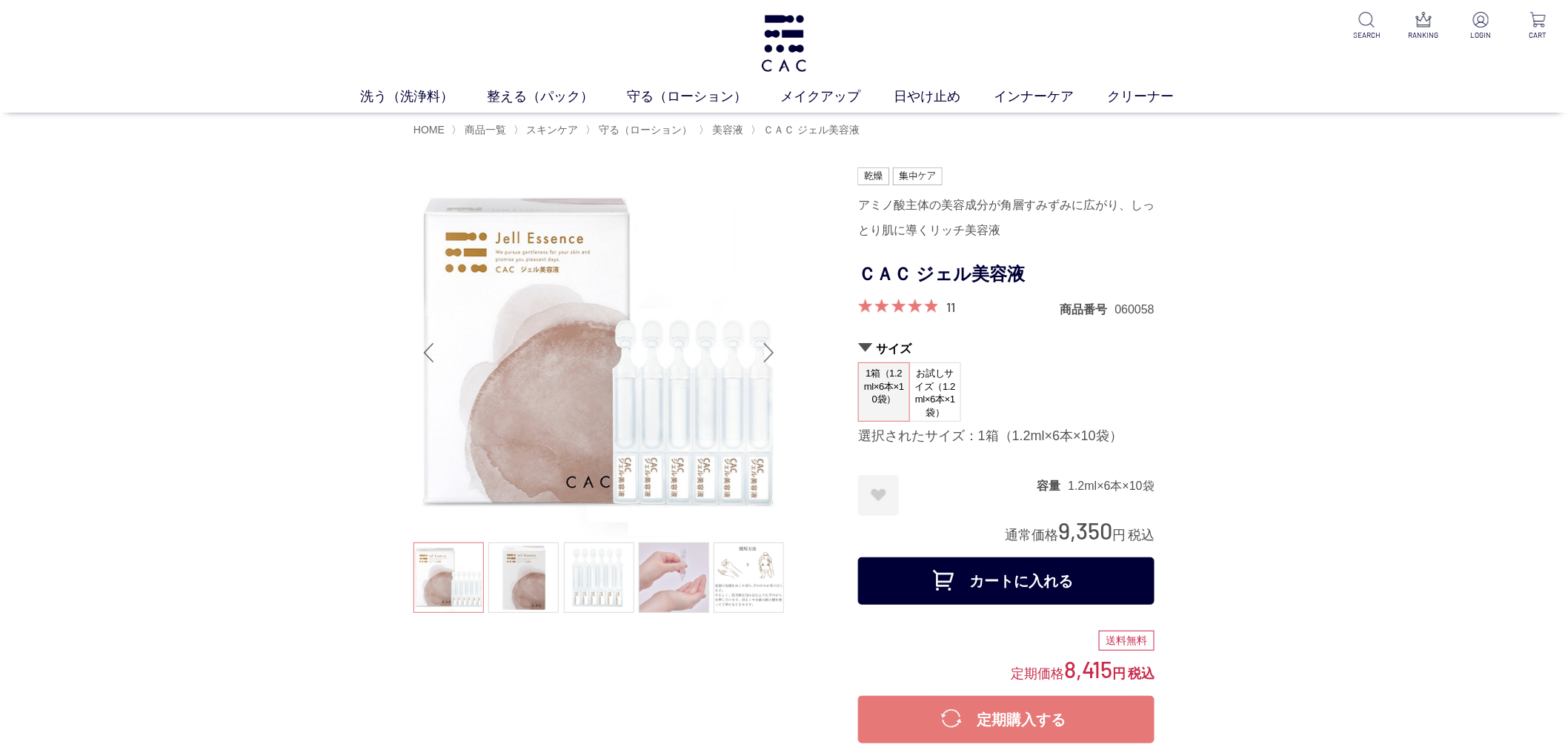
drag, startPoint x: 212, startPoint y: 328, endPoint x: 257, endPoint y: 323, distance: 45.3
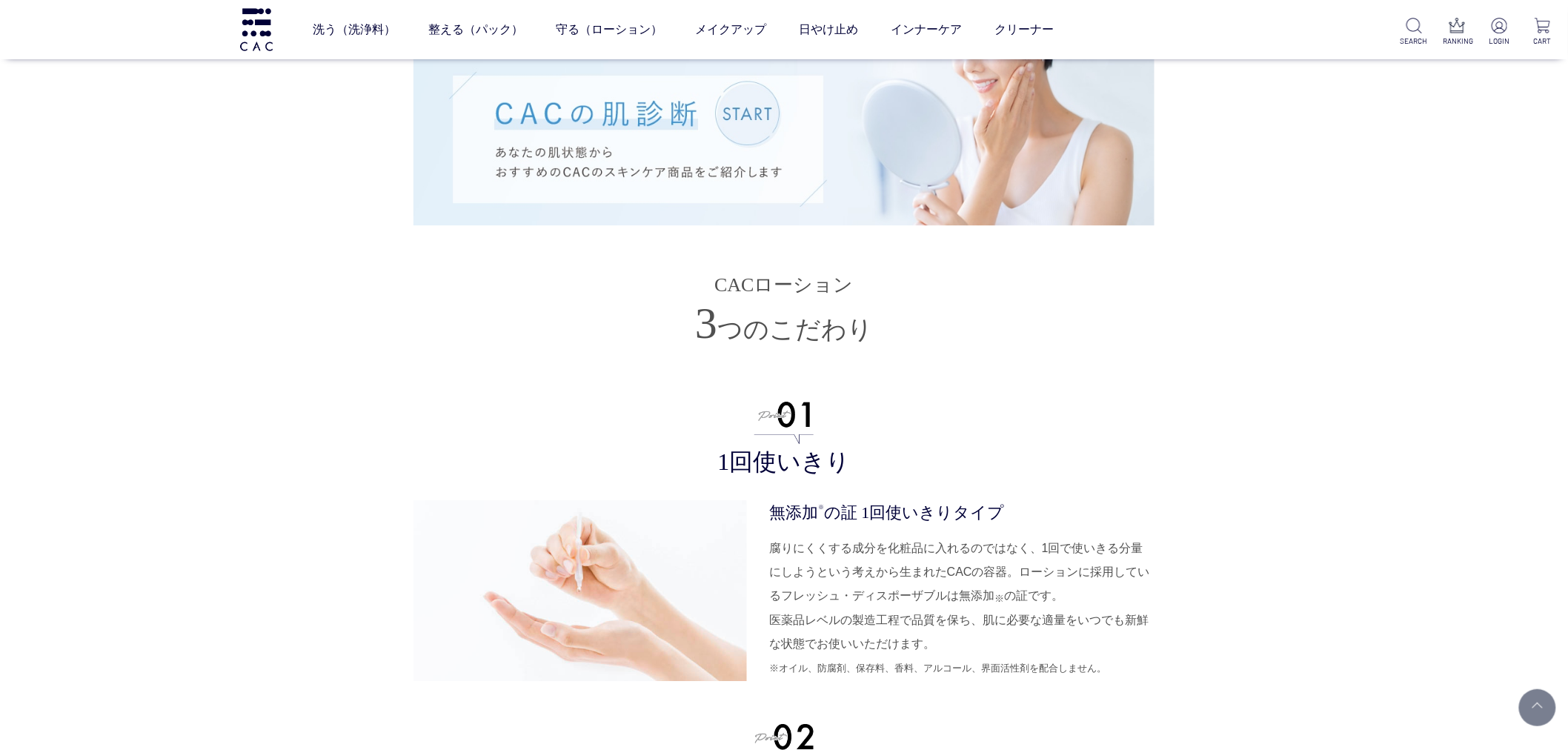
scroll to position [4282, 0]
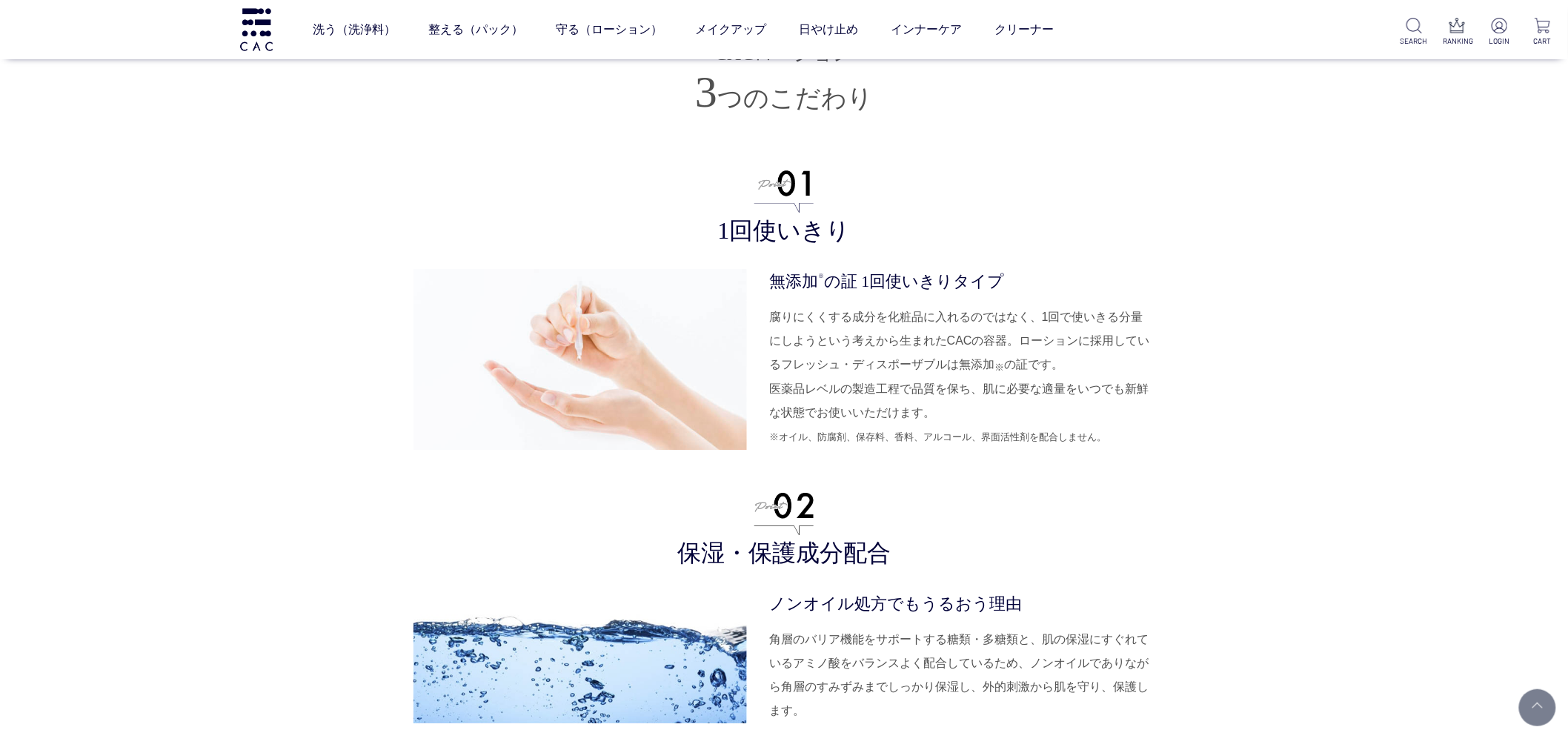
drag, startPoint x: 927, startPoint y: 217, endPoint x: 936, endPoint y: 219, distance: 9.2
click at [927, 217] on h3 "1回使いきり" at bounding box center [784, 208] width 741 height 76
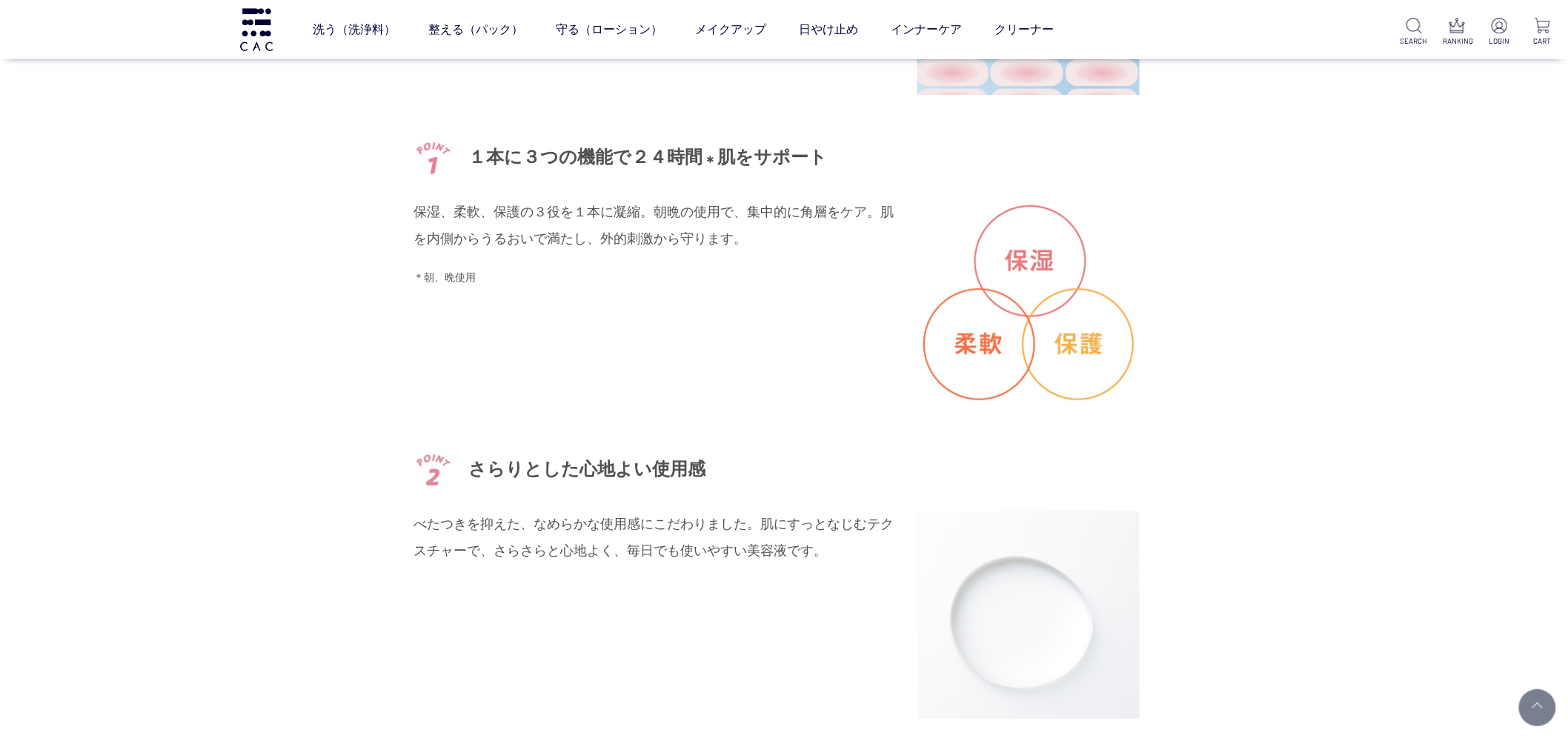
scroll to position [0, 0]
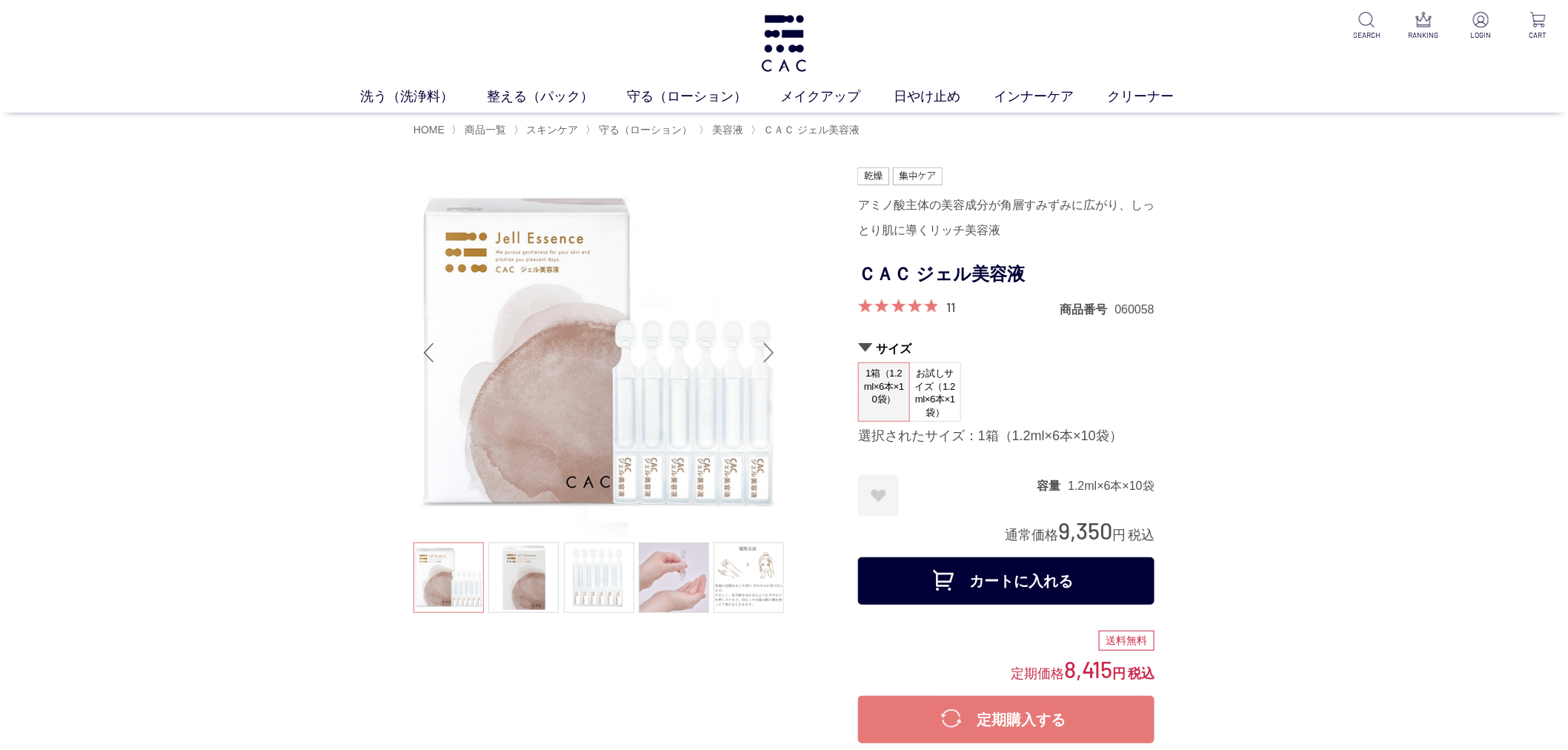
drag, startPoint x: 1021, startPoint y: 428, endPoint x: 1008, endPoint y: -28, distance: 456.2
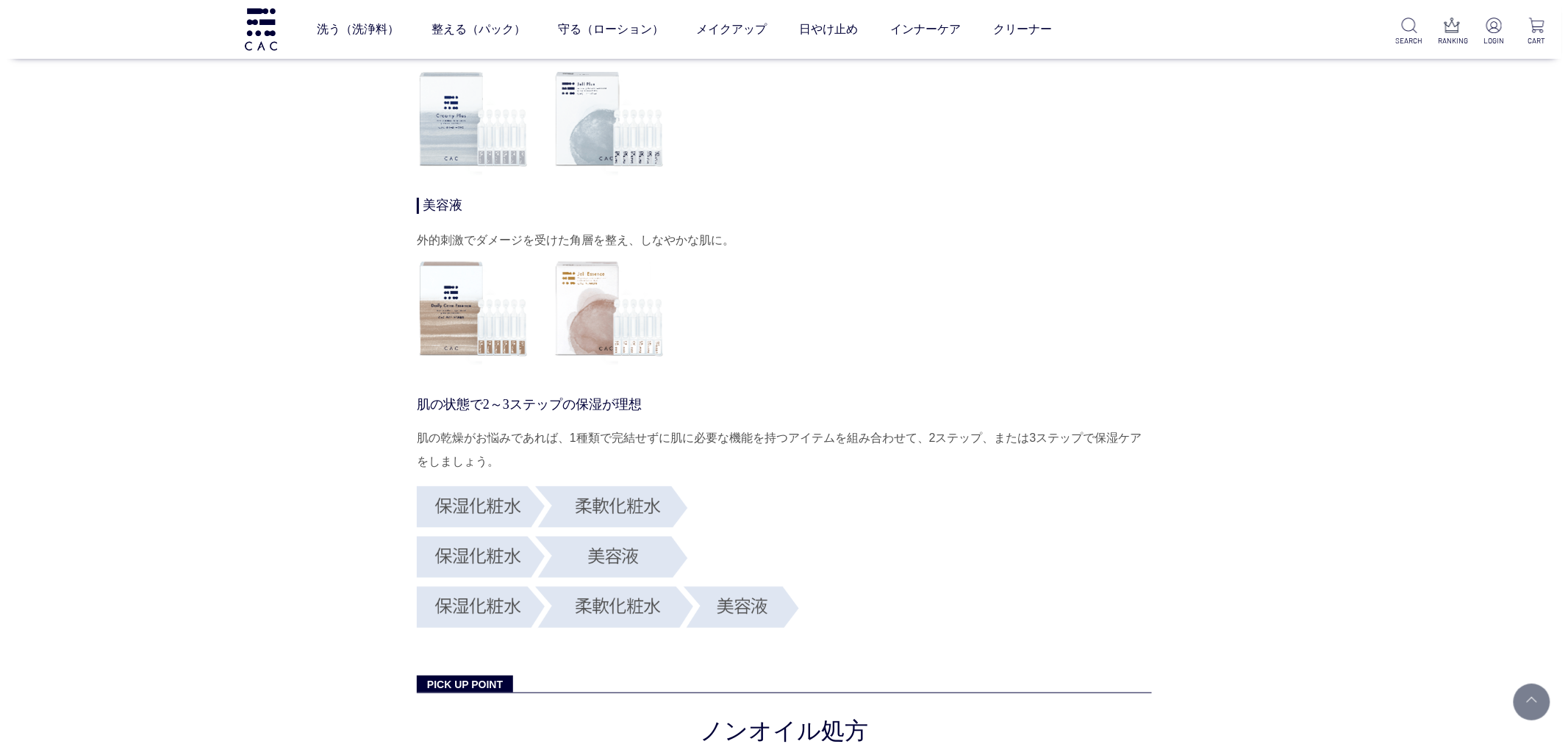
scroll to position [4983, 0]
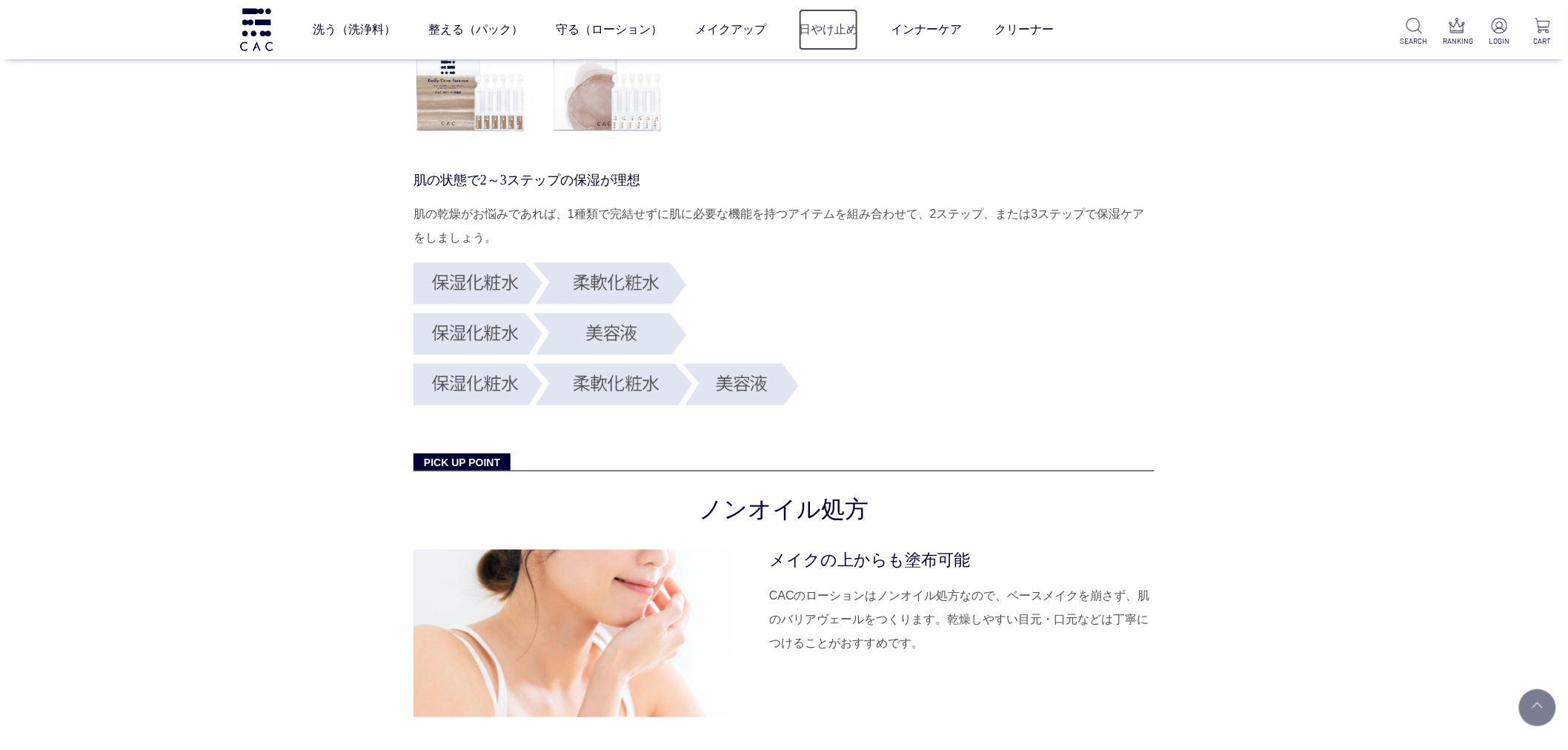
click at [845, 37] on link "日やけ止め" at bounding box center [828, 30] width 59 height 42
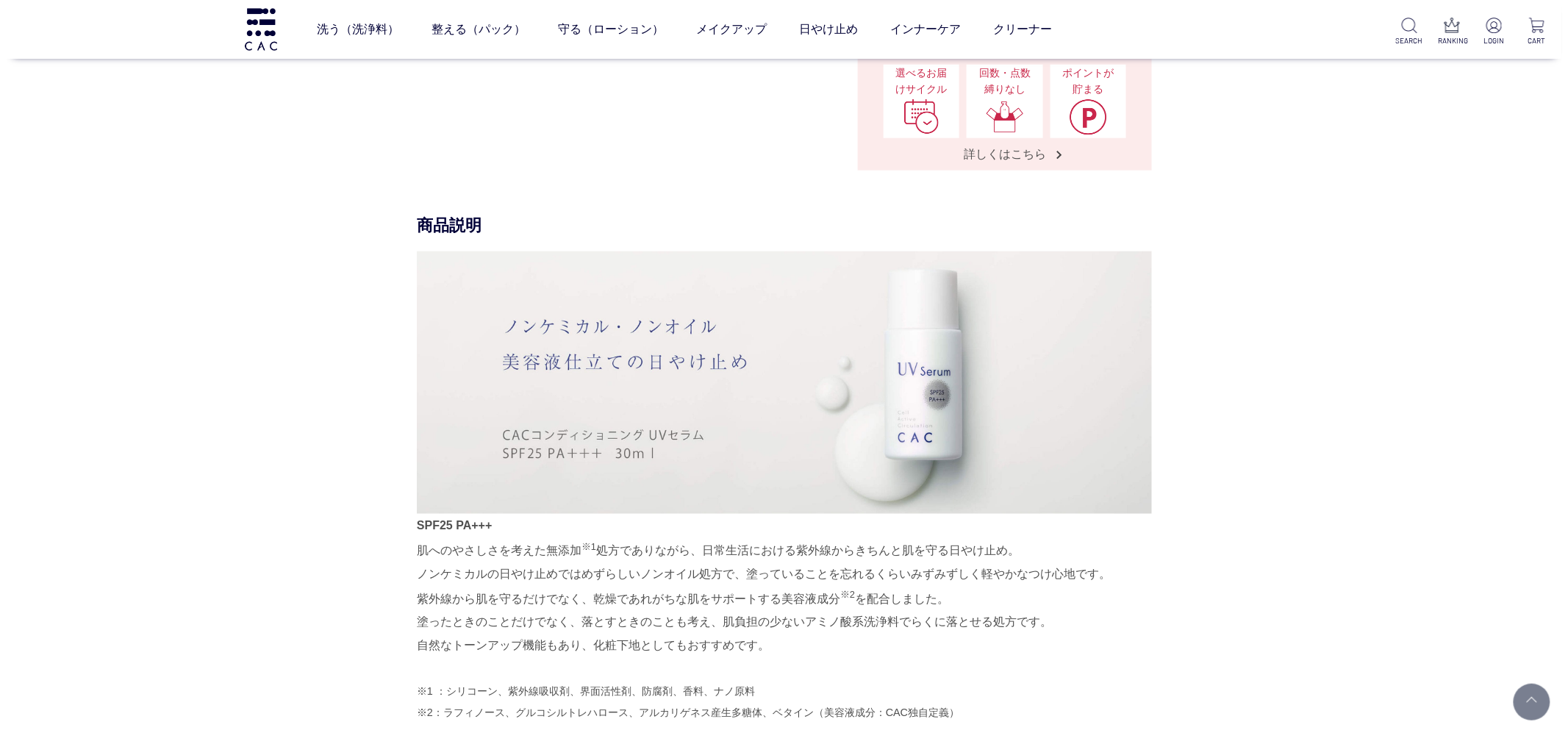
scroll to position [571, 0]
click at [698, 61] on li "フェイスパック" at bounding box center [652, 62] width 98 height 16
click at [715, 61] on link "ヘアパック" at bounding box center [727, 62] width 52 height 12
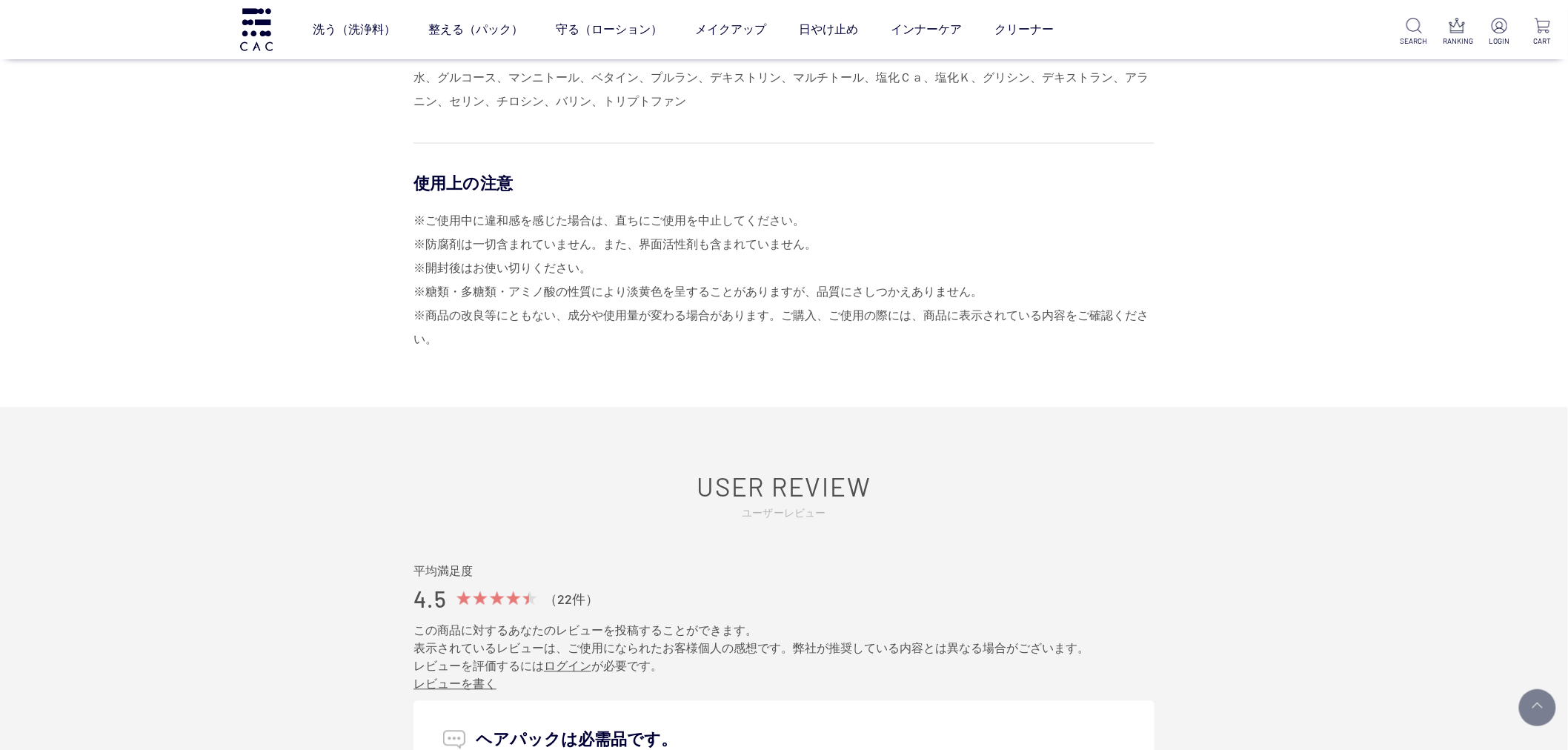
scroll to position [494, 0]
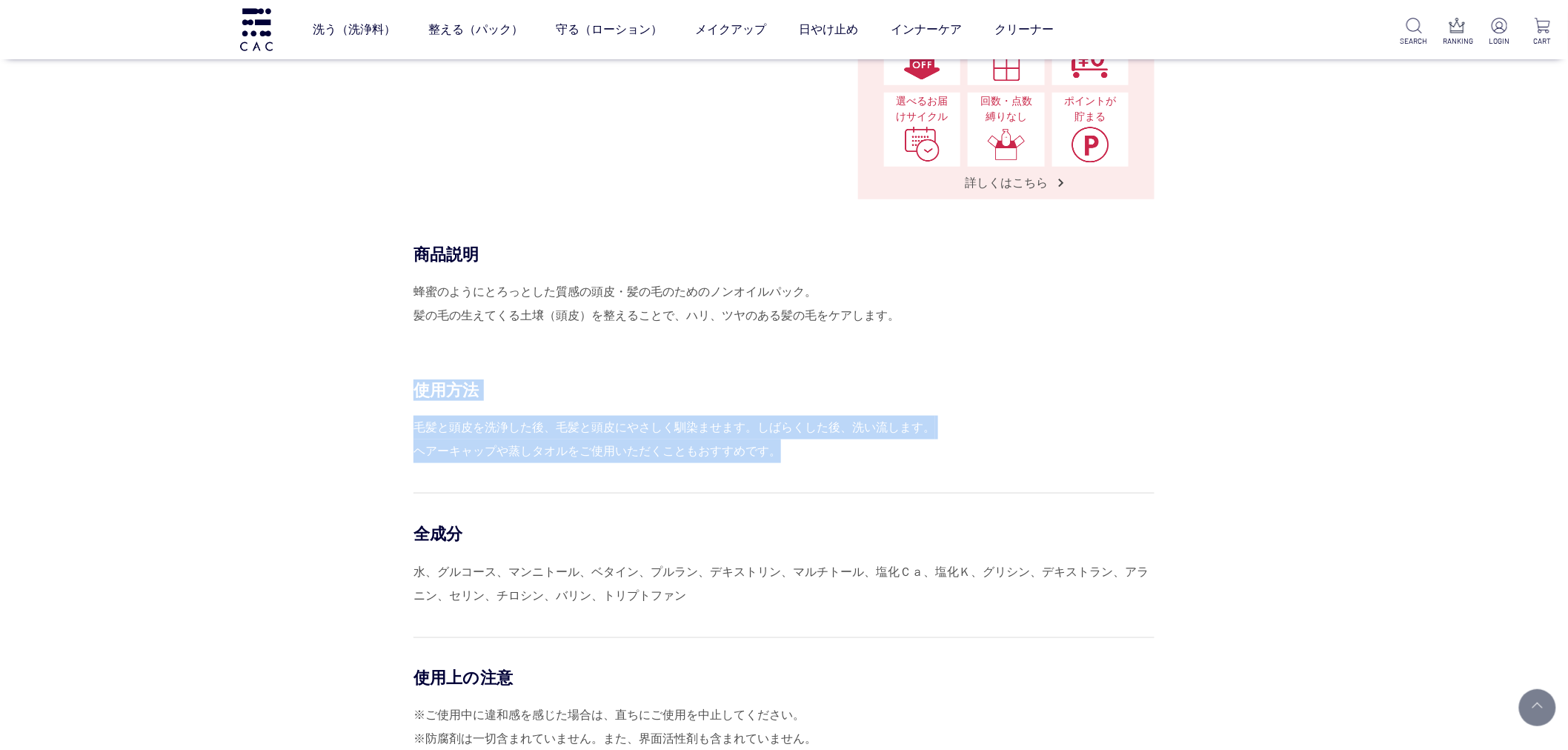
drag, startPoint x: 407, startPoint y: 422, endPoint x: 911, endPoint y: 459, distance: 505.4
click at [911, 459] on div "使用方法 毛髪と頭皮を洗浄した後、毛髪と頭皮にやさしく馴染ませます。しばらくした後、洗い流します。 ヘアーキャップや蒸しタオルをご使用いただくこともおすすめで…" at bounding box center [784, 641] width 741 height 523
click at [946, 457] on div "毛髪と頭皮を洗浄した後、毛髪と頭皮にやさしく馴染ませます。しばらくした後、洗い流します。 ヘアーキャップや蒸しタオルをご使用いただくこともおすすめです。" at bounding box center [784, 439] width 741 height 48
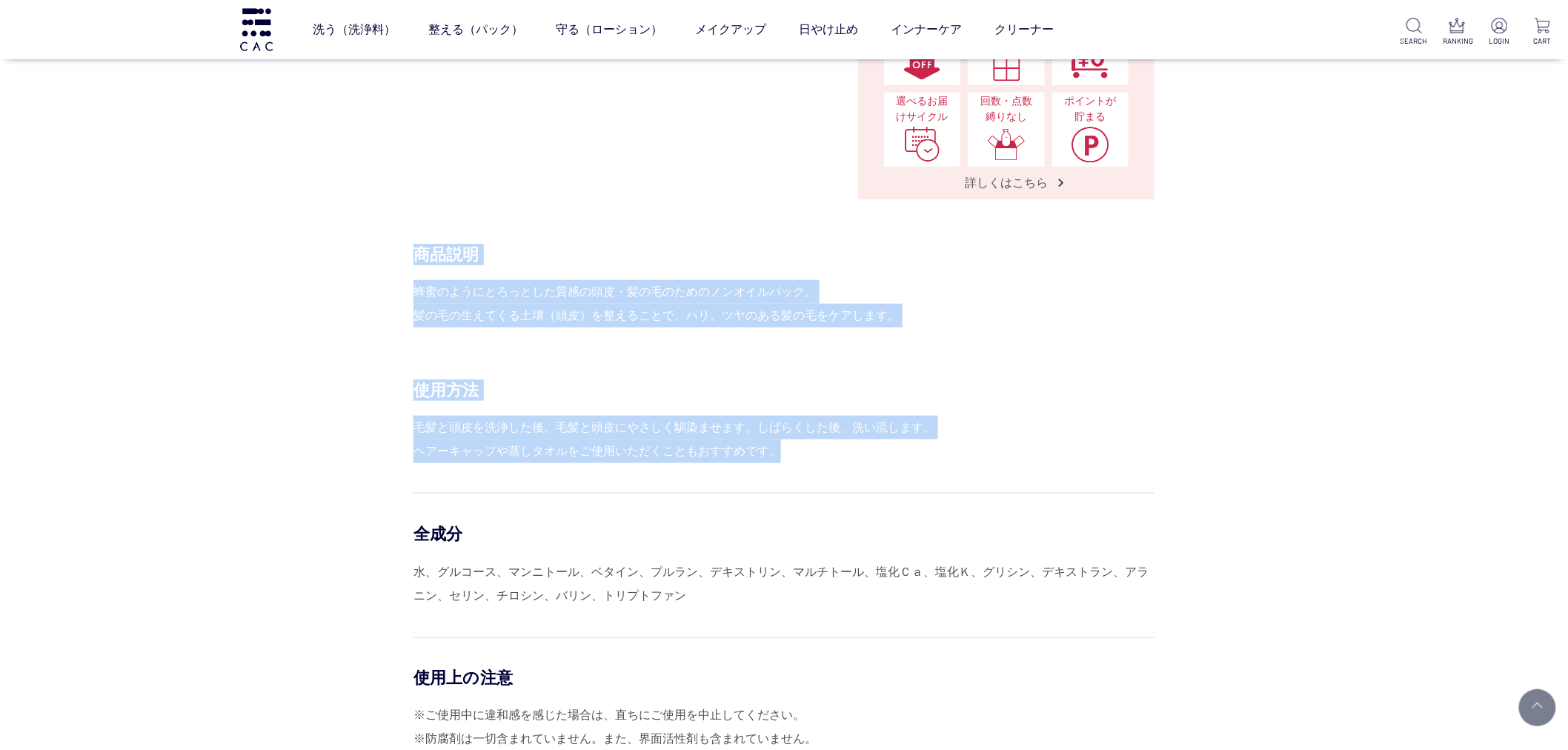
drag, startPoint x: 949, startPoint y: 454, endPoint x: 405, endPoint y: 235, distance: 586.4
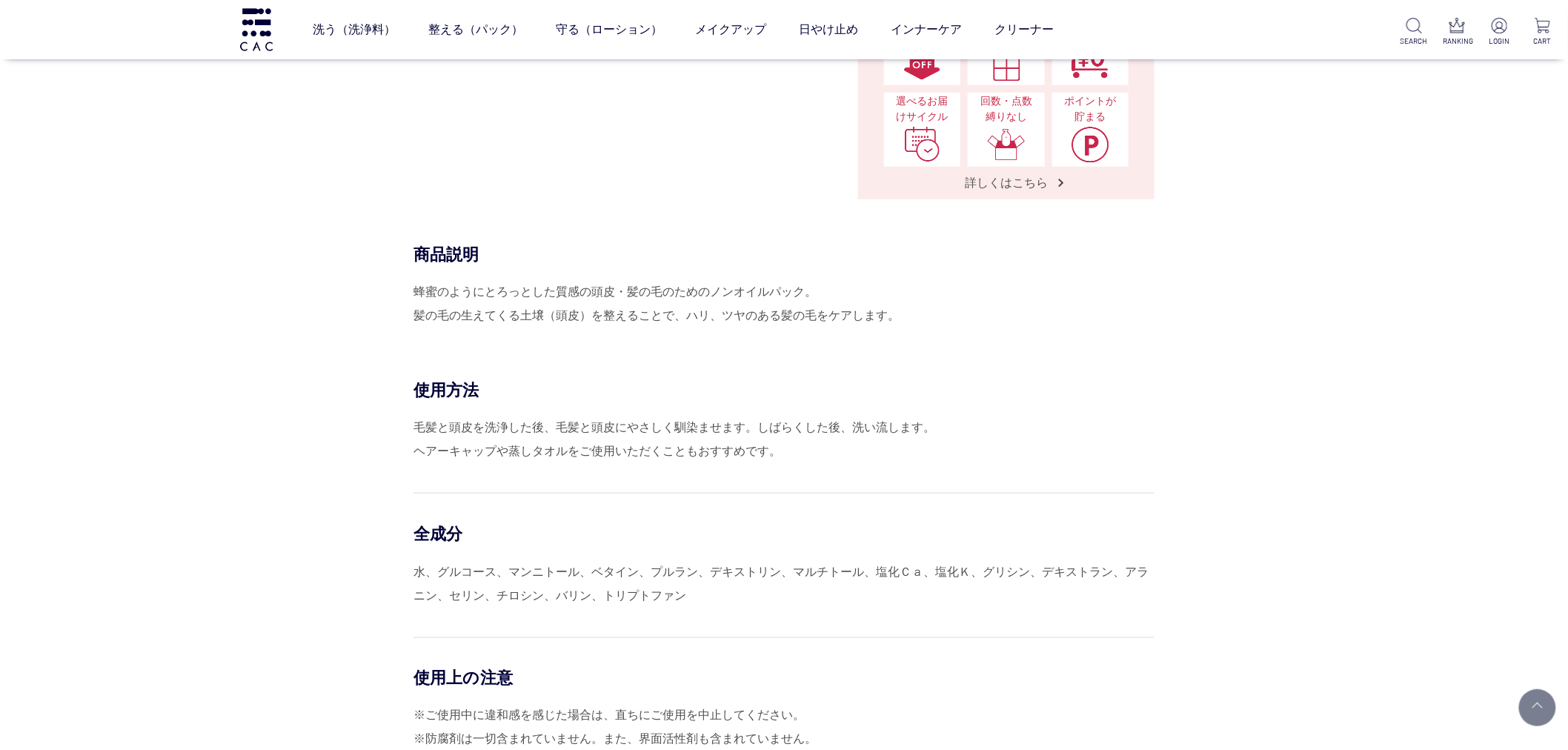
click at [414, 350] on div "商品説明 蜂蜜のようにとろっとした質感の頭皮・髪の毛のためのノンオイルパック。 髪の毛の生えてくる土壌（頭皮）を整えることで、ハリ、ツヤのある髪の毛をケアしま…" at bounding box center [784, 312] width 741 height 136
click at [807, 64] on link "グッズ" at bounding box center [805, 63] width 31 height 12
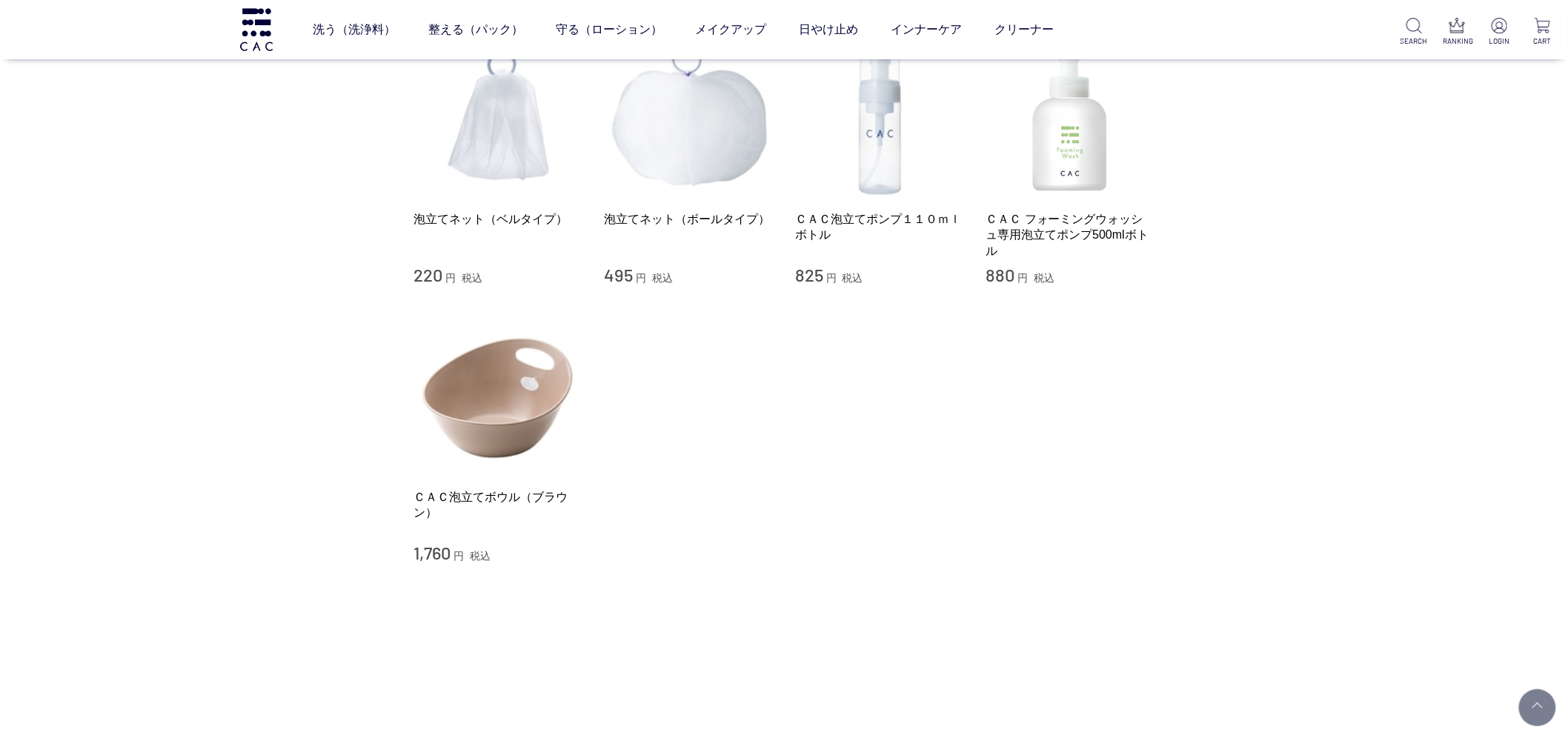
scroll to position [164, 0]
click at [800, 138] on img at bounding box center [879, 116] width 169 height 169
click at [830, 153] on img at bounding box center [879, 116] width 169 height 169
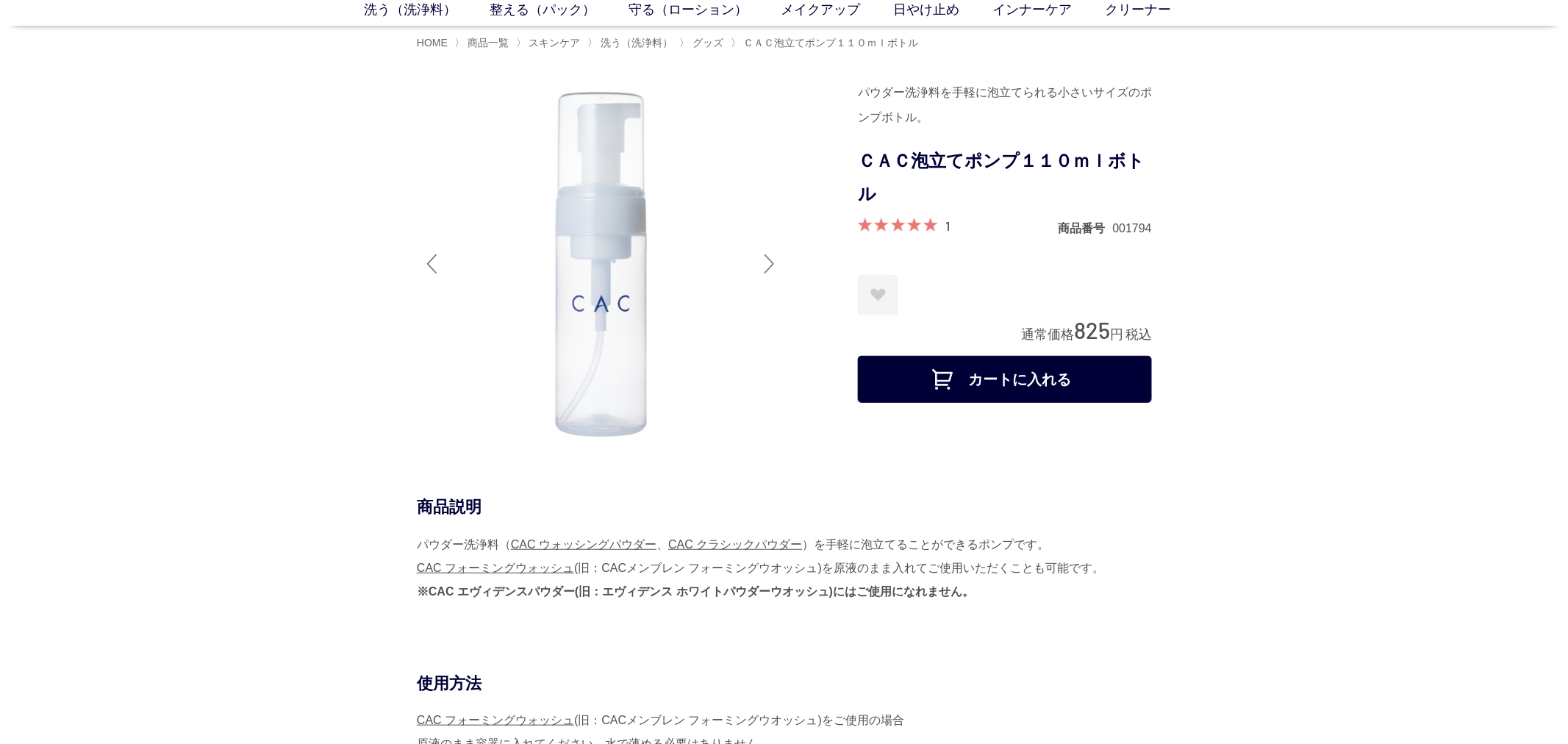
scroll to position [327, 0]
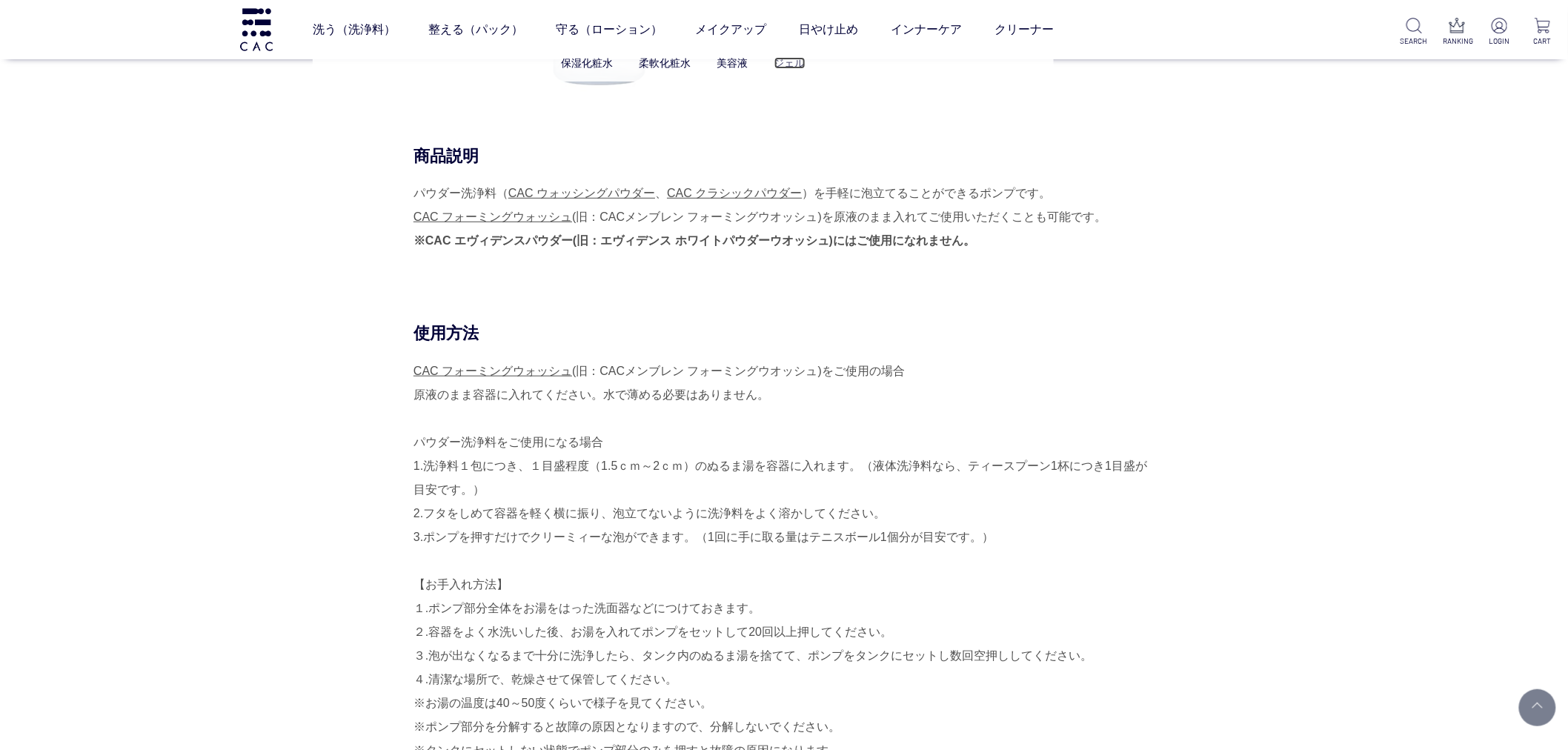
click at [781, 61] on link "ジェル" at bounding box center [789, 63] width 31 height 12
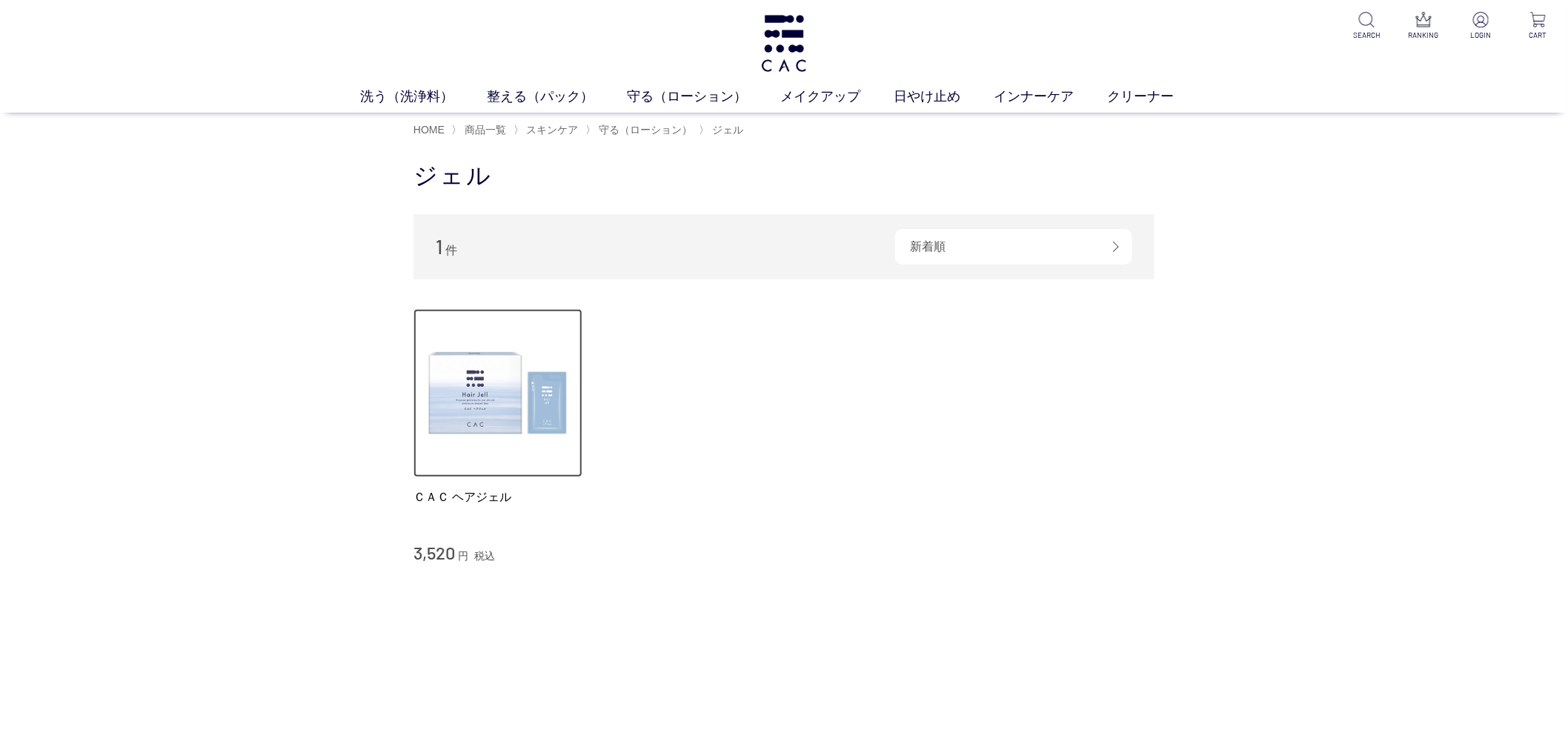
click at [491, 406] on img at bounding box center [498, 394] width 169 height 169
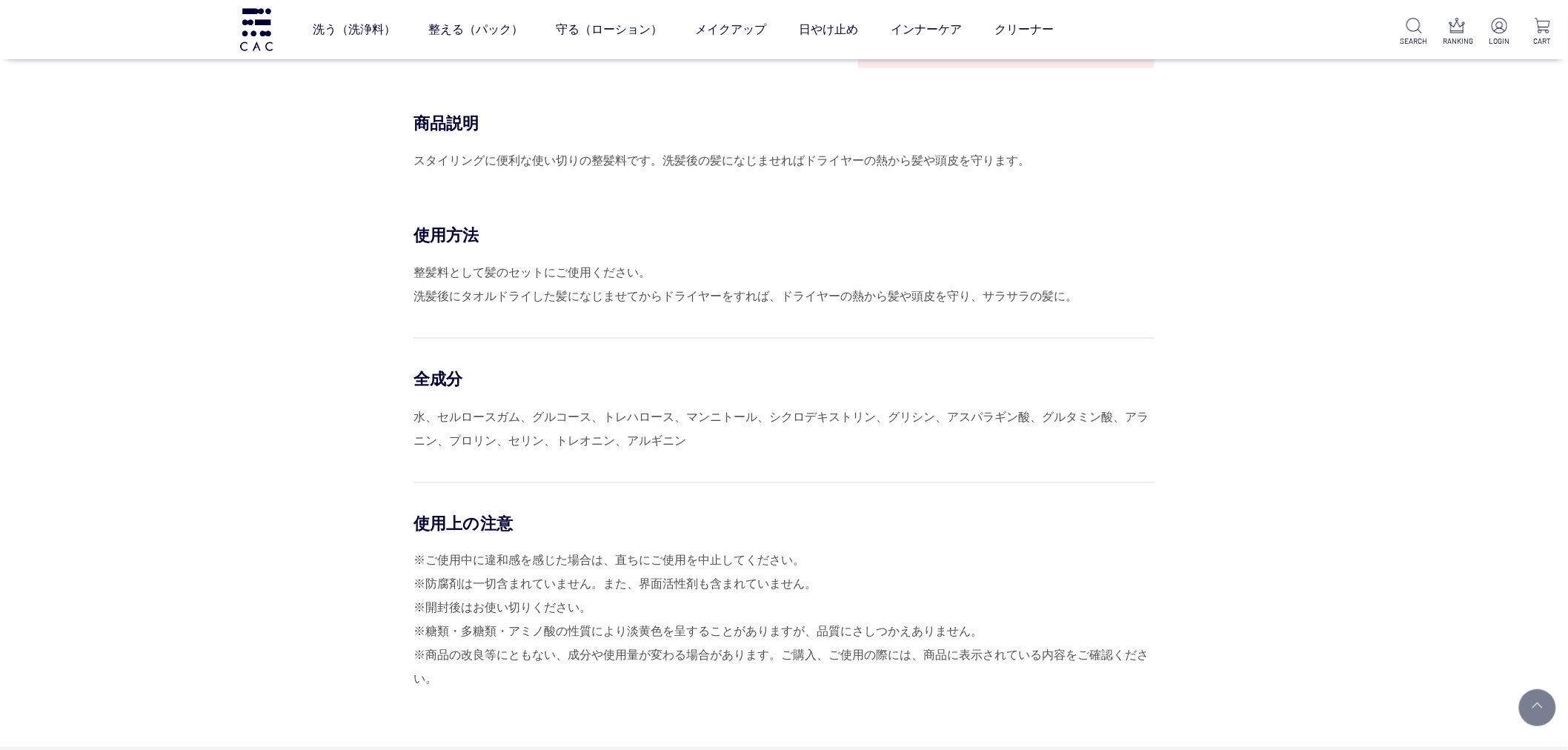
scroll to position [411, 0]
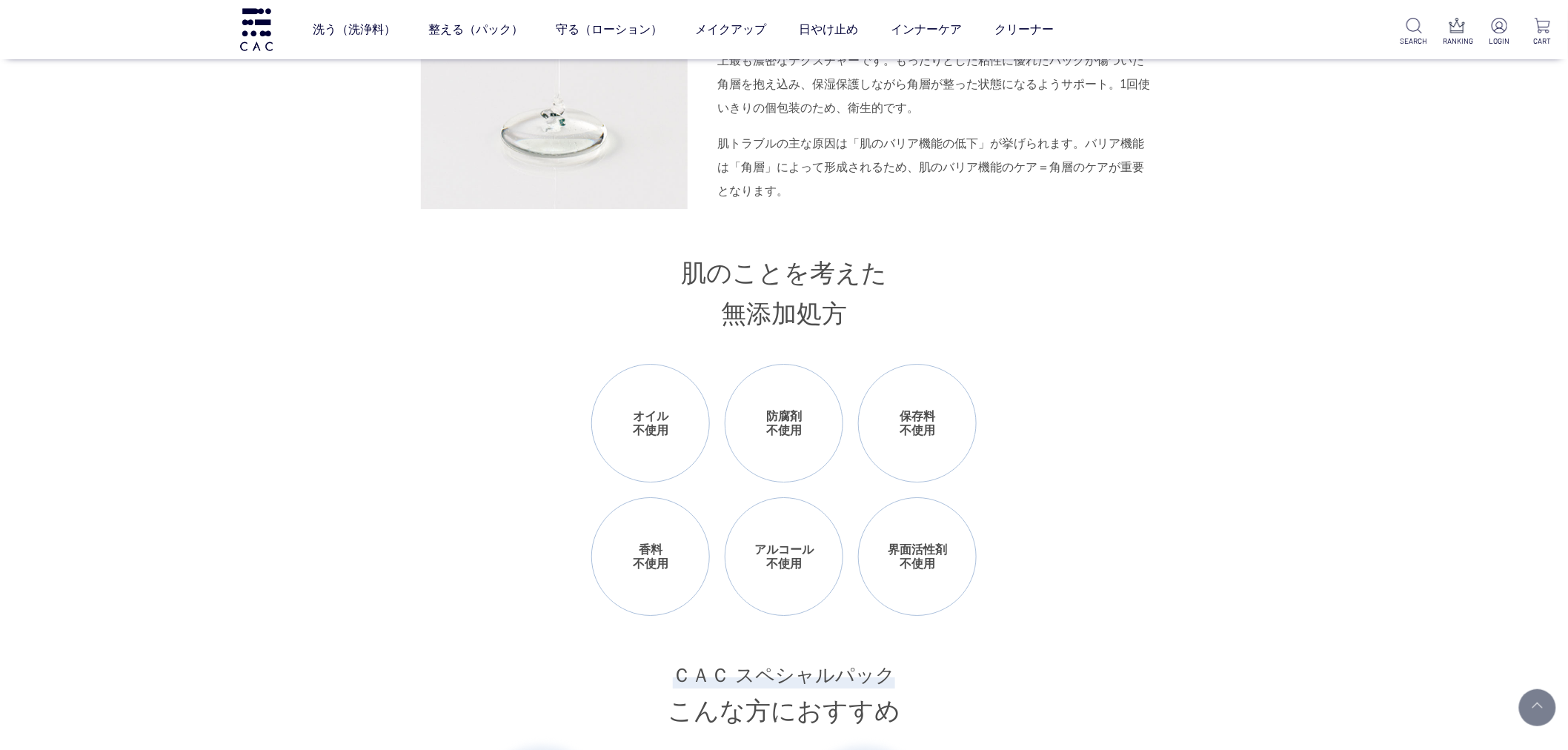
scroll to position [2058, 0]
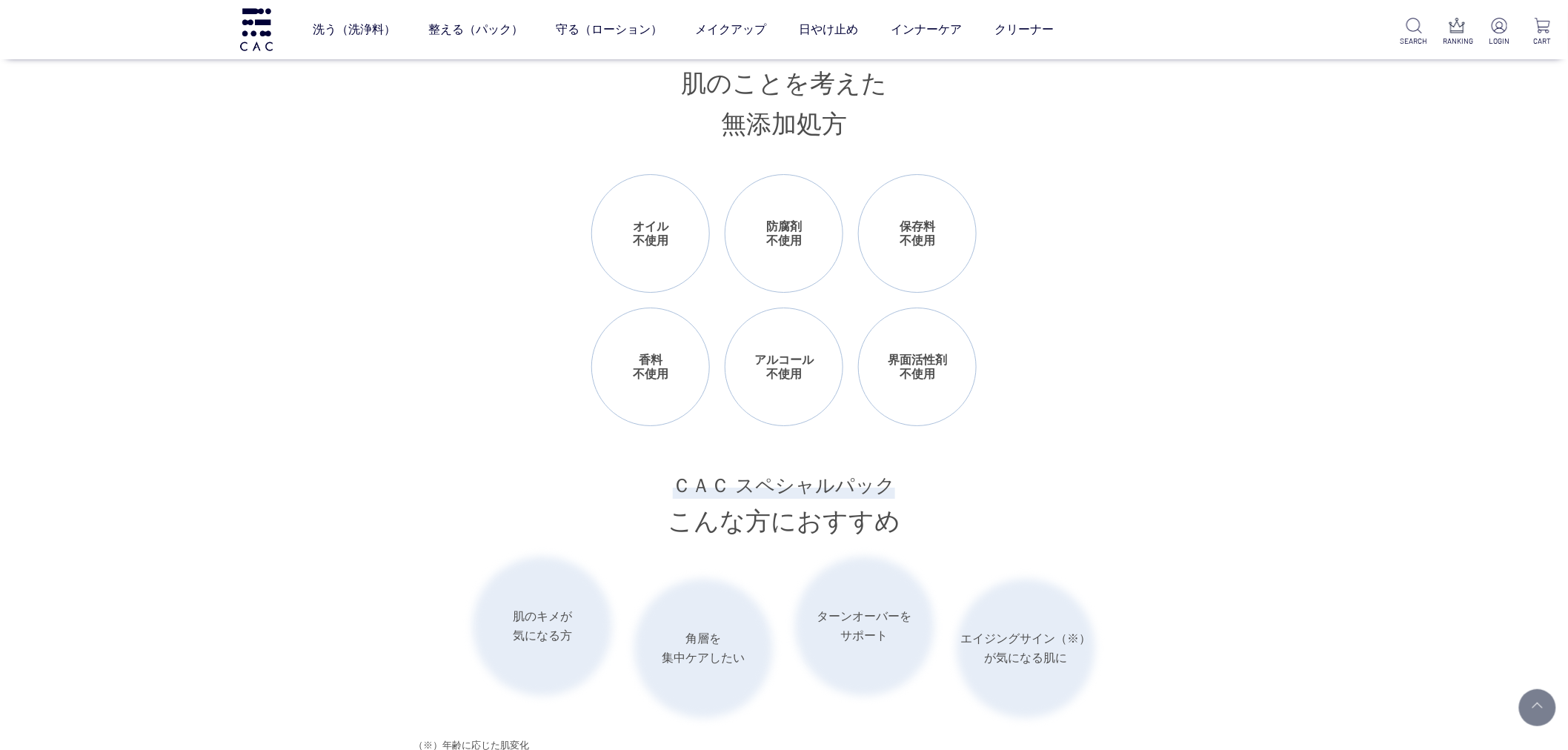
drag, startPoint x: 405, startPoint y: 183, endPoint x: 416, endPoint y: 178, distance: 12.1
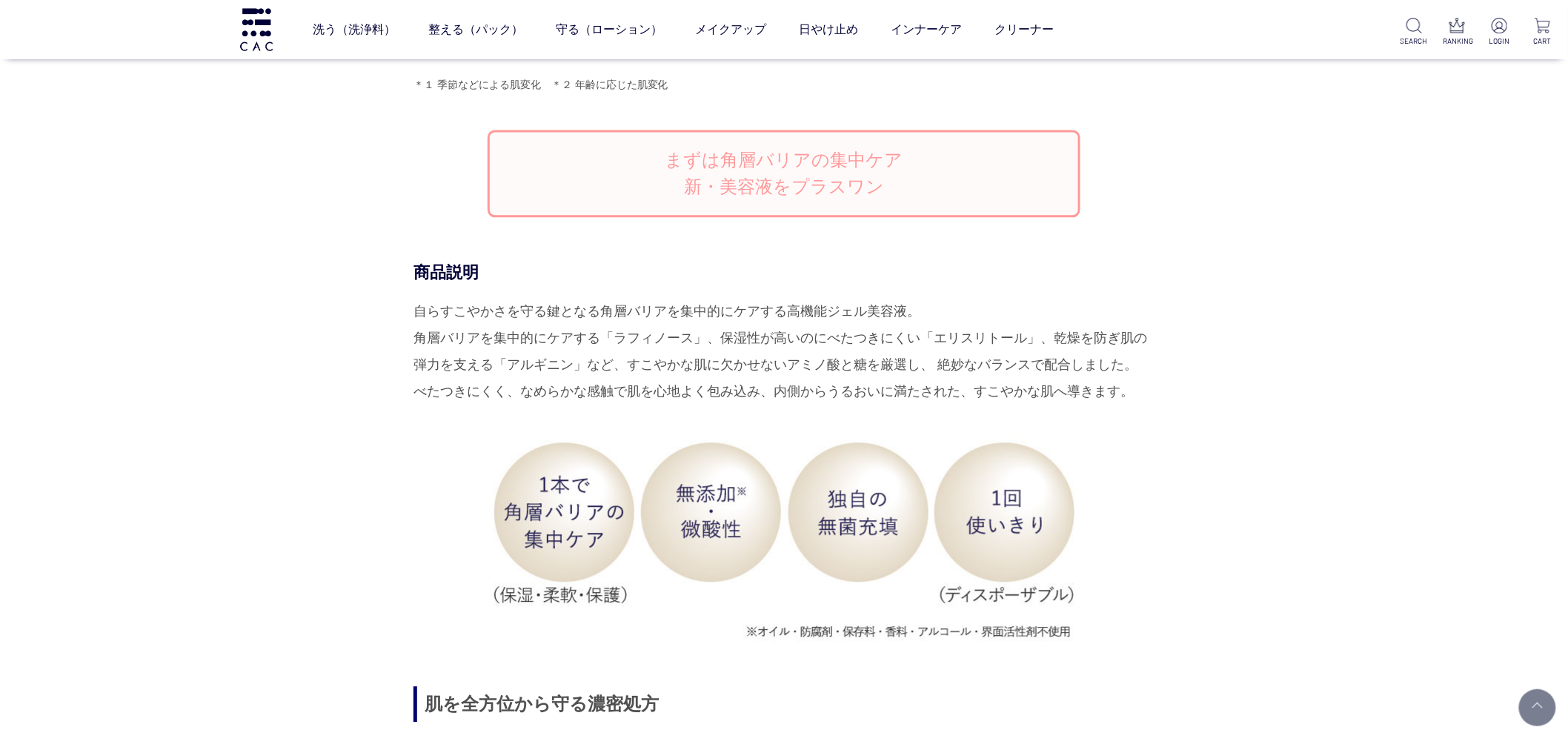
scroll to position [1317, 0]
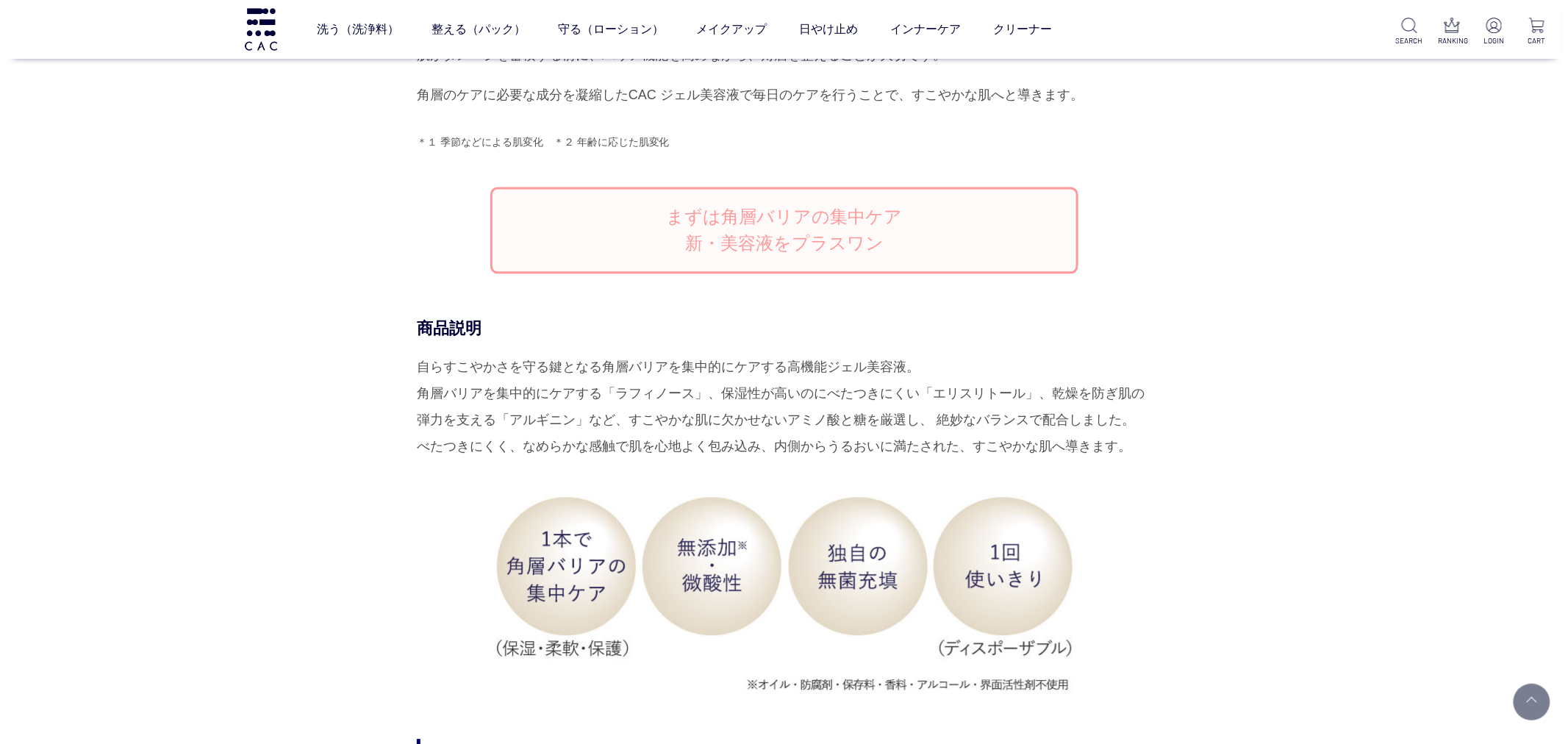
scroll to position [1225, 0]
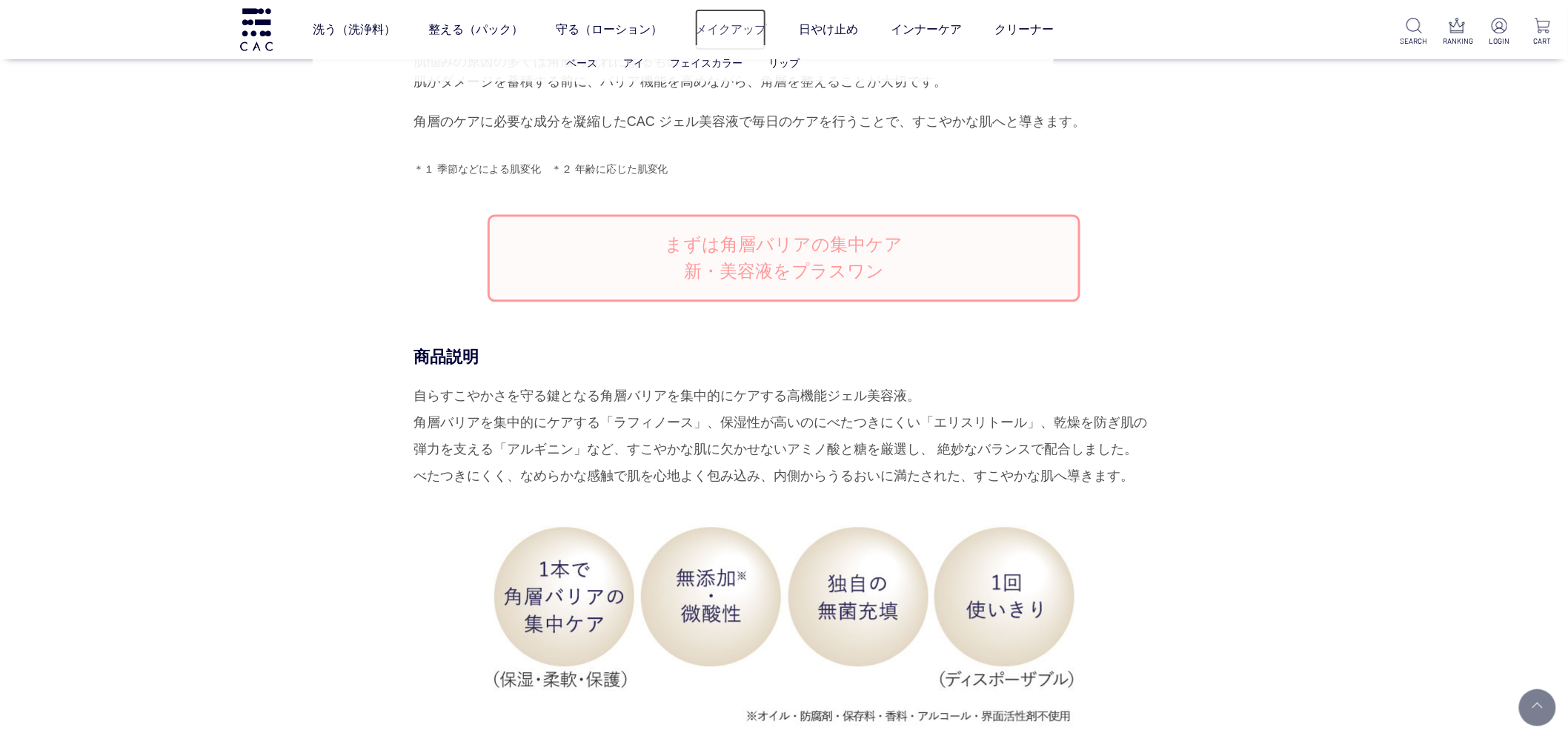
click at [735, 19] on link "メイクアップ" at bounding box center [730, 30] width 71 height 42
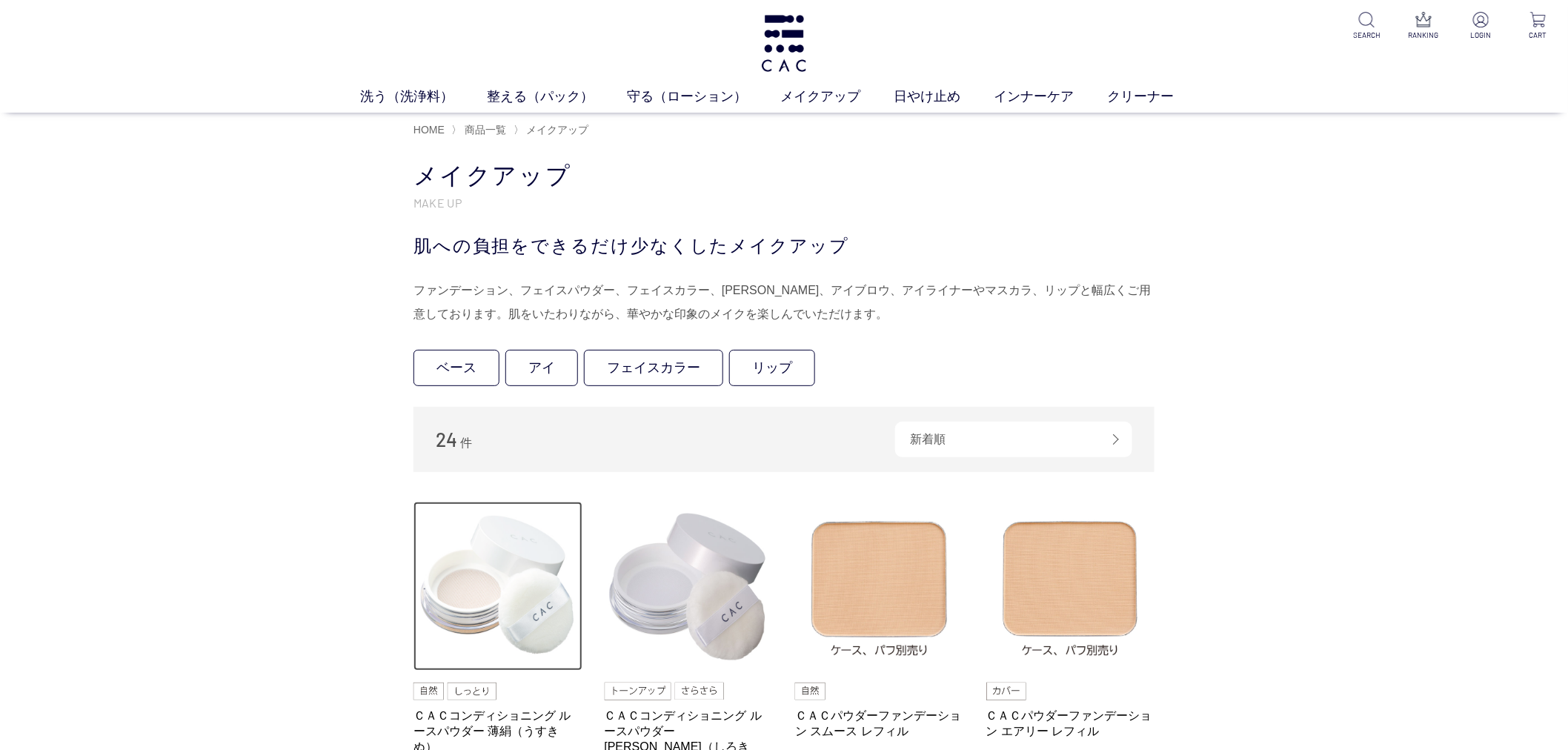
click at [532, 601] on img at bounding box center [498, 587] width 169 height 169
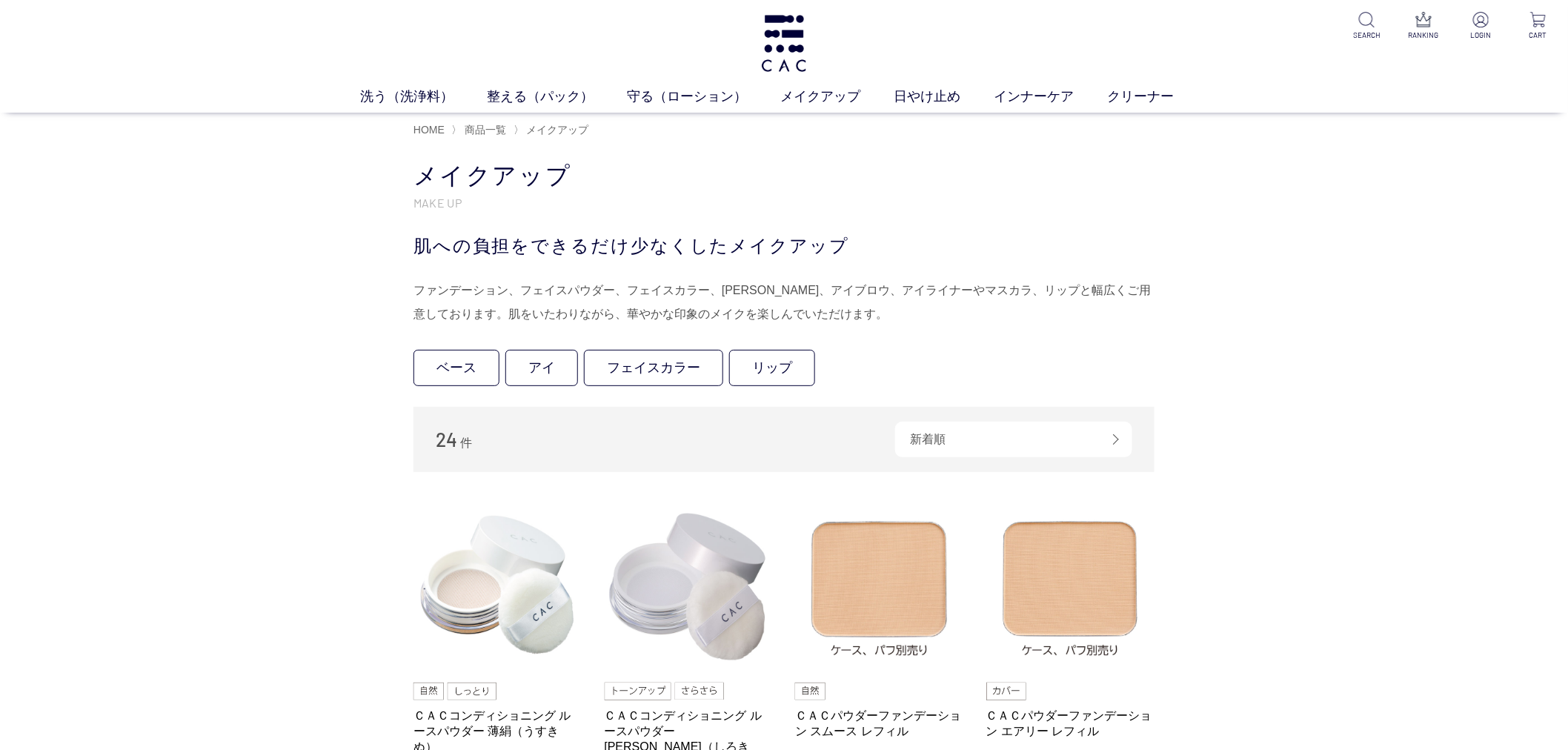
click at [776, 609] on li "ＣＡＣコンディショニング ルースパウダー 薄絹（うすきぬ） 3,300 円 税込 ＣＡＣコンディショニング ルースパウダー 白絹（しろきぬ） 3,300 円 …" at bounding box center [784, 650] width 741 height 297
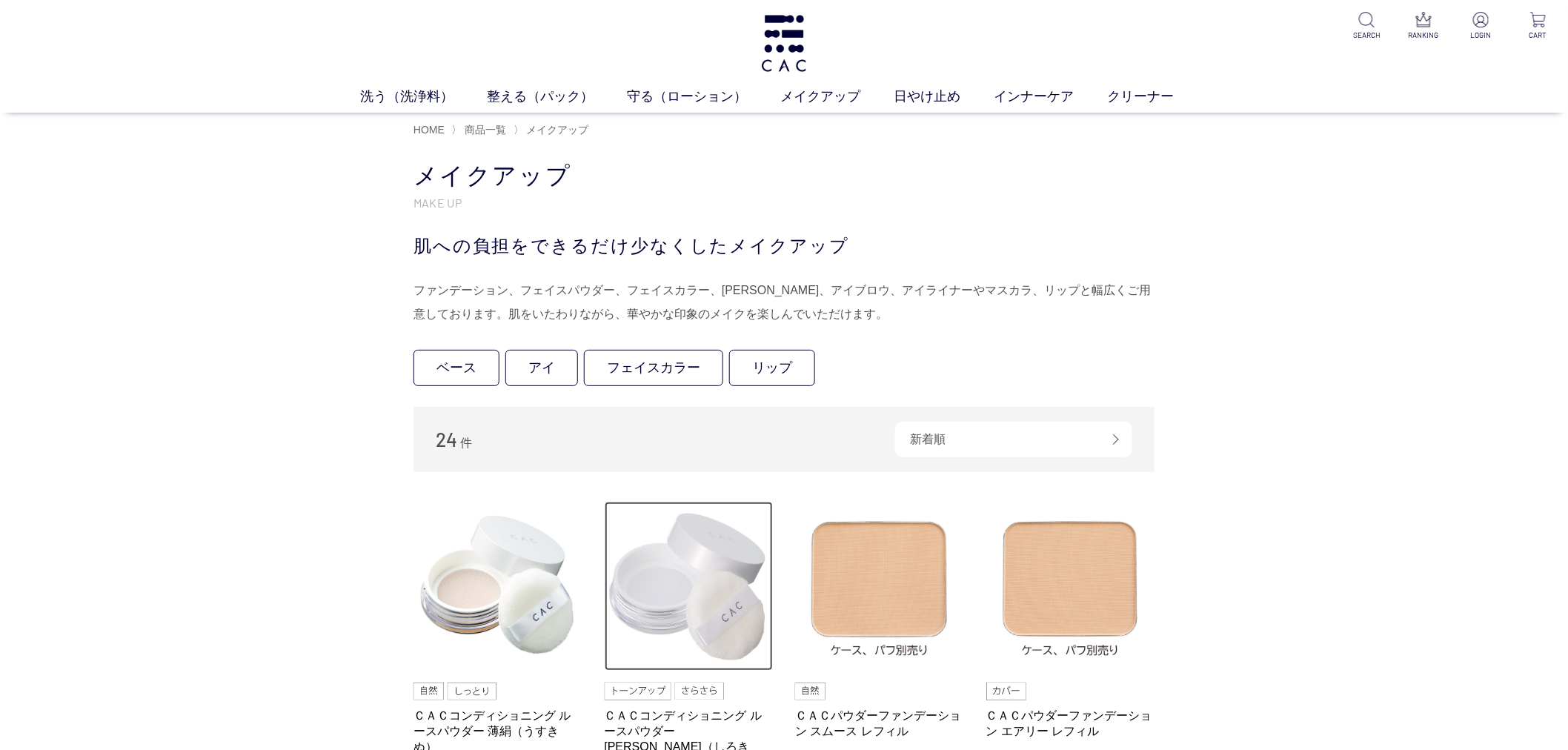
click at [699, 605] on img at bounding box center [689, 587] width 169 height 169
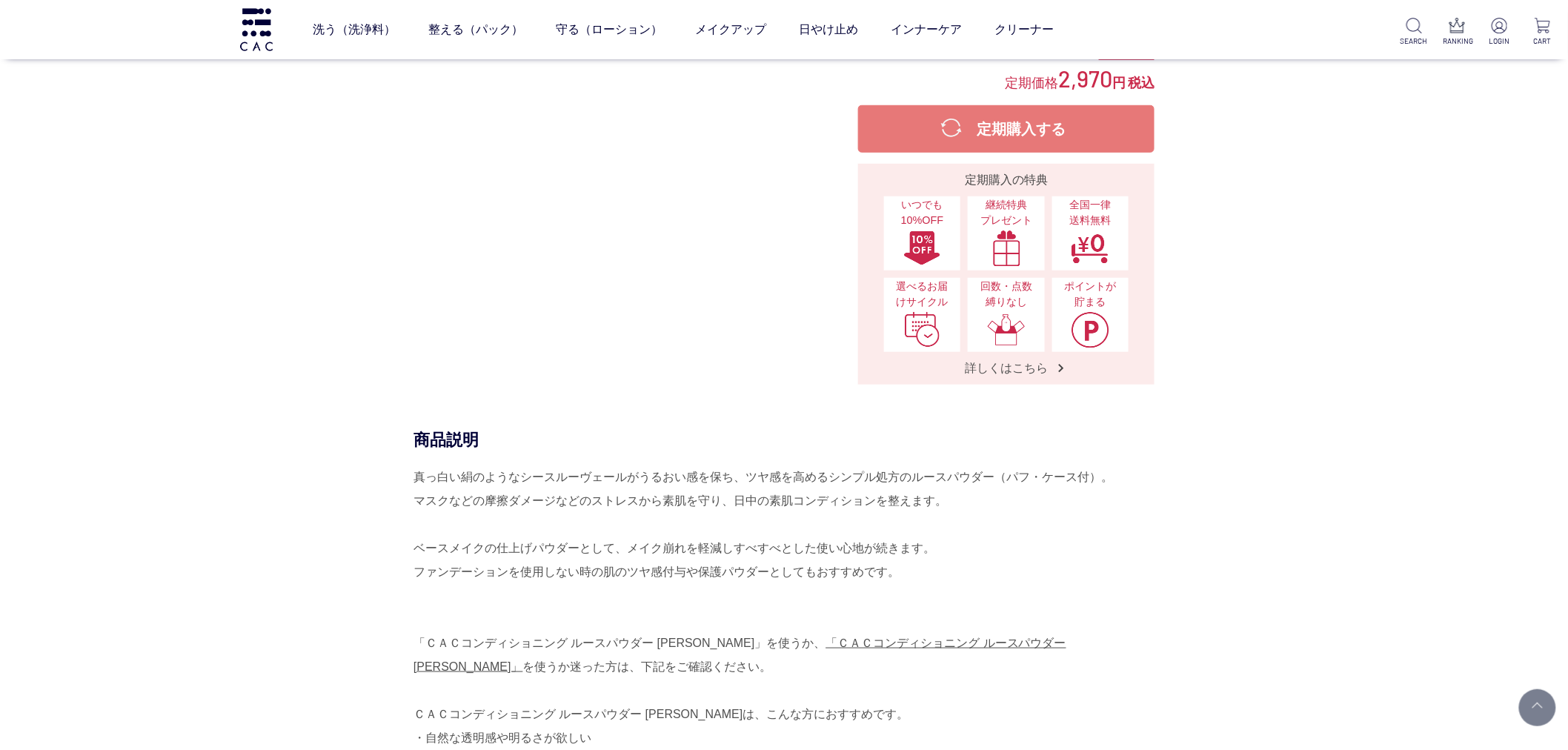
scroll to position [82, 0]
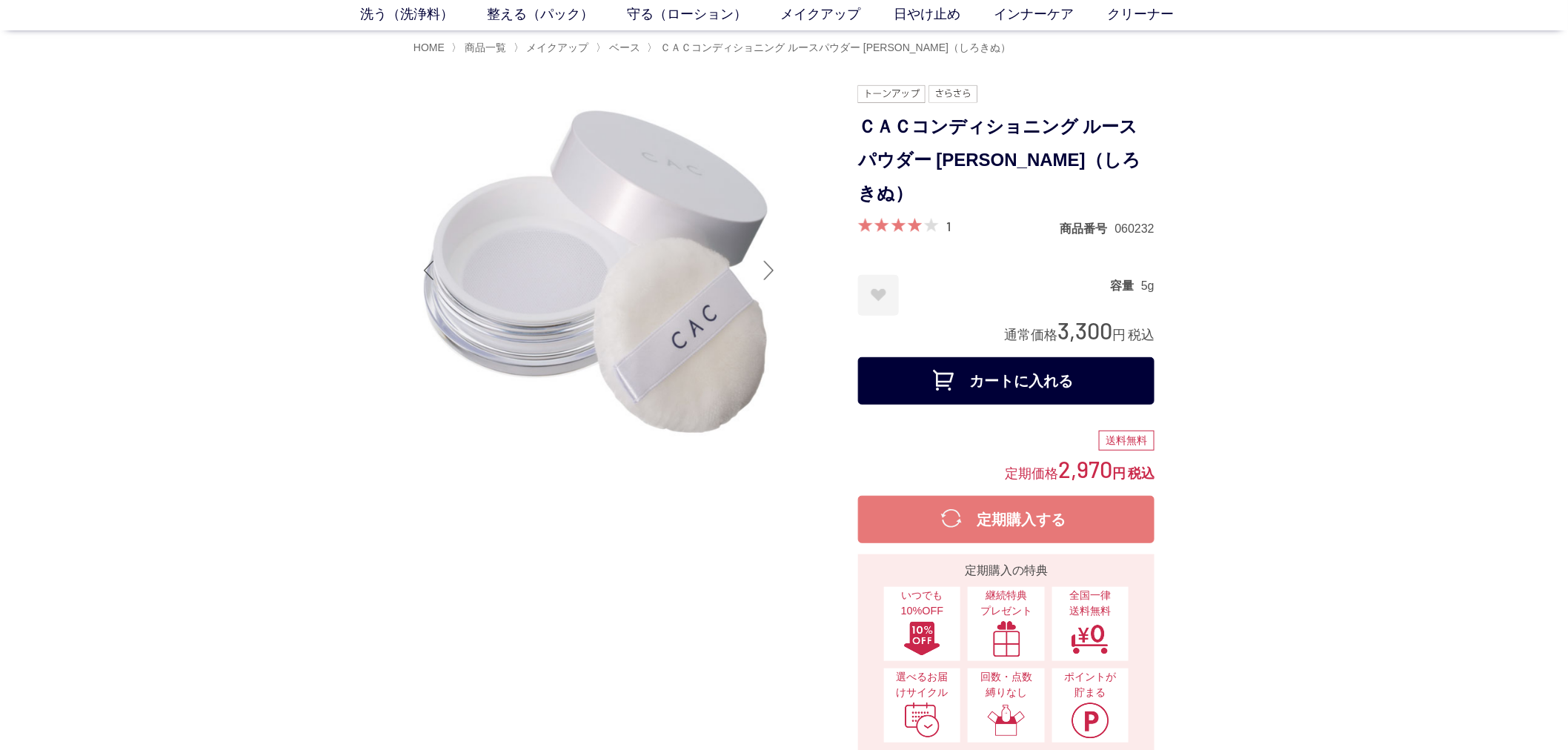
drag, startPoint x: 23, startPoint y: 652, endPoint x: 20, endPoint y: 645, distance: 7.6
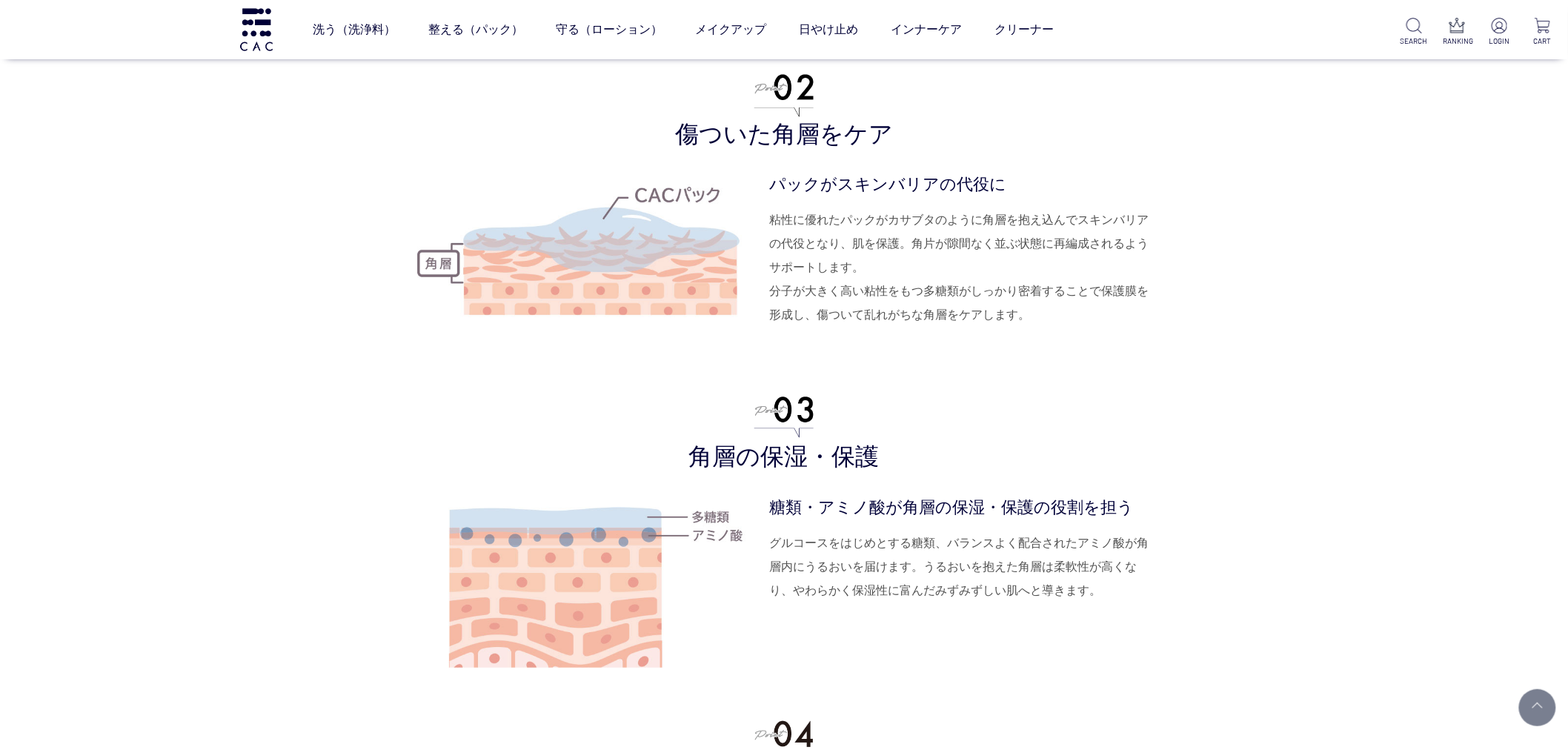
scroll to position [3541, 0]
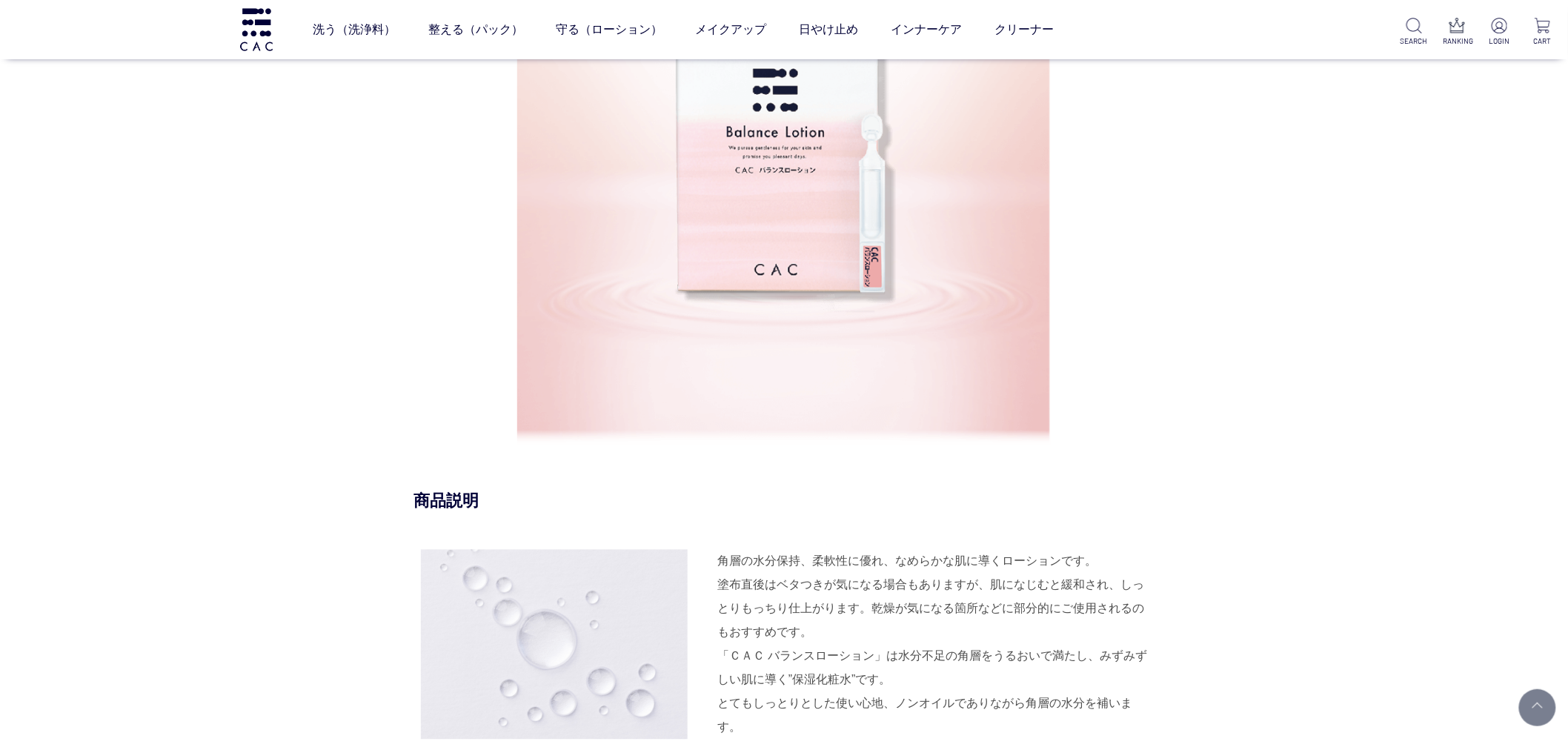
scroll to position [658, 0]
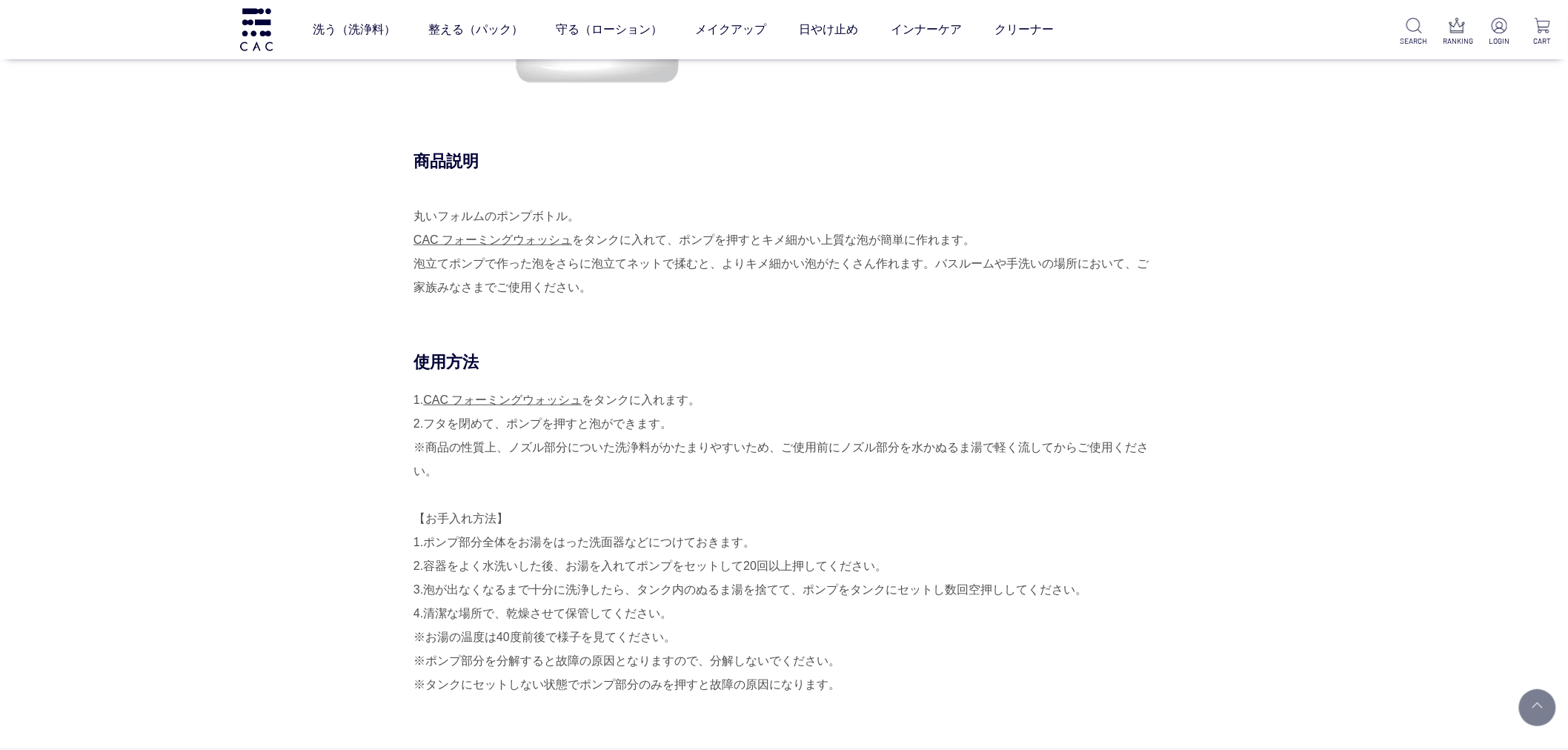
scroll to position [411, 0]
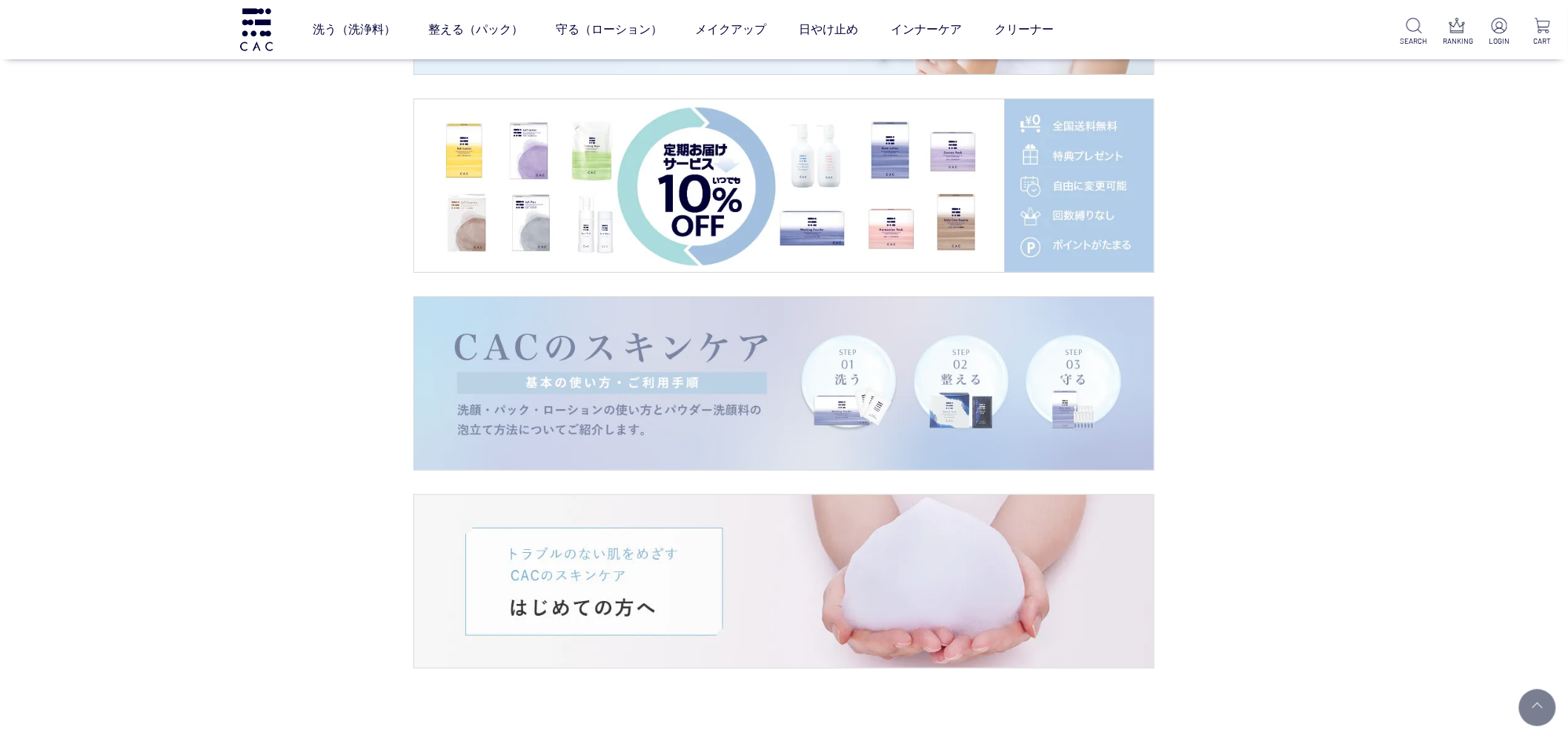
scroll to position [2718, 0]
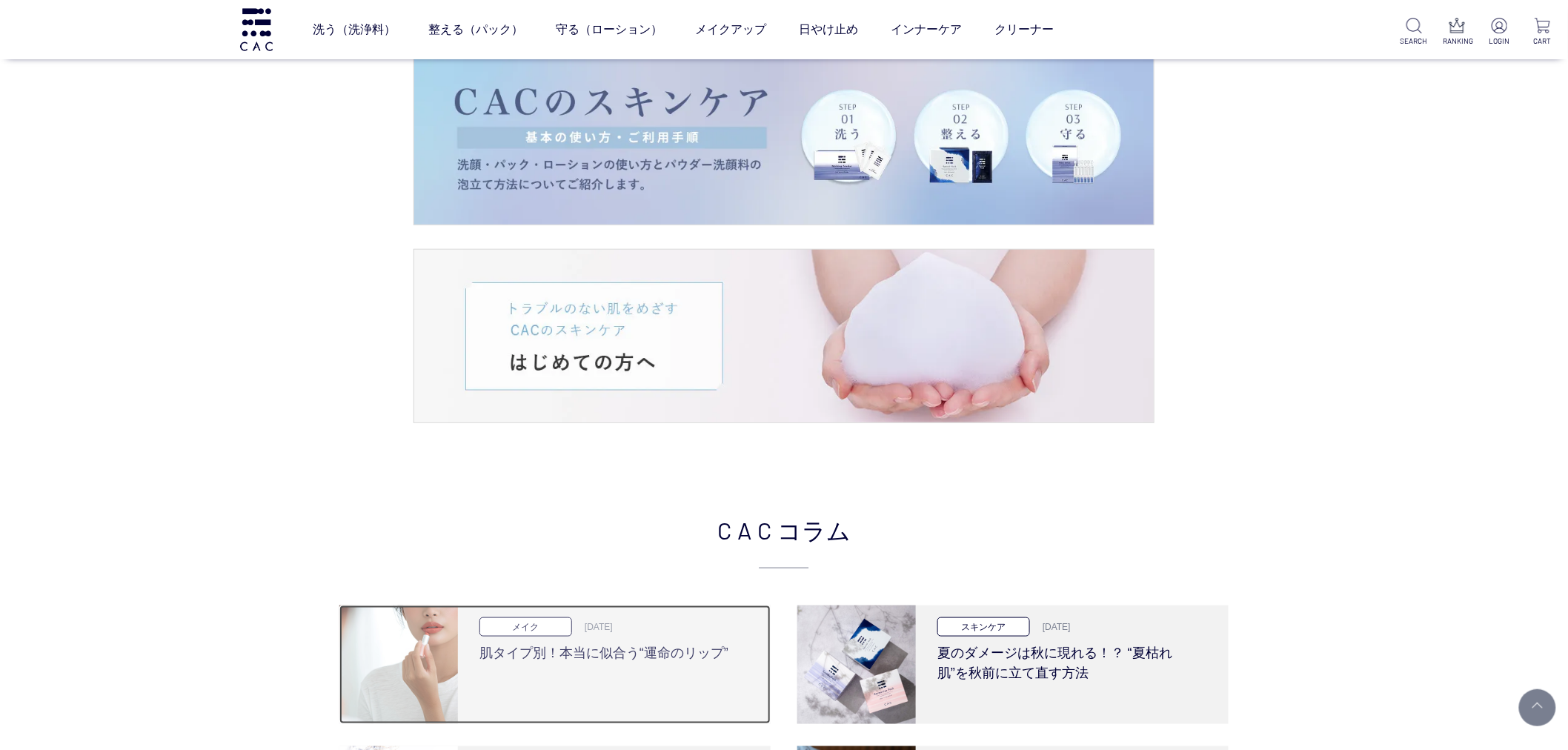
click at [556, 662] on h3 "肌タイプ別！本当に似合う“運命のリップ”" at bounding box center [608, 650] width 259 height 27
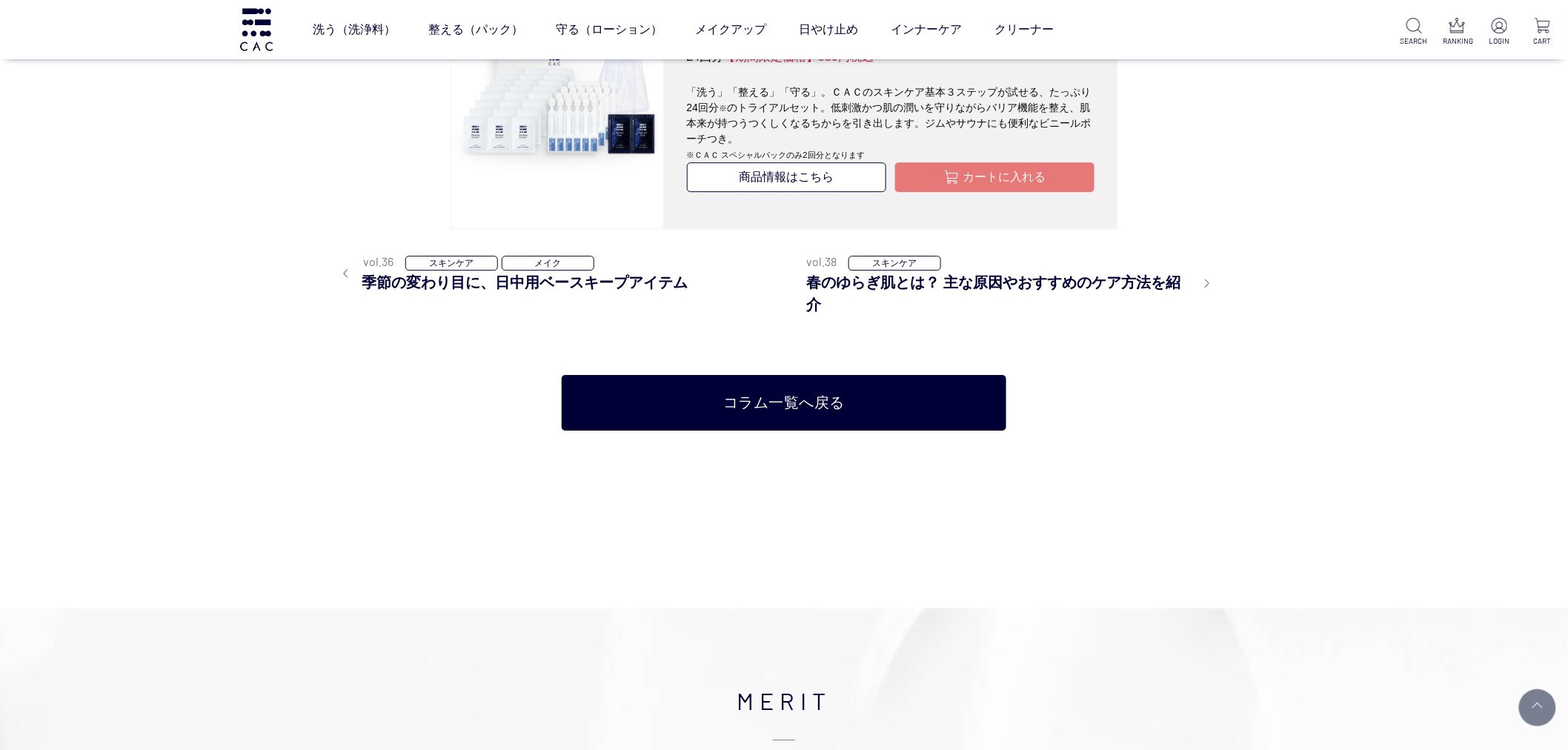
scroll to position [4532, 0]
